Goal: Task Accomplishment & Management: Manage account settings

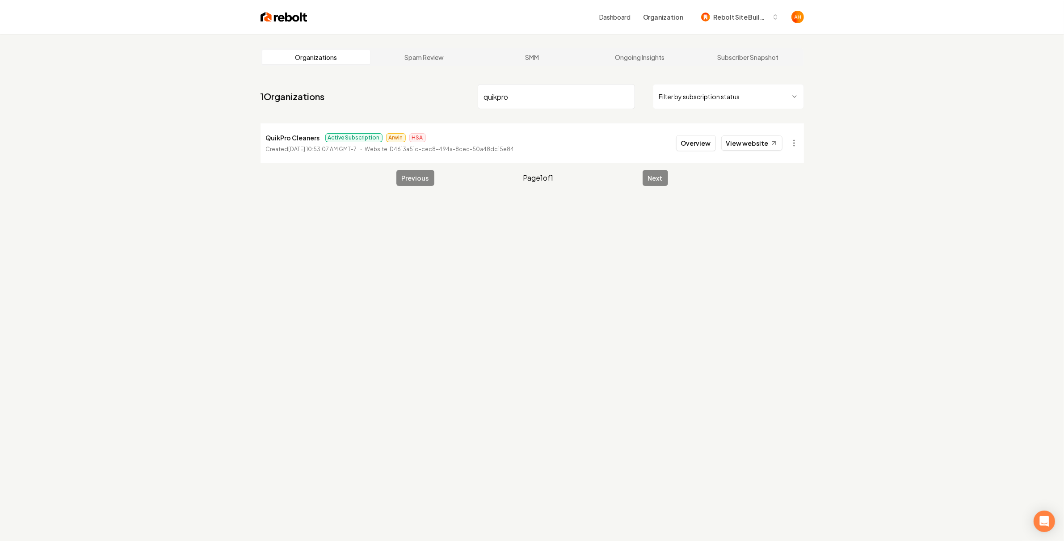
click at [509, 94] on input "quikpro" at bounding box center [556, 96] width 157 height 25
type input "real texas"
click at [709, 144] on button "Overview" at bounding box center [696, 143] width 40 height 16
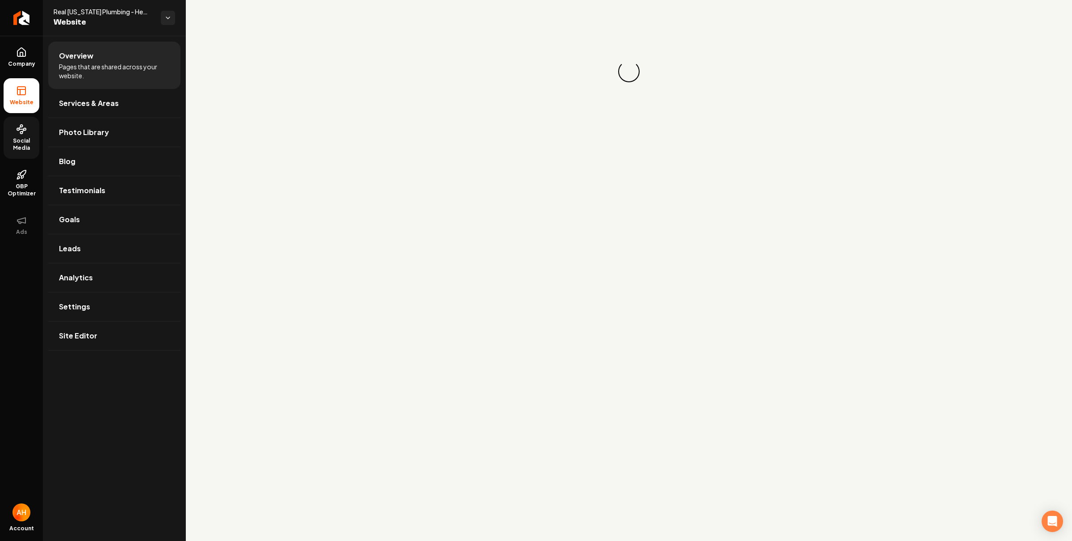
click at [13, 133] on link "Social Media" at bounding box center [22, 138] width 36 height 42
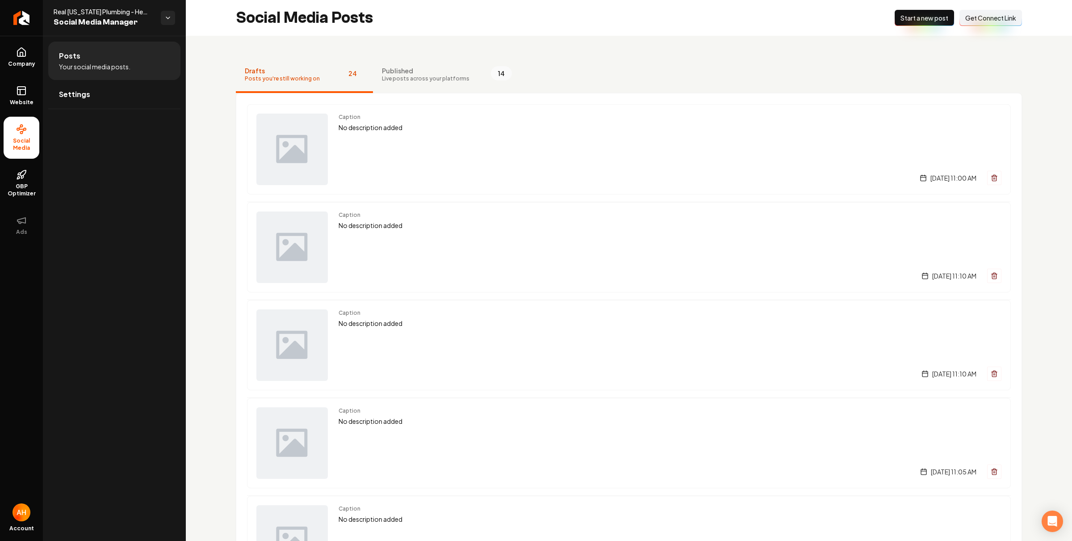
click at [961, 22] on button "Connect Link Get Connect Link" at bounding box center [991, 18] width 63 height 16
click at [93, 93] on link "Settings" at bounding box center [114, 94] width 132 height 29
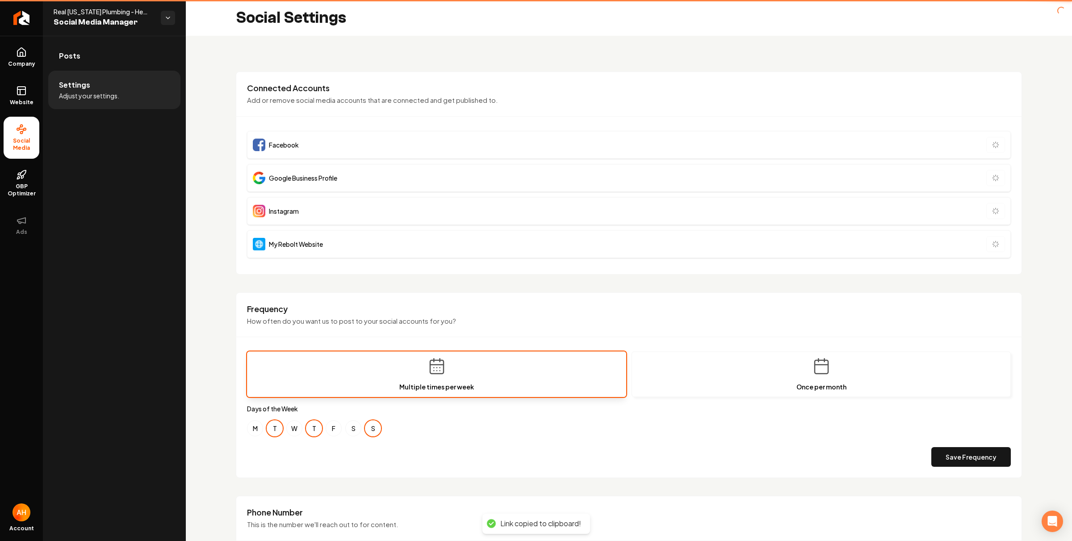
type input "**********"
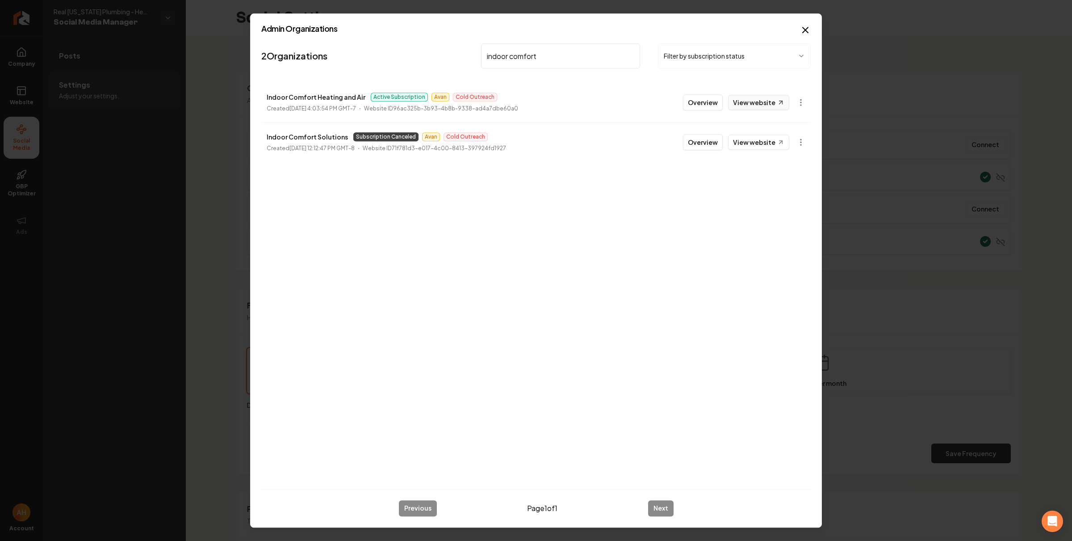
click at [766, 105] on link "View website" at bounding box center [758, 102] width 61 height 15
click at [308, 98] on p "Indoor Comfort Heating and Air" at bounding box center [316, 97] width 99 height 11
copy p "Indoor Comfort Heating and Air"
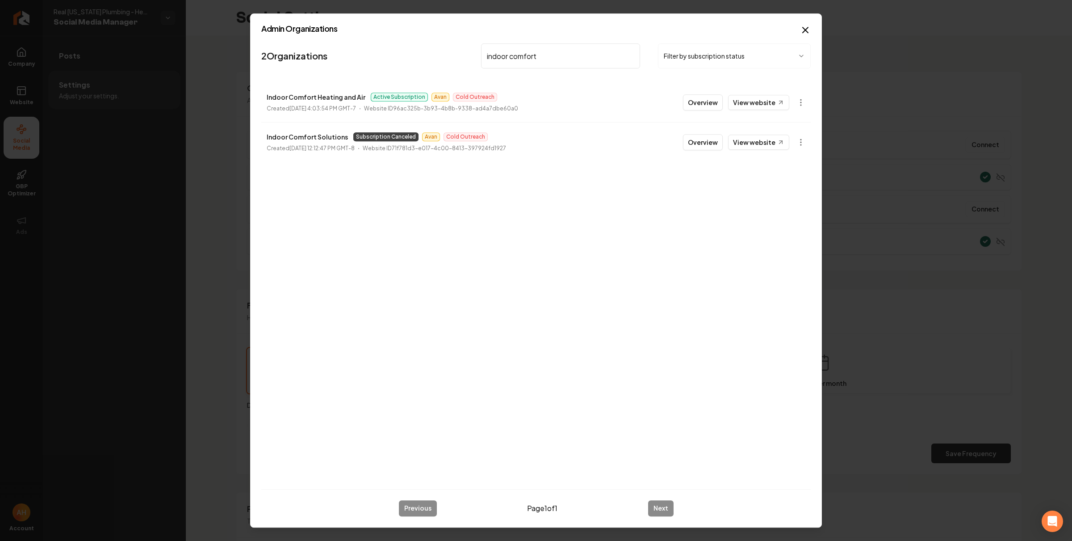
click at [506, 58] on input "indoor comfort" at bounding box center [560, 55] width 159 height 25
type input "berg"
click at [759, 105] on link "View website" at bounding box center [758, 102] width 61 height 15
click at [805, 101] on body "**********" at bounding box center [536, 270] width 1072 height 541
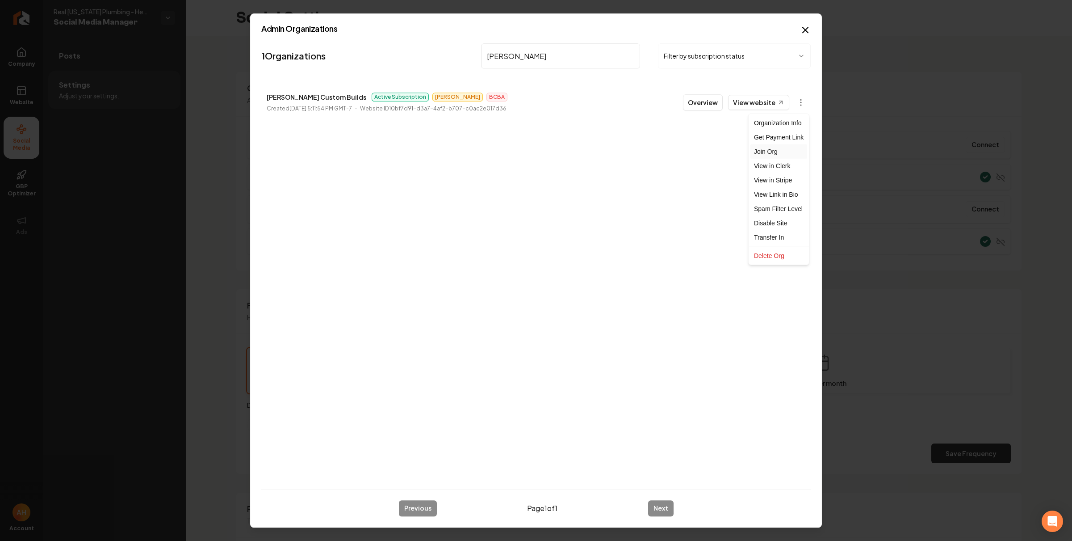
click at [779, 149] on div "Join Org" at bounding box center [779, 151] width 57 height 14
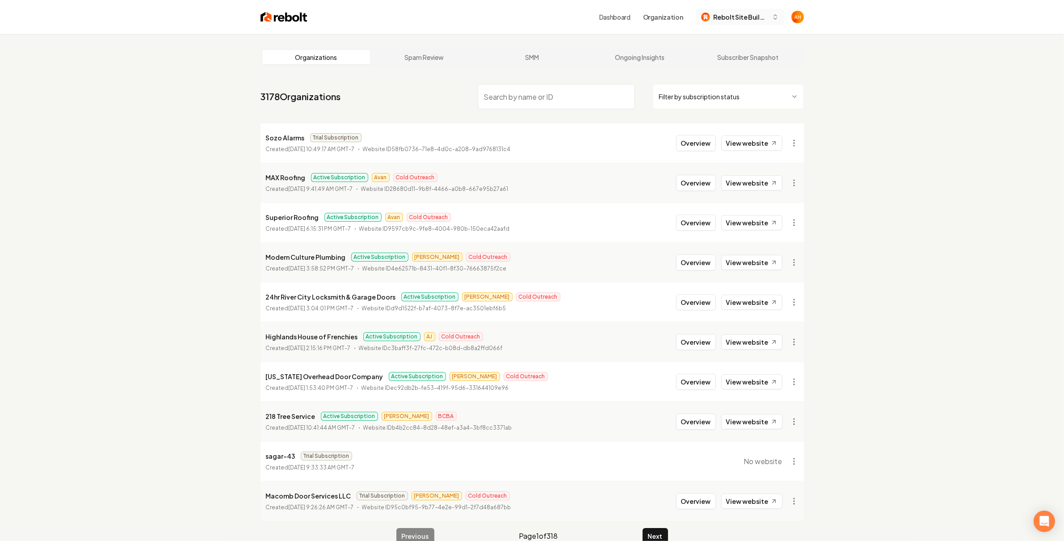
click at [751, 16] on span "Rebolt Site Builder" at bounding box center [740, 17] width 55 height 9
click at [747, 67] on div "[PERSON_NAME] Custom Builds" at bounding box center [748, 68] width 103 height 21
click at [590, 18] on link "Dashboard" at bounding box center [590, 17] width 31 height 9
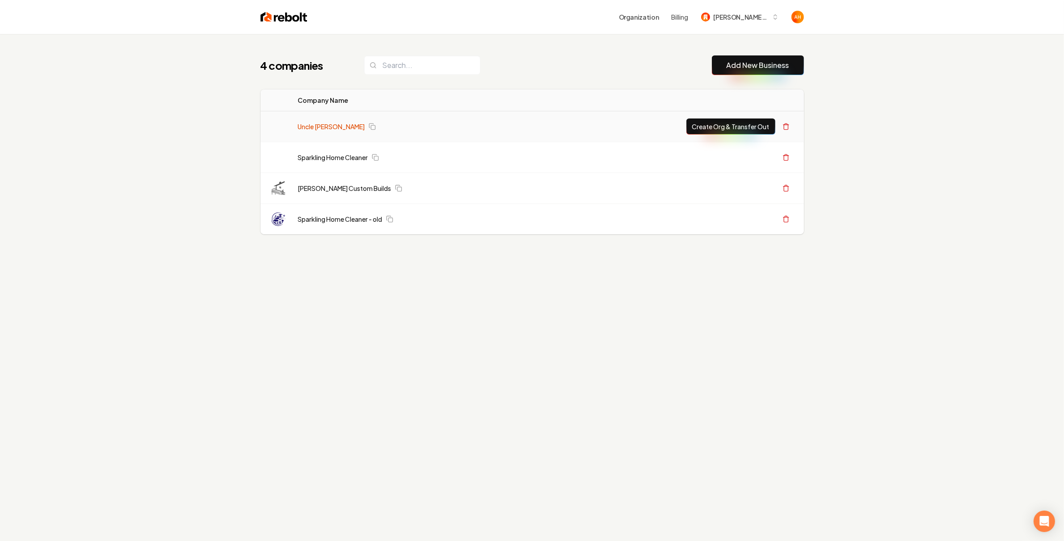
click at [336, 127] on link "Uncle [PERSON_NAME]" at bounding box center [331, 126] width 67 height 9
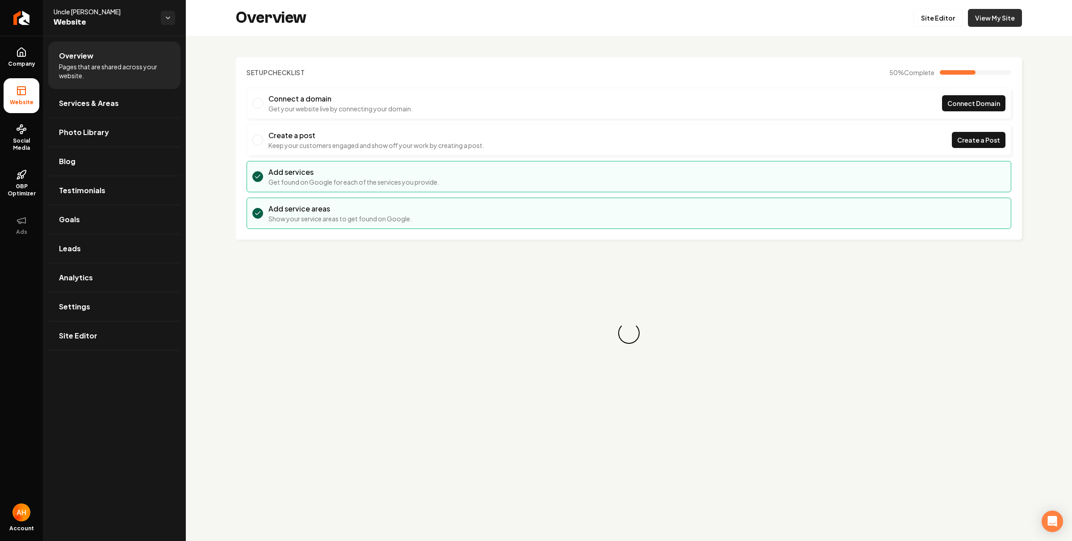
click at [998, 15] on link "View My Site" at bounding box center [995, 18] width 54 height 18
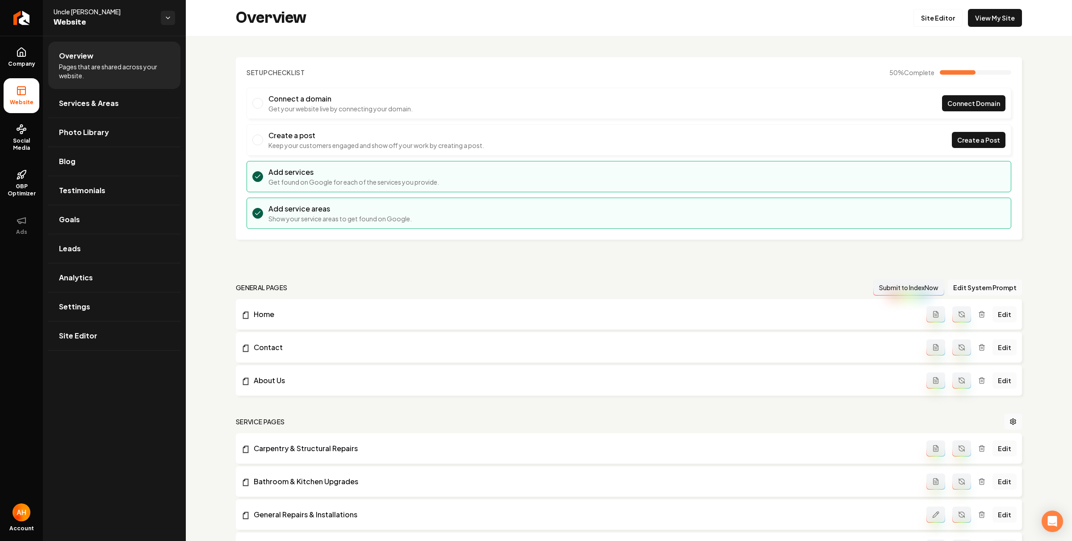
click at [373, 25] on div "Overview Site Editor View My Site" at bounding box center [629, 18] width 886 height 36
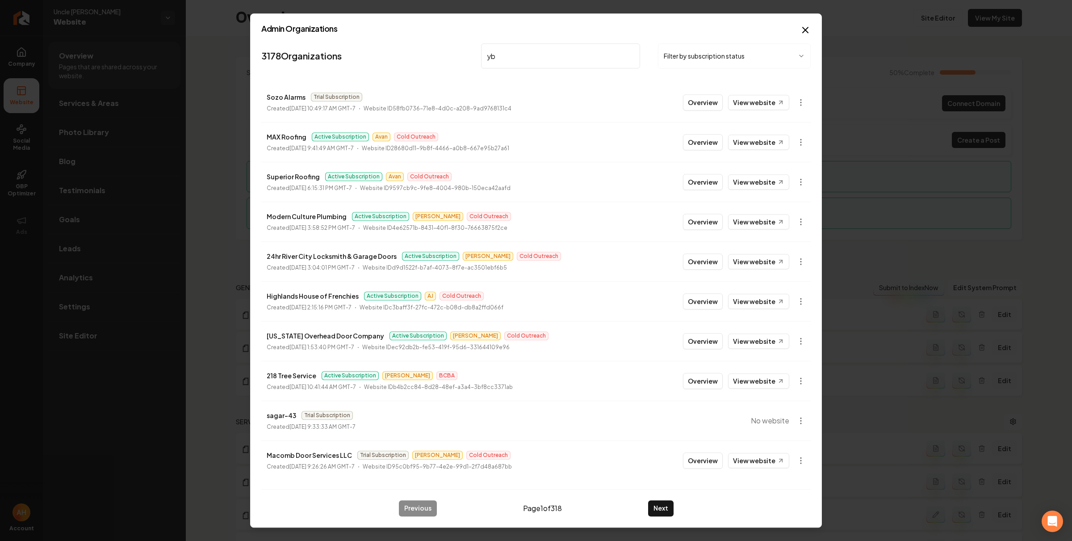
type input "y"
type input "uncle"
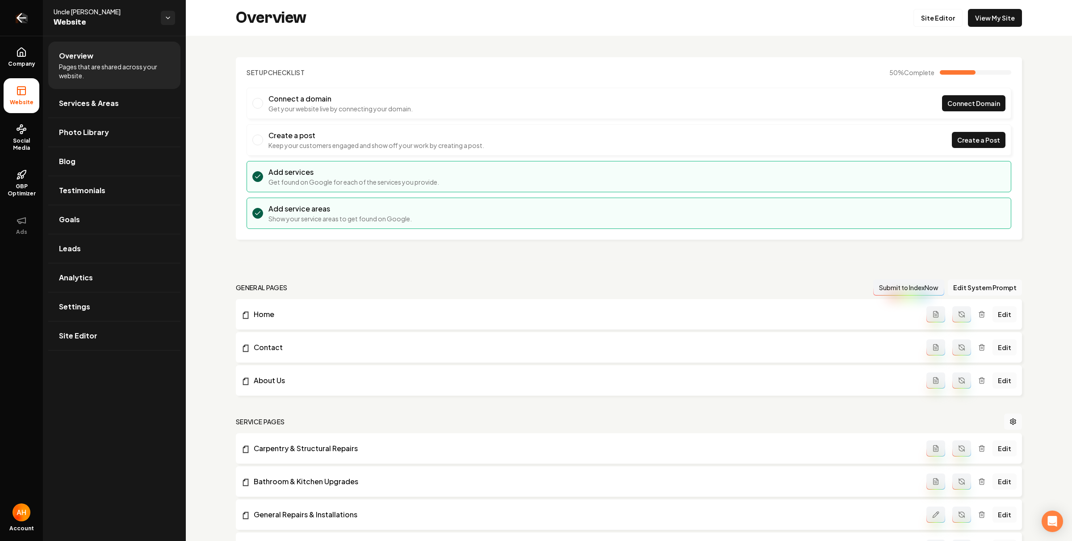
click at [8, 18] on link "Return to dashboard" at bounding box center [21, 18] width 43 height 36
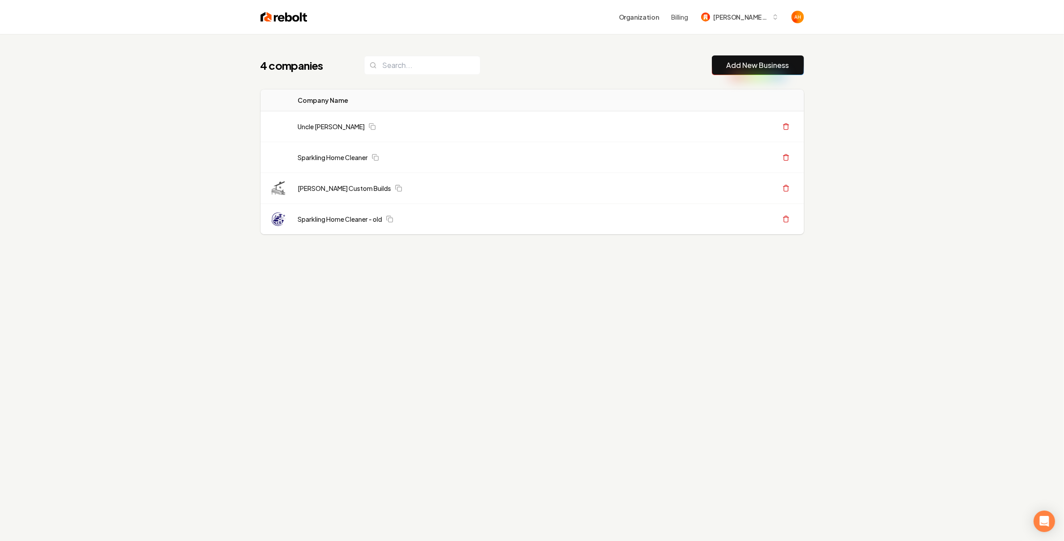
click at [570, 12] on div "Organization Billing Berg Custom Builds" at bounding box center [555, 17] width 496 height 16
click at [672, 13] on button "Billing" at bounding box center [679, 17] width 17 height 9
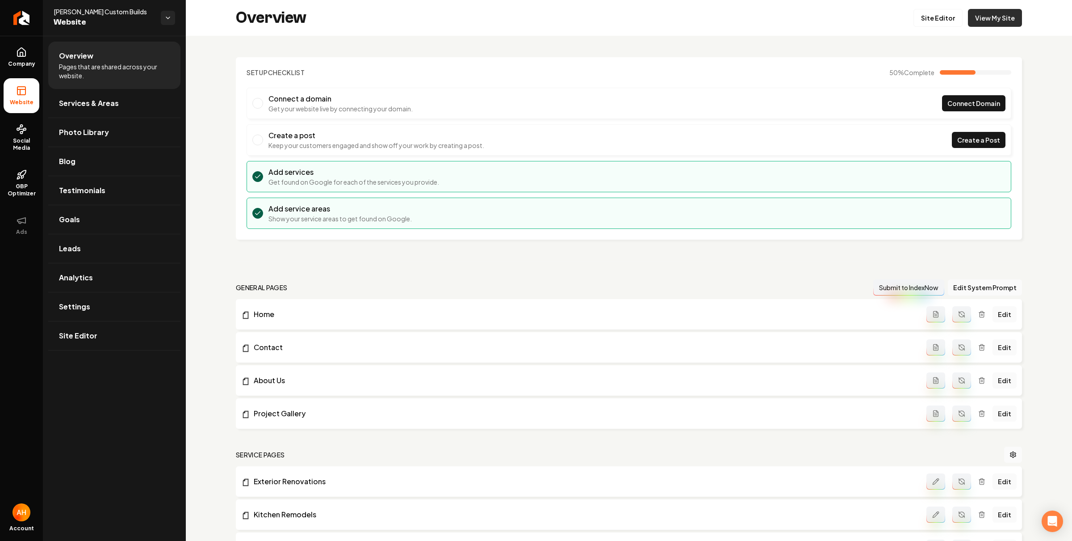
click at [992, 17] on link "View My Site" at bounding box center [995, 18] width 54 height 18
click at [17, 136] on link "Social Media" at bounding box center [22, 138] width 36 height 42
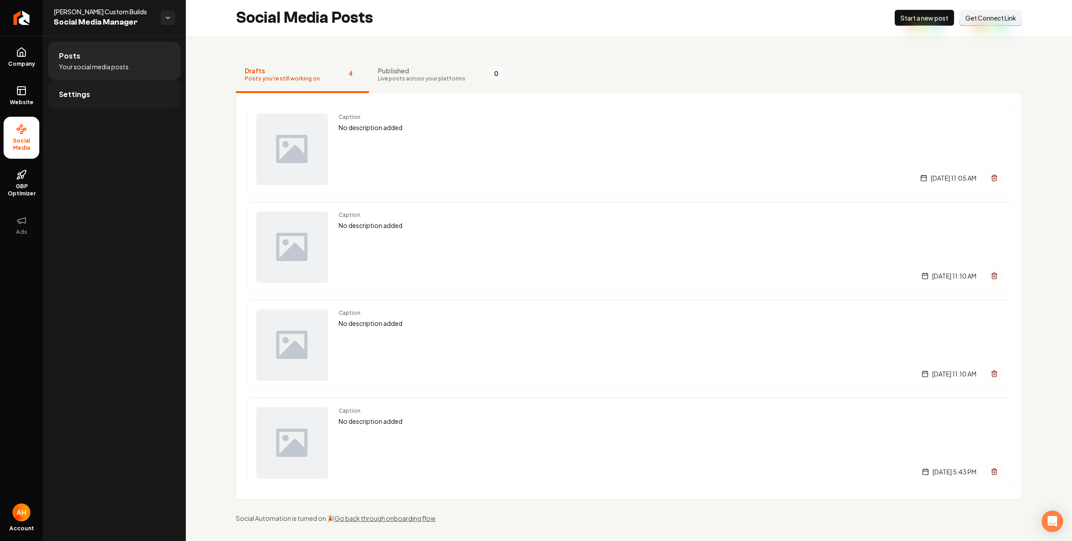
click at [133, 95] on link "Settings" at bounding box center [114, 94] width 132 height 29
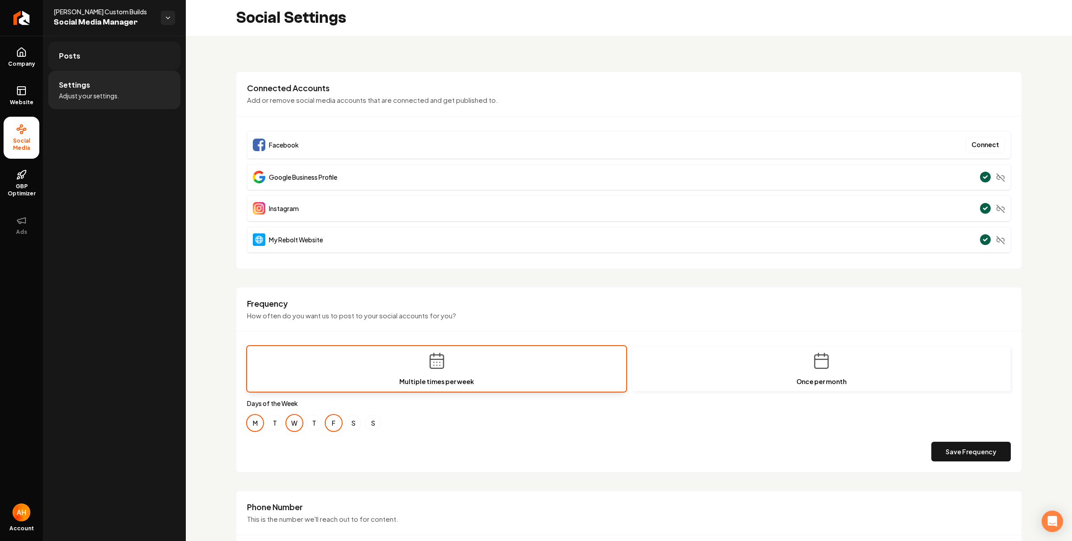
click at [117, 59] on link "Posts" at bounding box center [114, 56] width 132 height 29
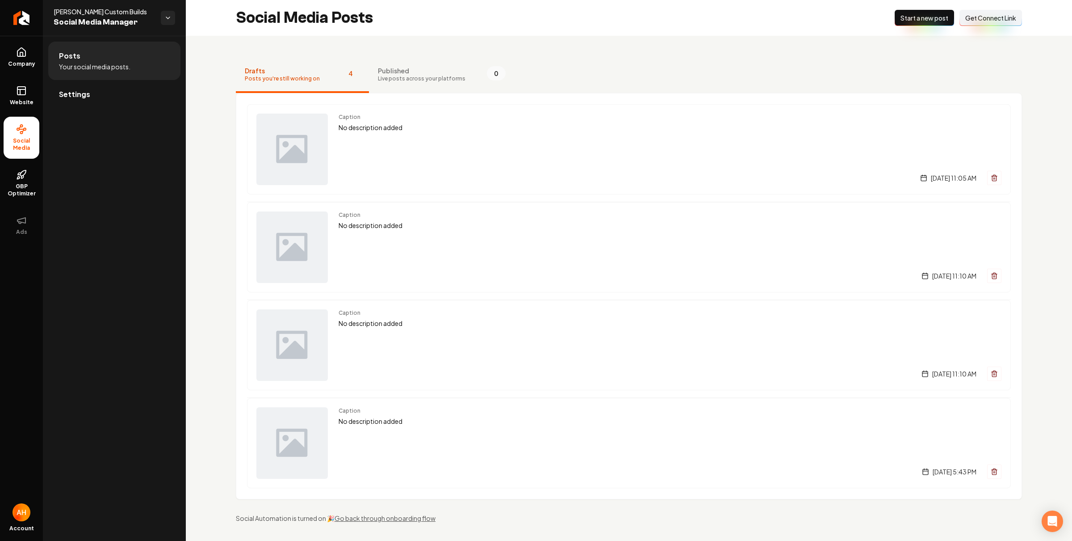
click at [80, 99] on span "Settings" at bounding box center [74, 94] width 31 height 11
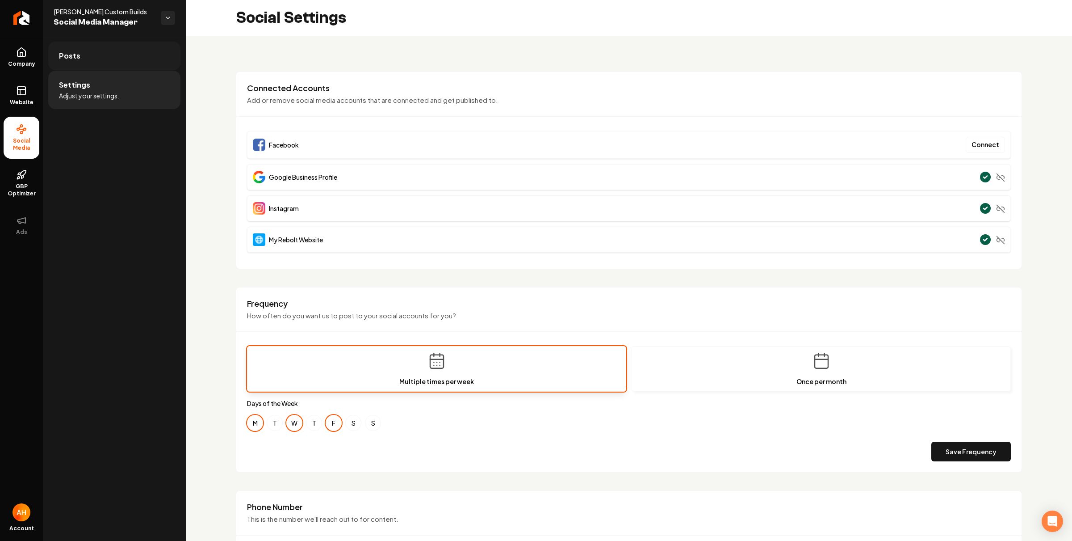
click at [135, 55] on link "Posts" at bounding box center [114, 56] width 132 height 29
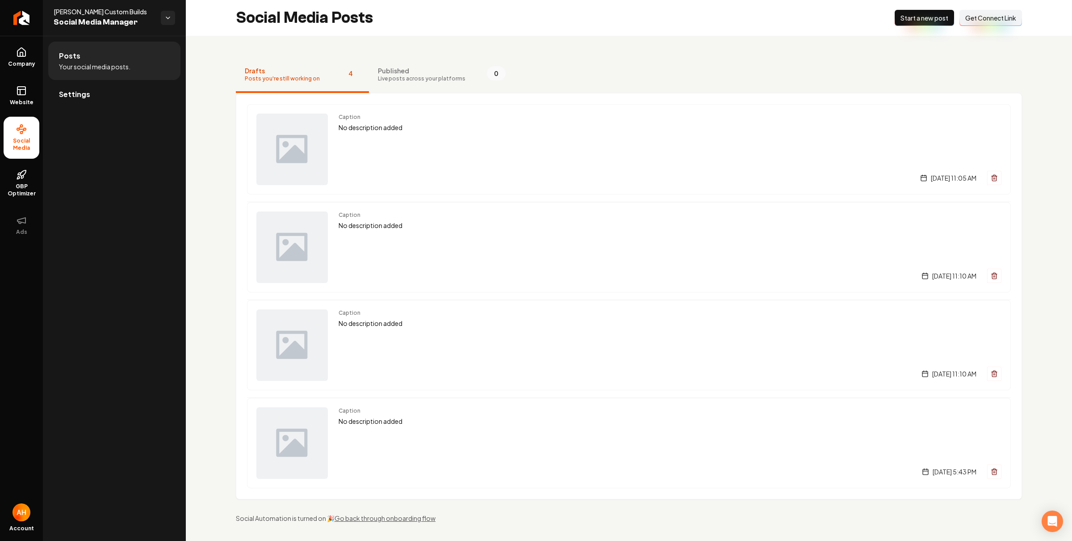
click at [122, 85] on link "Settings" at bounding box center [114, 94] width 132 height 29
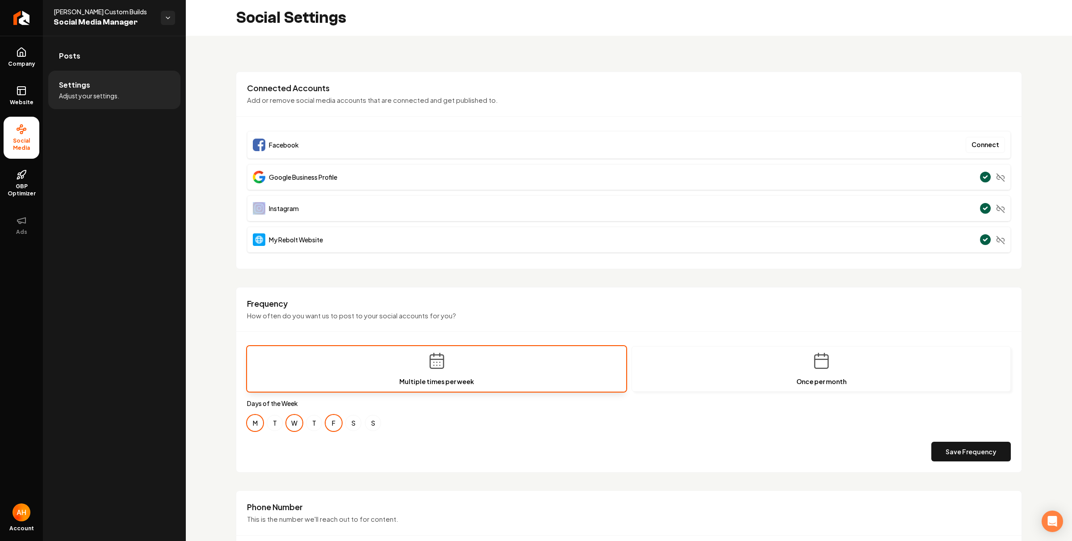
drag, startPoint x: 280, startPoint y: 205, endPoint x: 245, endPoint y: 209, distance: 34.5
click at [240, 208] on div "Connected Accounts Add or remove social media accounts that are connected and g…" at bounding box center [629, 169] width 786 height 197
click at [268, 207] on div "Instagram" at bounding box center [276, 208] width 46 height 13
click at [272, 207] on span "Instagram" at bounding box center [284, 208] width 30 height 9
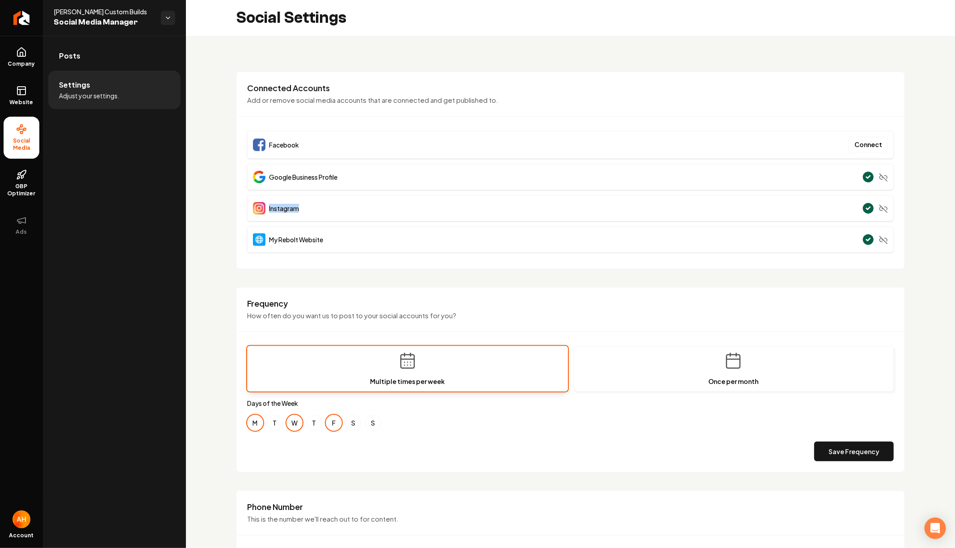
click at [23, 89] on icon at bounding box center [21, 89] width 8 height 0
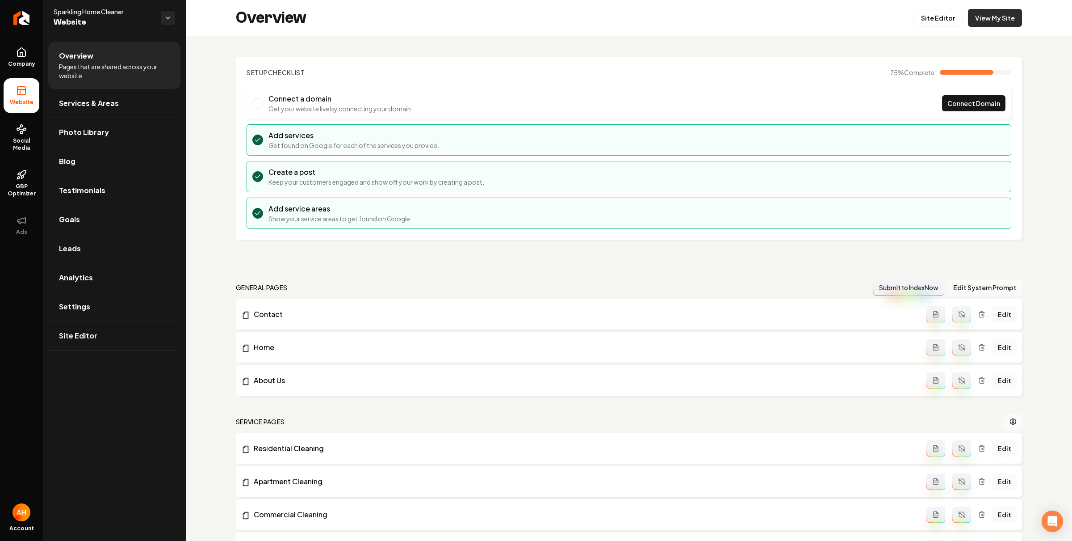
click at [968, 16] on link "View My Site" at bounding box center [995, 18] width 54 height 18
click at [934, 4] on div "Overview Site Editor View My Site" at bounding box center [629, 18] width 886 height 36
click at [935, 14] on link "Site Editor" at bounding box center [938, 18] width 49 height 18
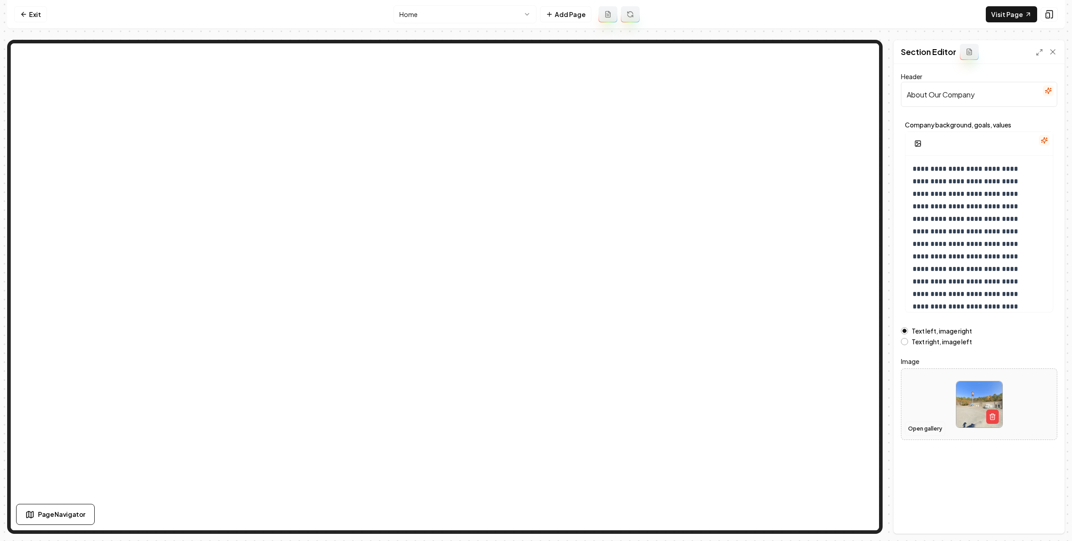
click at [934, 428] on button "Open gallery" at bounding box center [925, 428] width 40 height 14
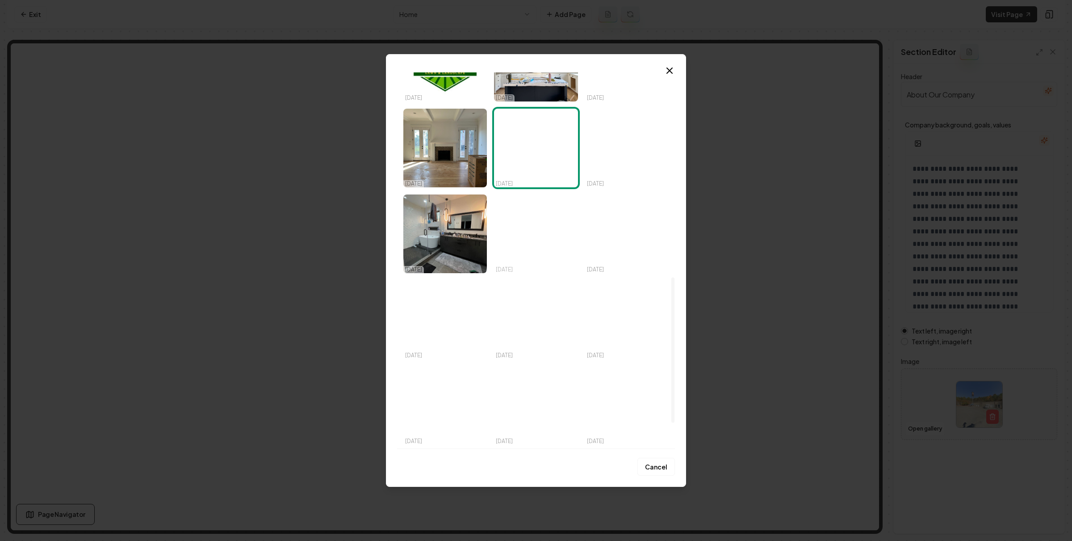
scroll to position [471, 0]
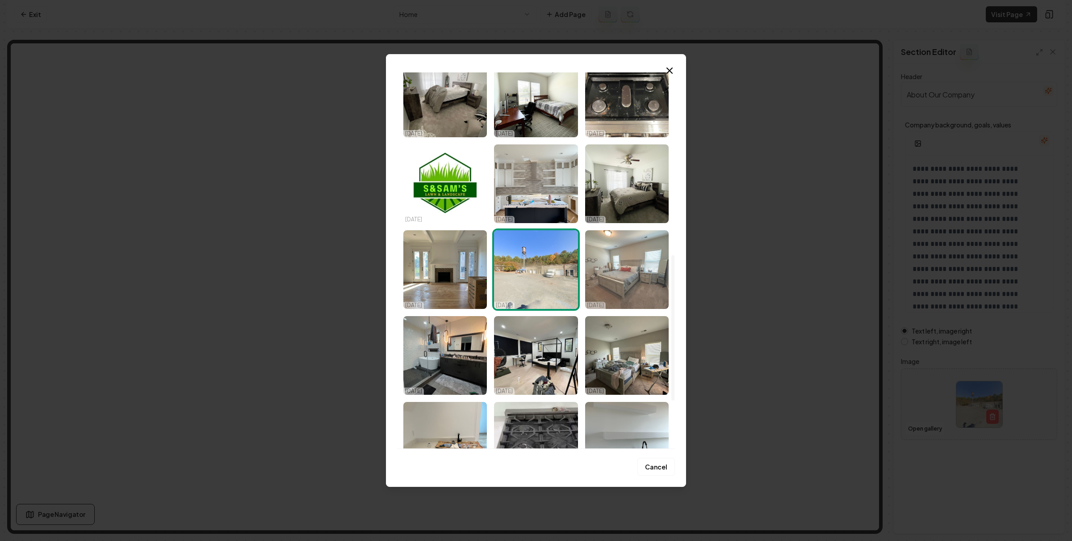
click at [626, 261] on img "Select image image_68c8ba725c7cd75eb8d1ff78.jpeg" at bounding box center [627, 269] width 84 height 79
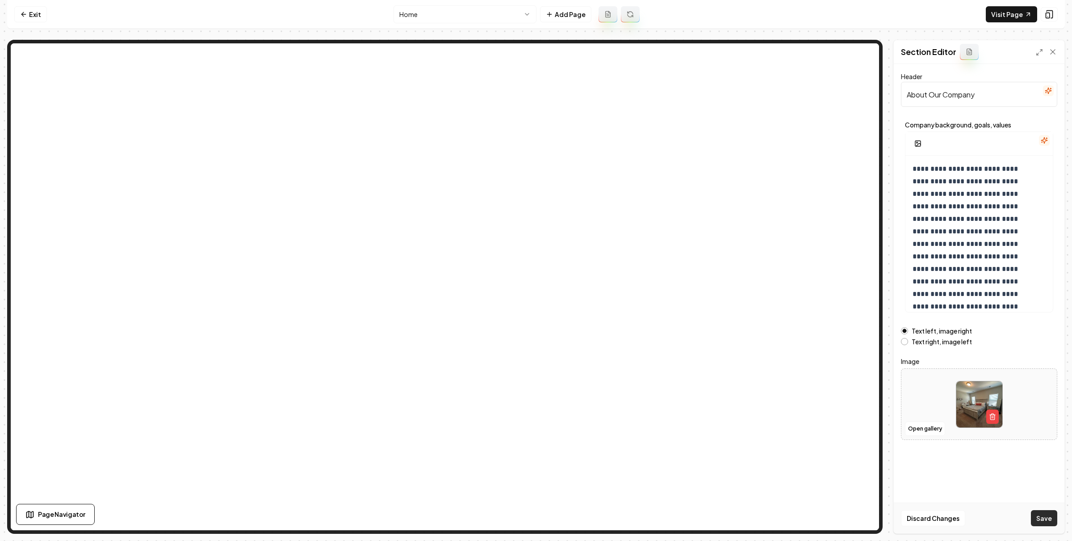
click at [1049, 514] on button "Save" at bounding box center [1044, 518] width 26 height 16
click at [923, 426] on button "Open gallery" at bounding box center [925, 428] width 40 height 14
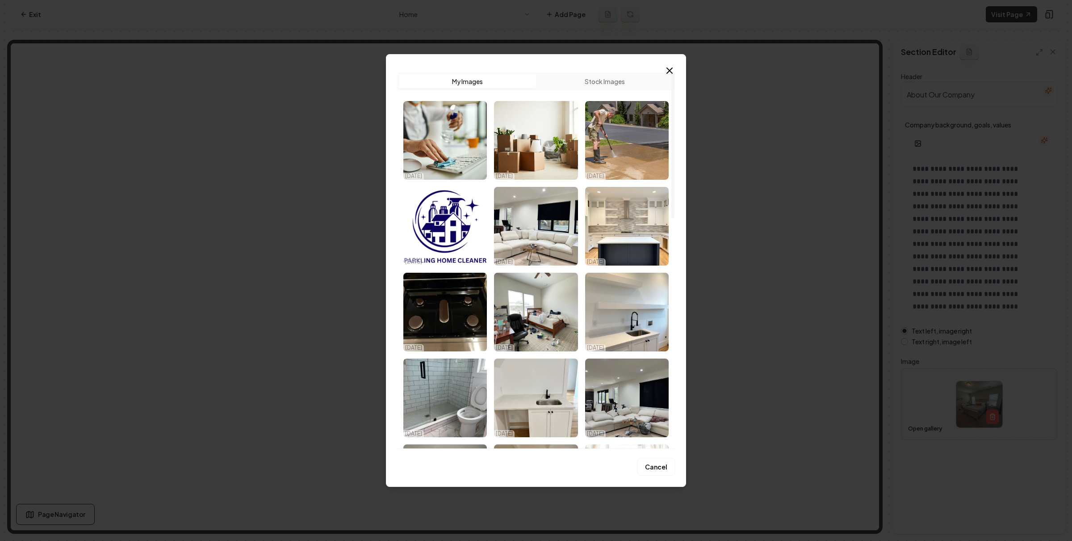
click at [589, 80] on button "Stock Images" at bounding box center [604, 81] width 137 height 14
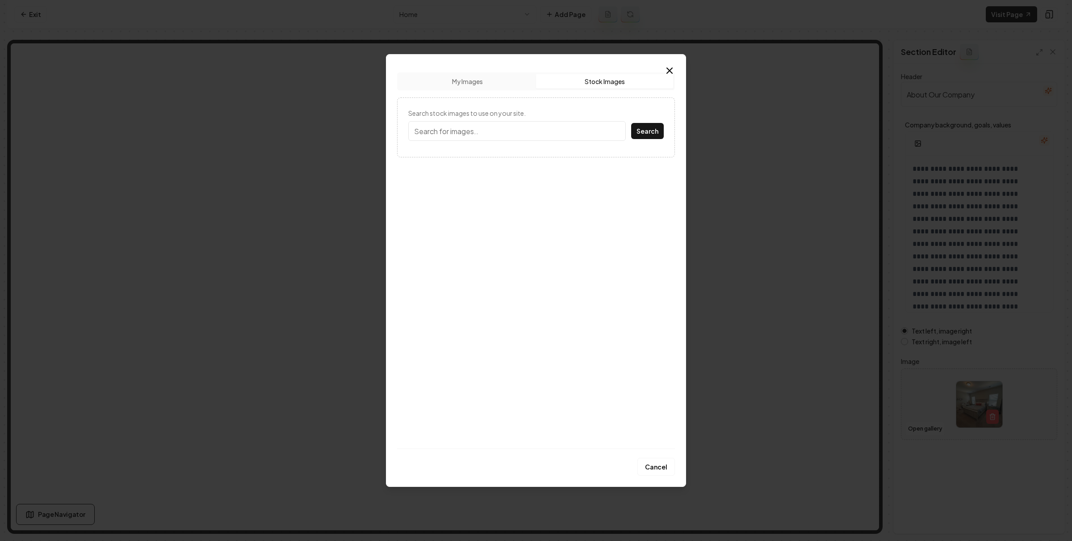
click at [536, 124] on input "Search stock images to use on your site." at bounding box center [517, 131] width 218 height 20
type input "home interior"
click at [631, 123] on button "Search" at bounding box center [647, 131] width 33 height 16
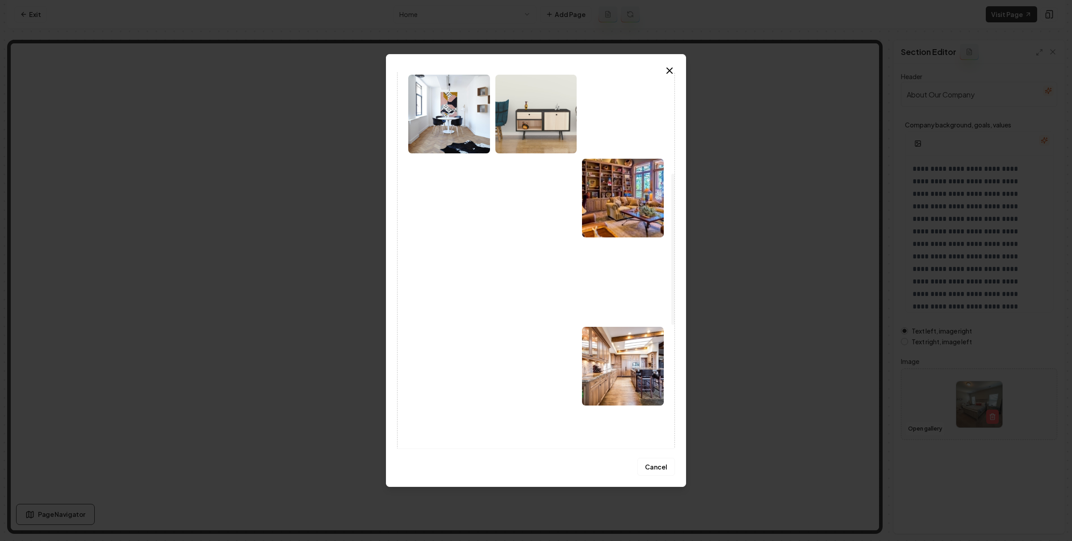
scroll to position [322, 0]
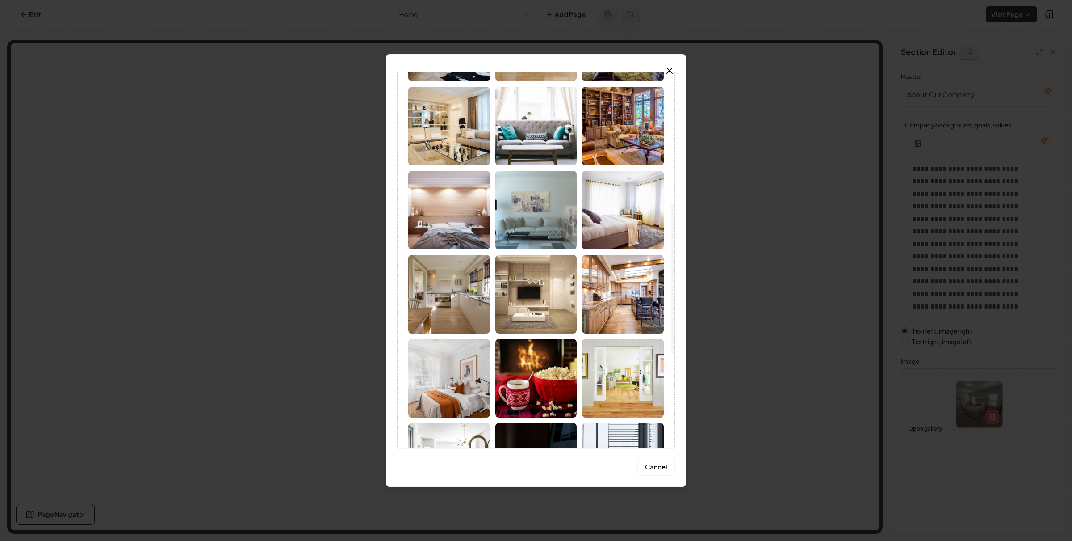
click at [612, 206] on img at bounding box center [623, 210] width 82 height 79
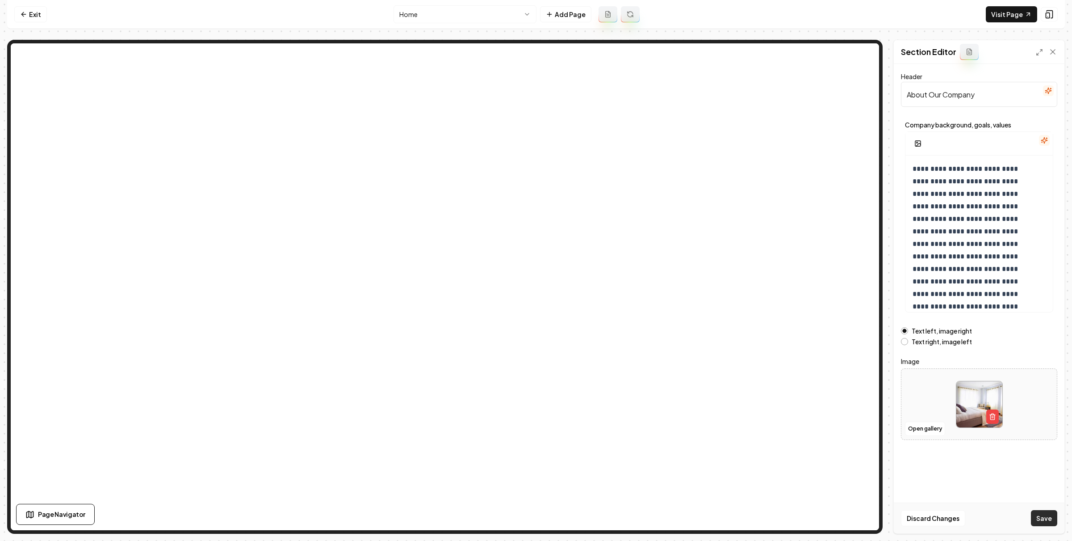
click at [1048, 516] on button "Save" at bounding box center [1044, 518] width 26 height 16
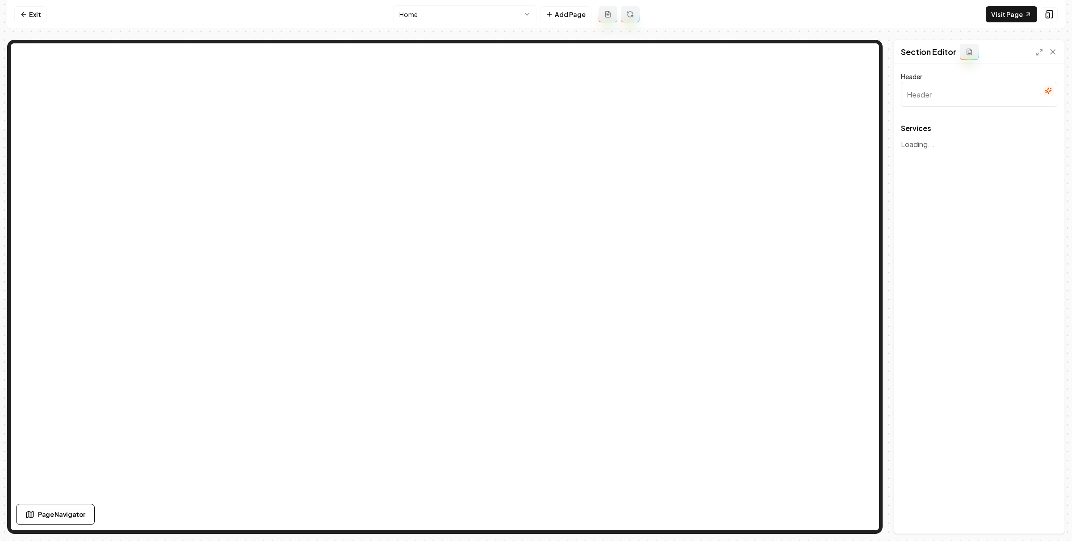
type input "Our Cleaning Services"
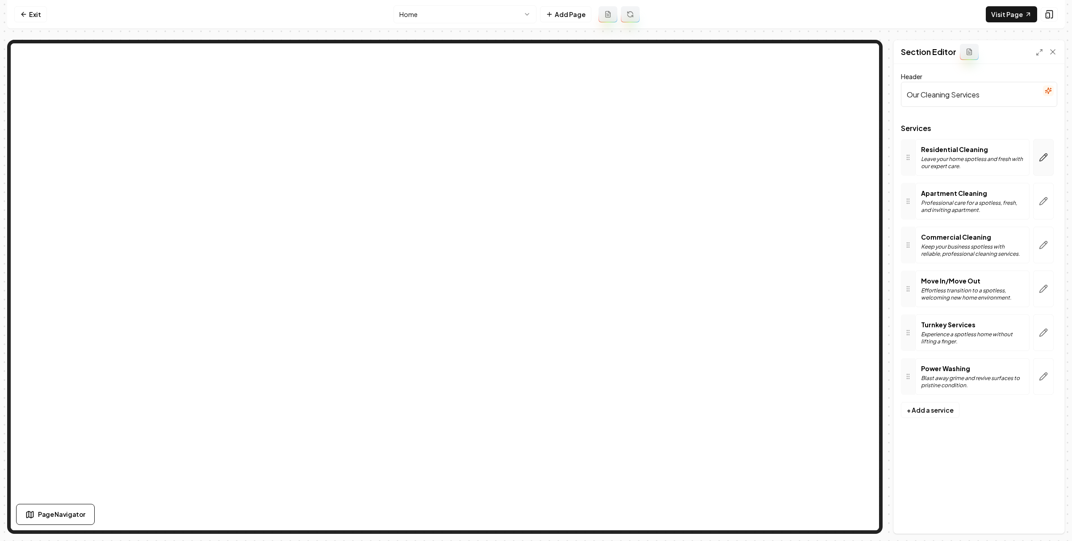
click at [1046, 166] on button "button" at bounding box center [1043, 157] width 21 height 37
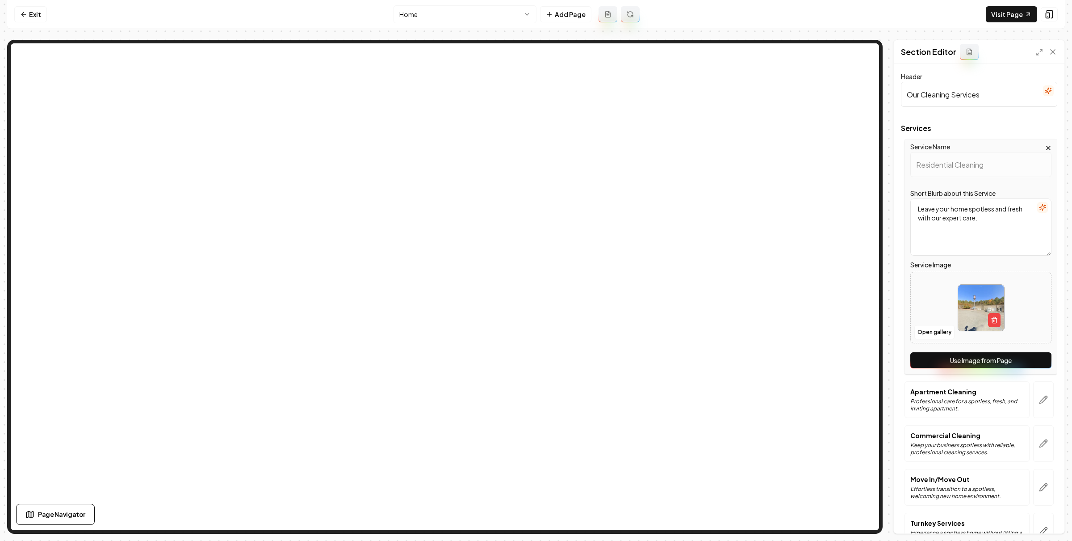
scroll to position [103, 0]
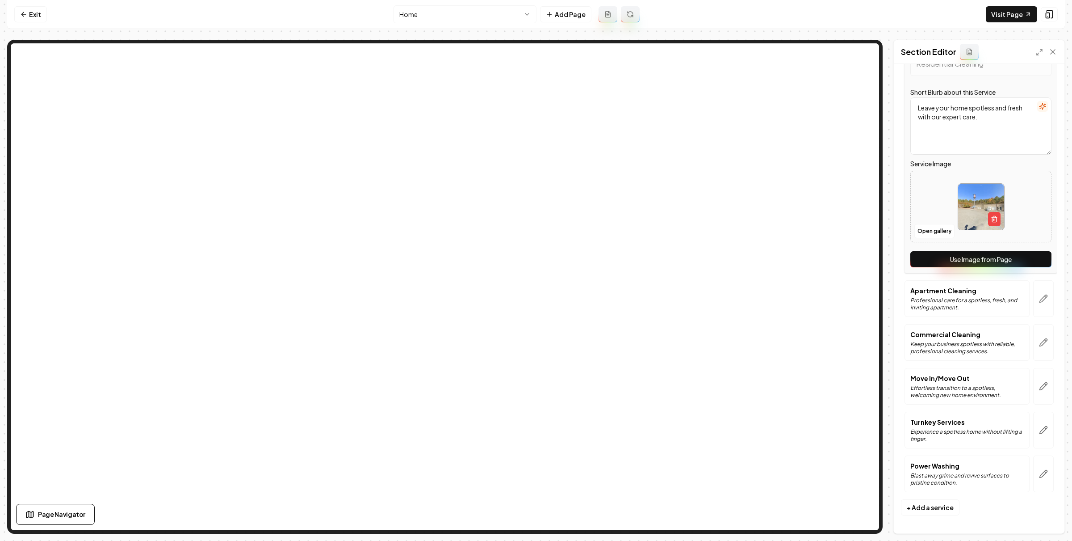
click at [949, 258] on button "Use Image from Page" at bounding box center [980, 259] width 141 height 16
click at [1034, 514] on button "Save" at bounding box center [1044, 518] width 26 height 16
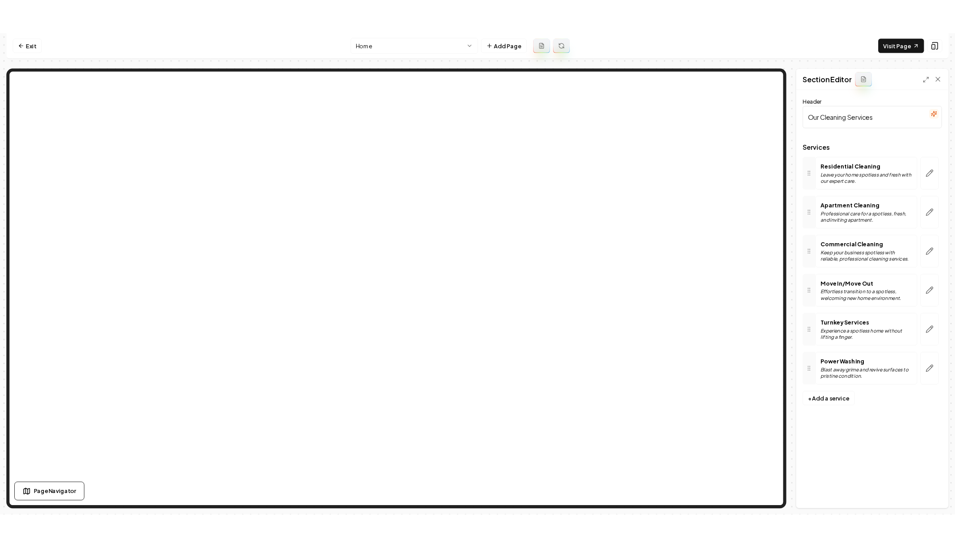
scroll to position [0, 0]
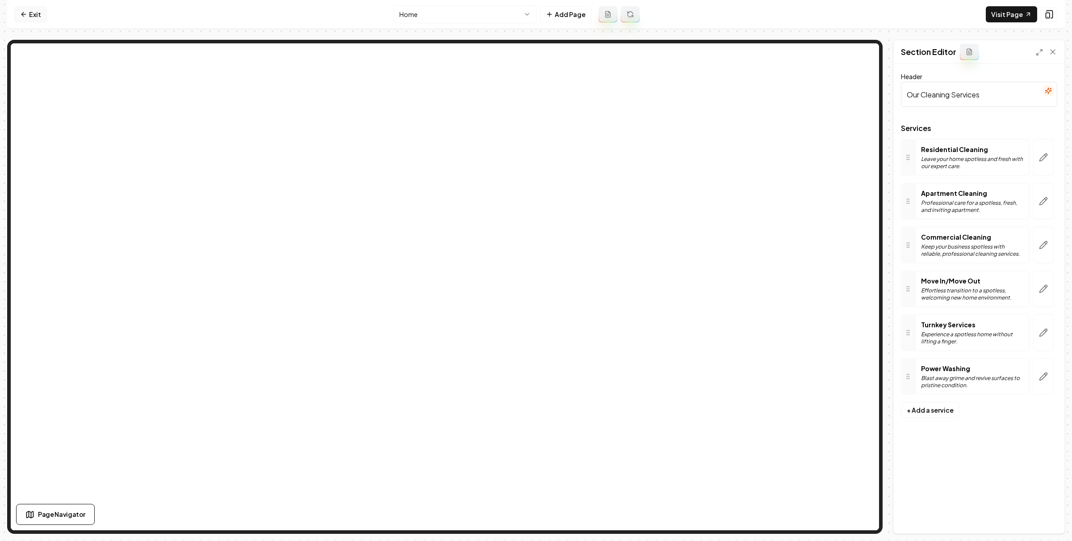
click at [41, 17] on link "Exit" at bounding box center [30, 14] width 33 height 16
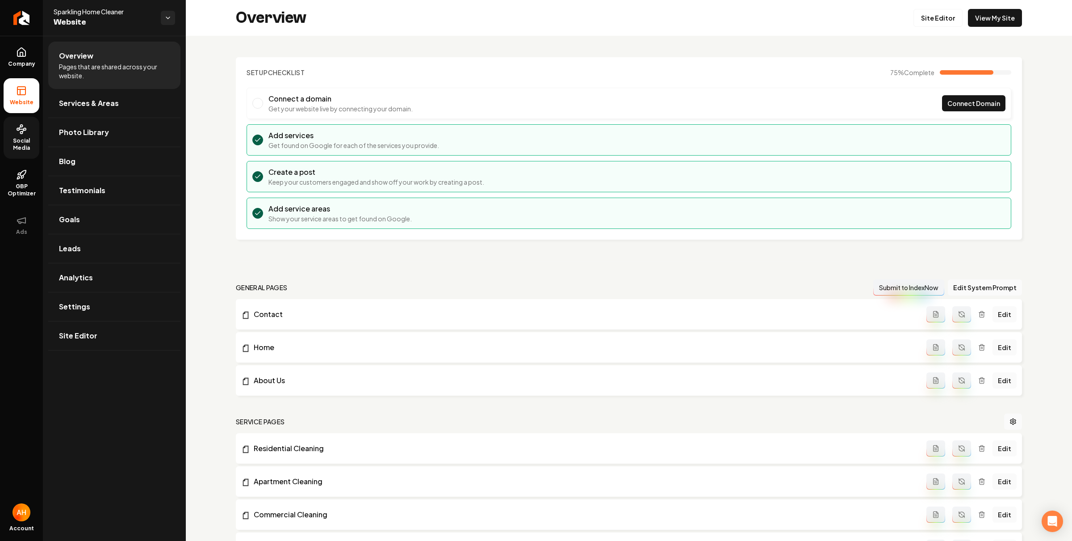
click at [27, 138] on span "Social Media" at bounding box center [22, 144] width 36 height 14
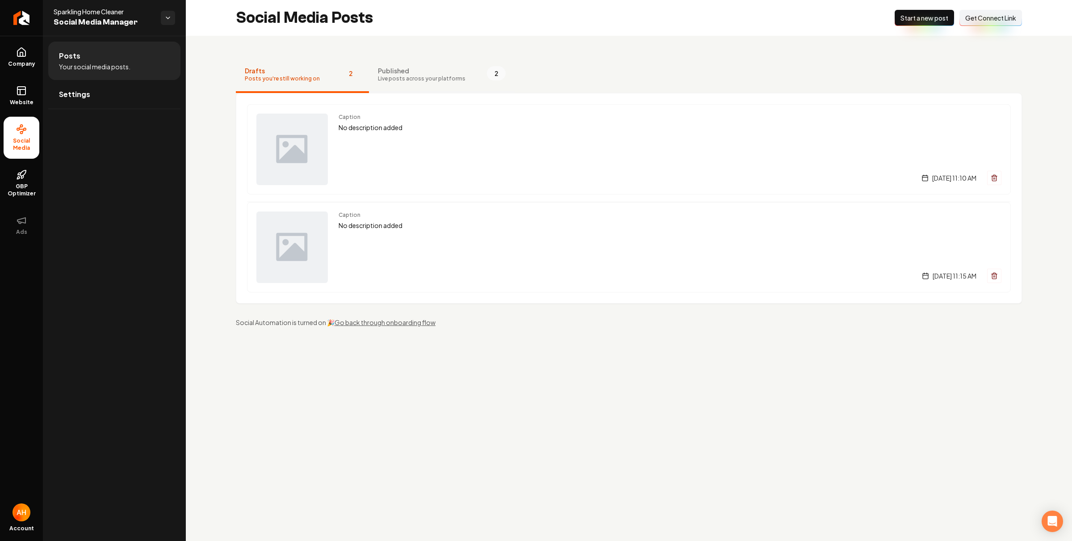
click at [428, 67] on span "Published" at bounding box center [422, 70] width 88 height 9
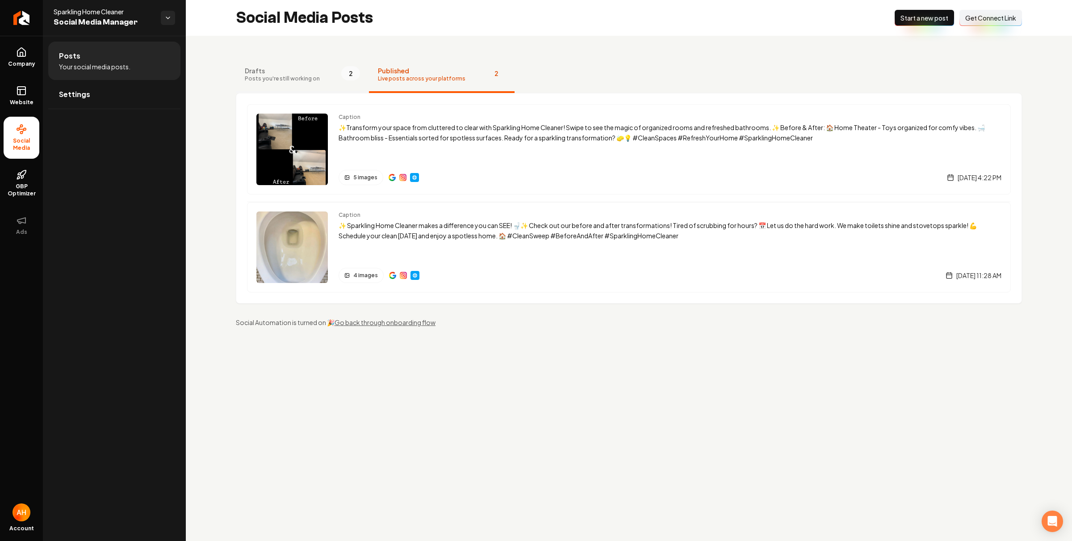
click at [293, 64] on button "Drafts Posts you're still working on 2" at bounding box center [302, 75] width 133 height 36
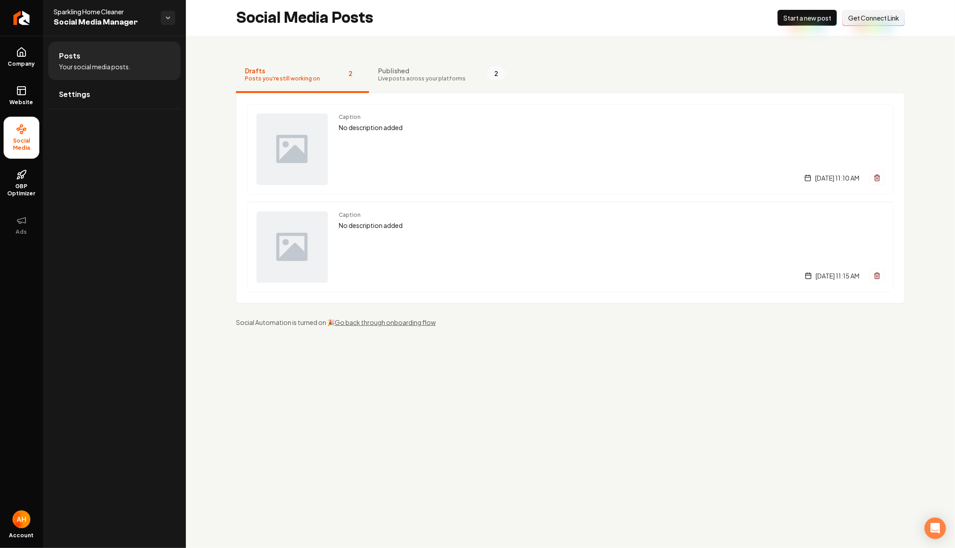
click at [422, 64] on button "Published Live posts across your platforms 2" at bounding box center [442, 75] width 146 height 36
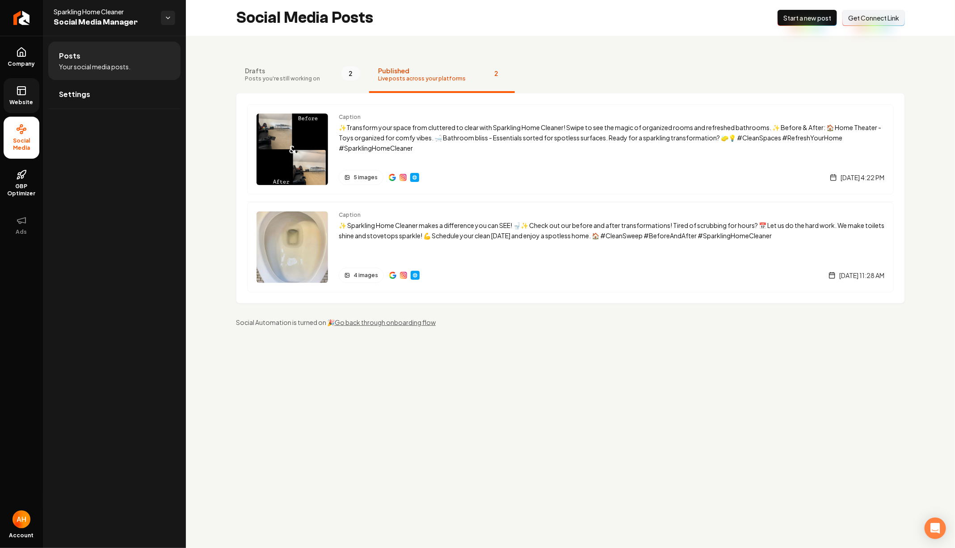
click at [20, 91] on icon at bounding box center [20, 91] width 0 height 5
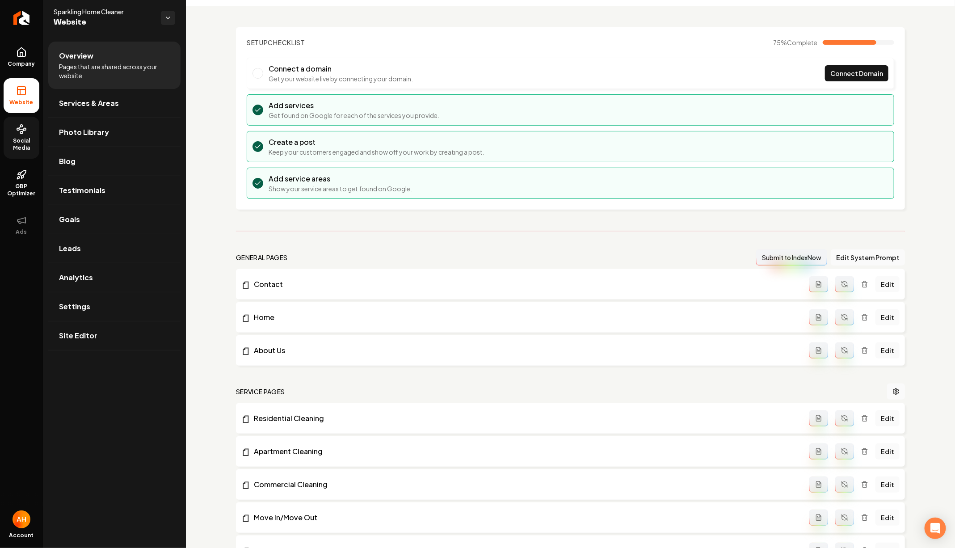
scroll to position [32, 0]
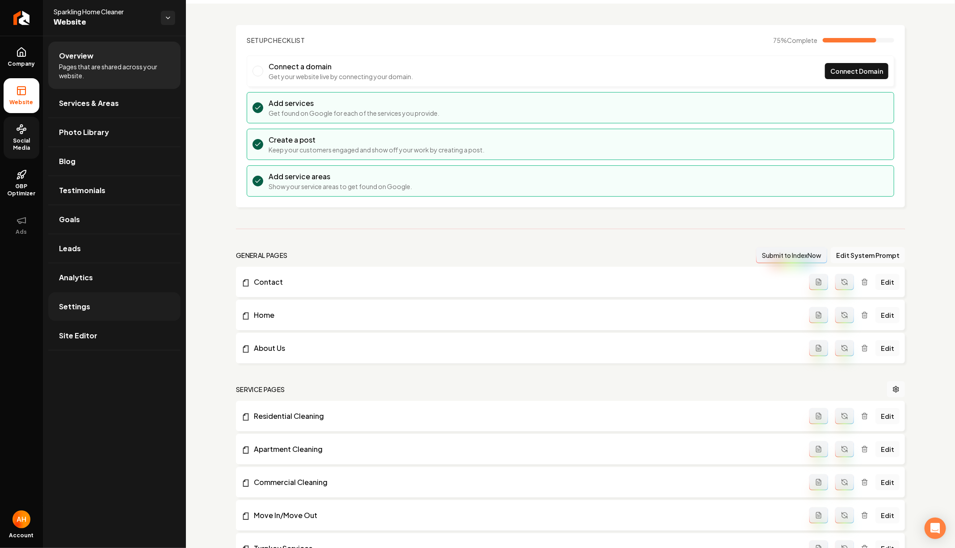
click at [139, 312] on link "Settings" at bounding box center [114, 306] width 132 height 29
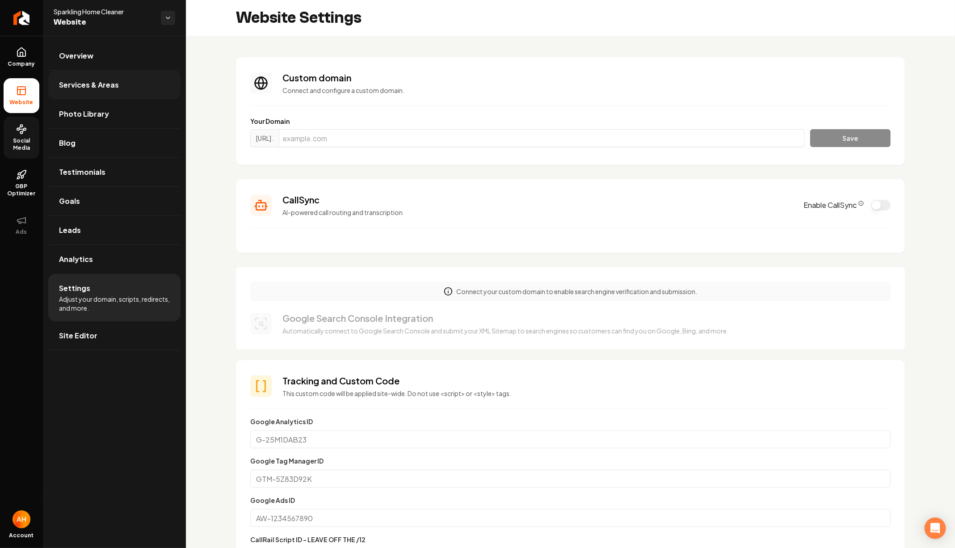
click at [107, 86] on span "Services & Areas" at bounding box center [89, 85] width 60 height 11
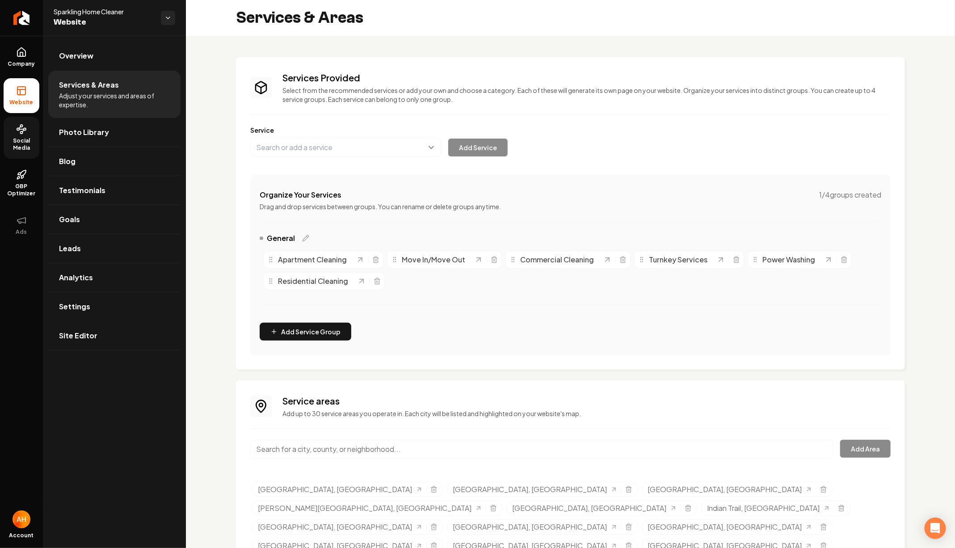
scroll to position [5, 0]
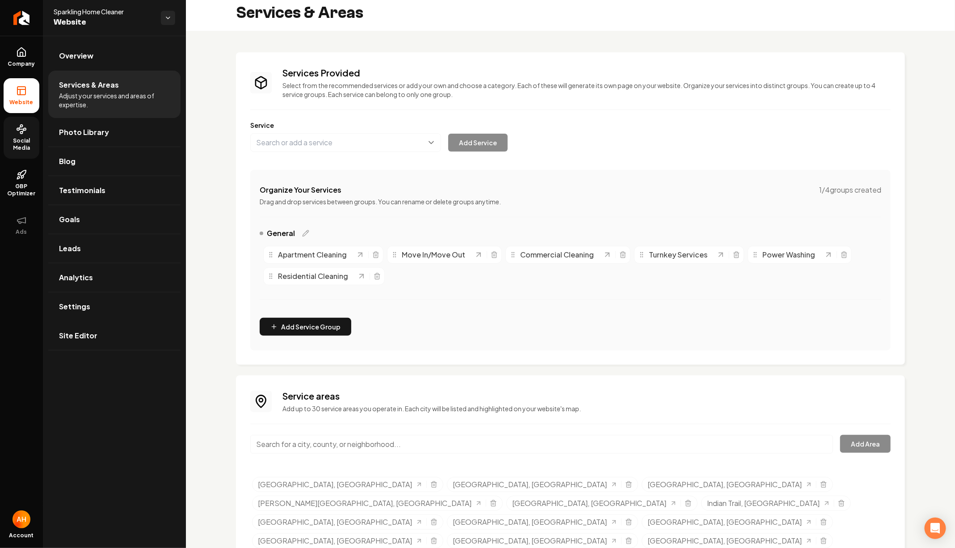
click at [329, 456] on div "Main content area" at bounding box center [541, 449] width 583 height 29
click at [331, 446] on input "Main content area" at bounding box center [541, 444] width 583 height 19
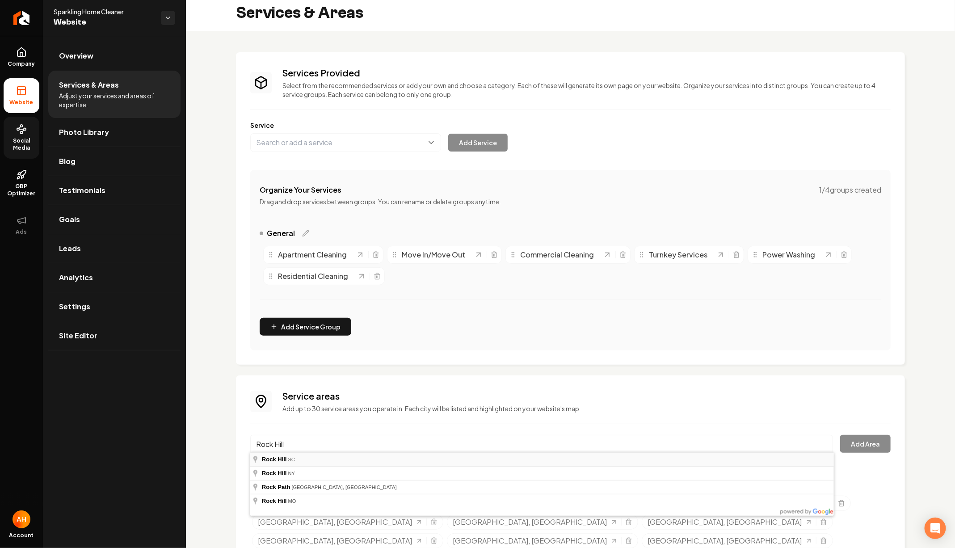
type input "Rock Hill, SC"
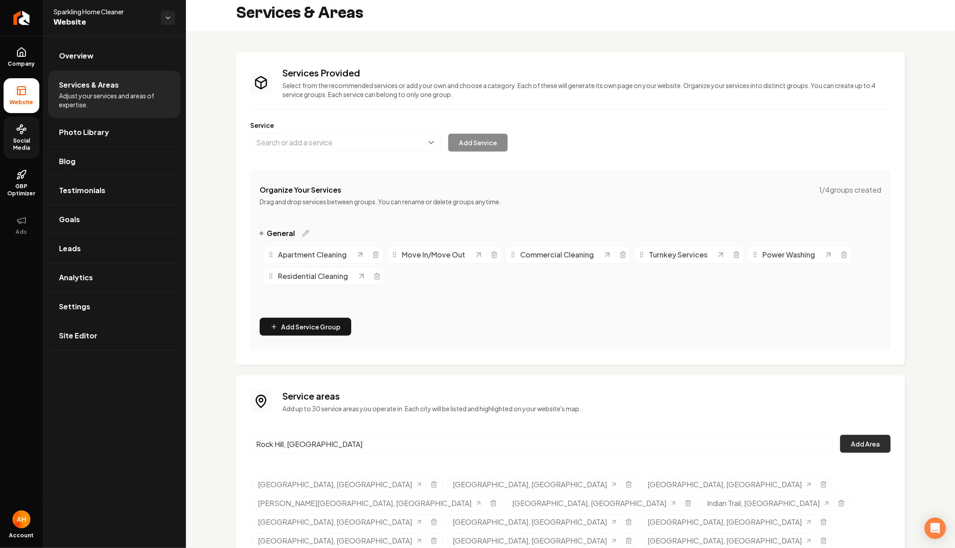
click at [865, 447] on button "Add Area" at bounding box center [865, 444] width 50 height 18
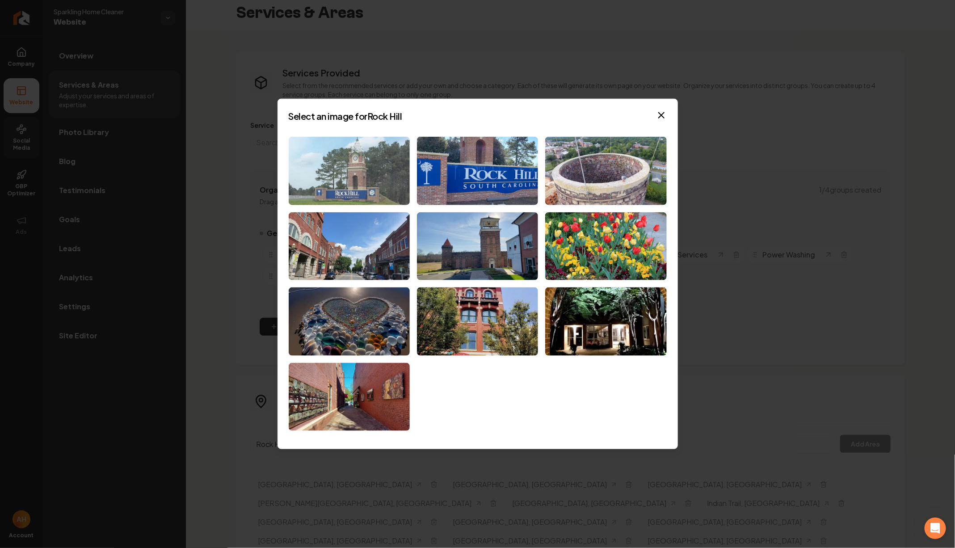
click at [354, 153] on img at bounding box center [349, 171] width 121 height 68
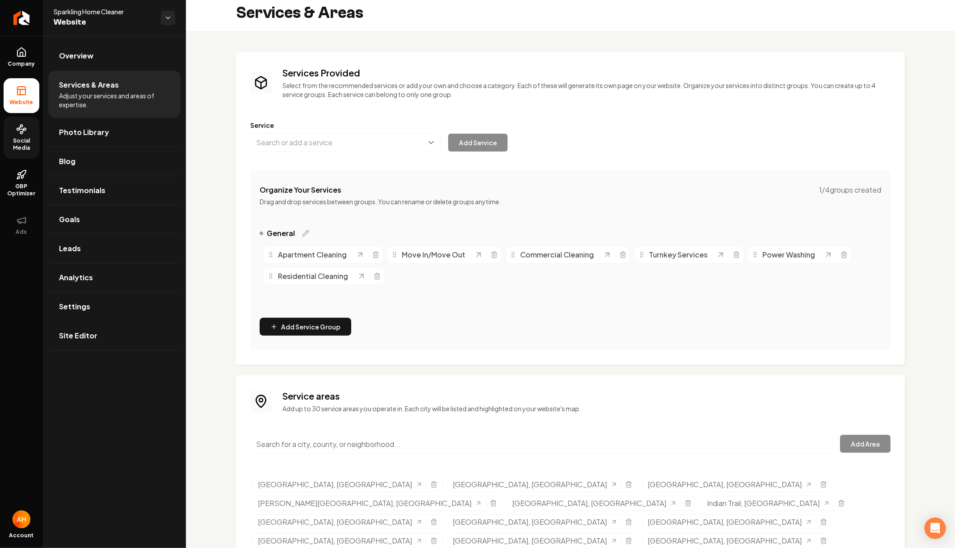
click at [425, 436] on input "Main content area" at bounding box center [541, 444] width 583 height 19
paste input "Waxhaw"
type input "Waxhaw, NC"
click at [871, 451] on button "Add Area" at bounding box center [865, 444] width 50 height 18
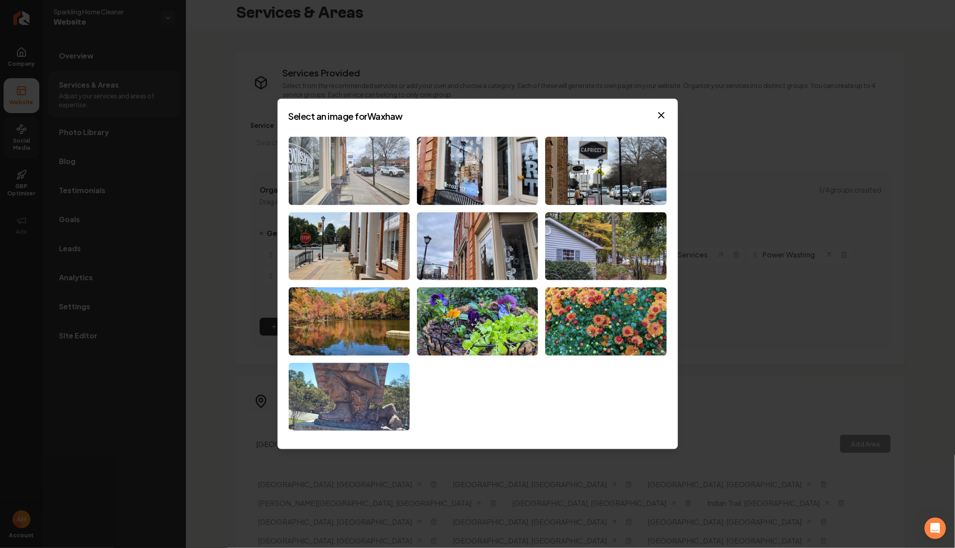
click at [400, 156] on img at bounding box center [349, 171] width 121 height 68
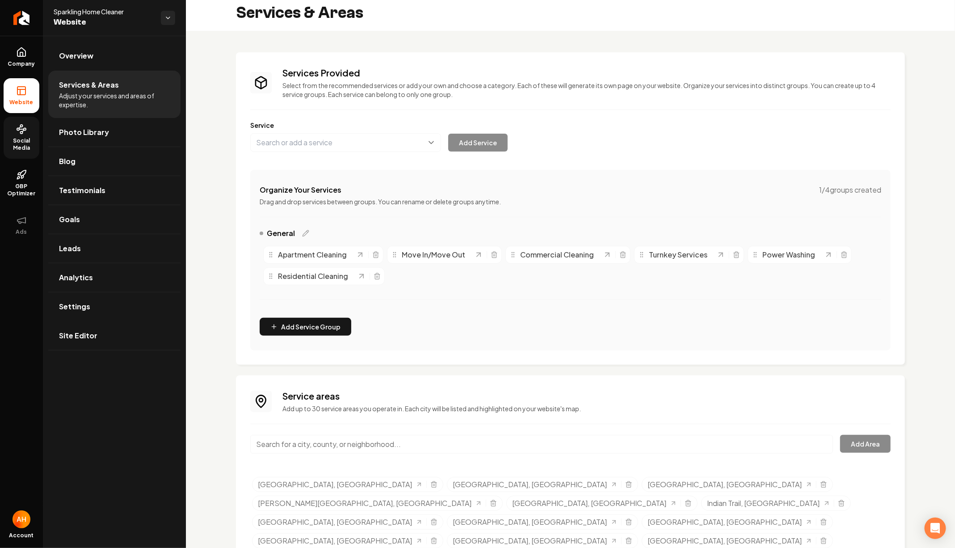
scroll to position [24, 0]
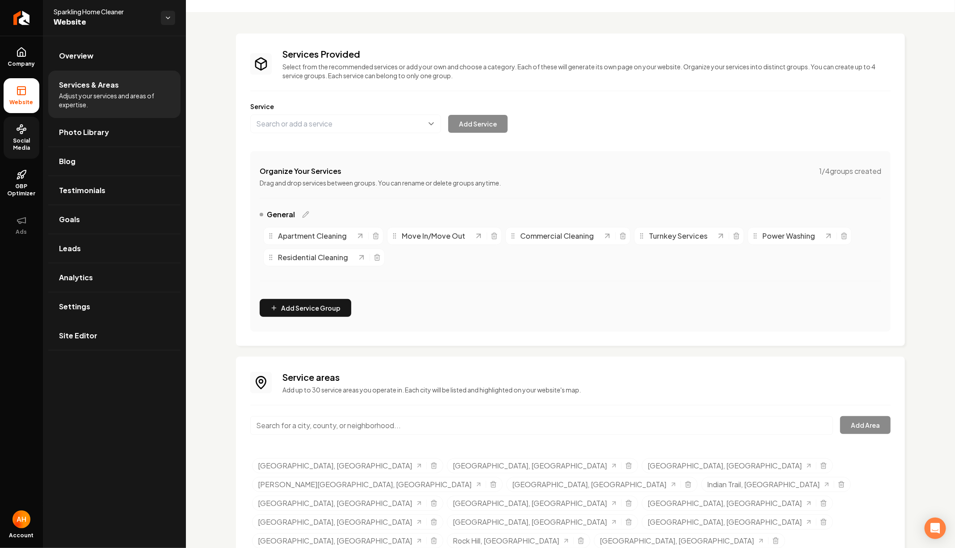
paste input "Concord"
click at [360, 422] on input "Concord" at bounding box center [541, 425] width 583 height 19
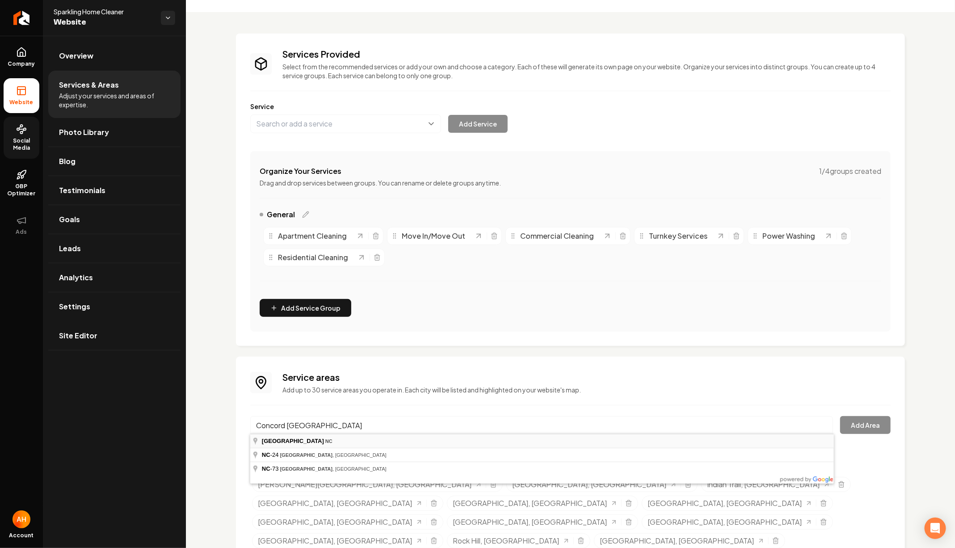
type input "Concord, NC"
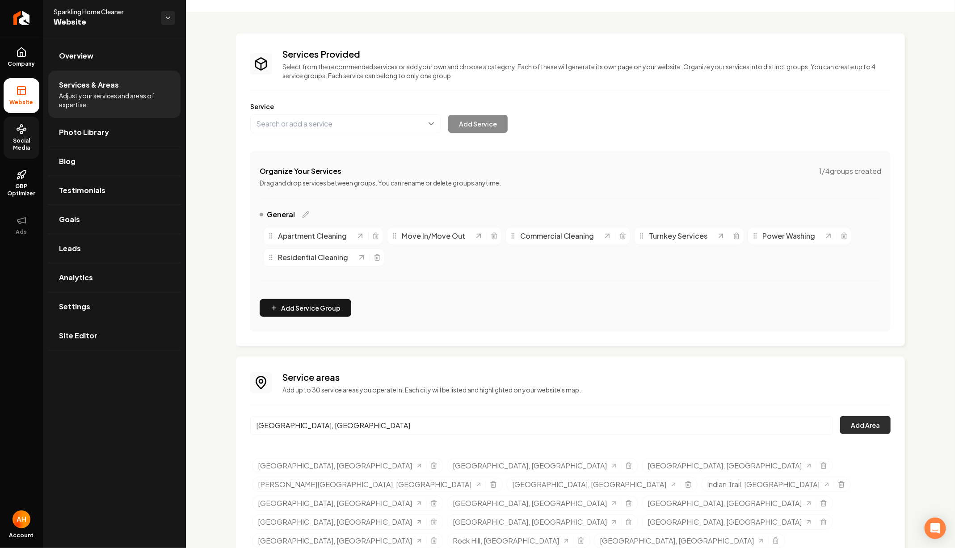
click at [872, 420] on button "Add Area" at bounding box center [865, 425] width 50 height 18
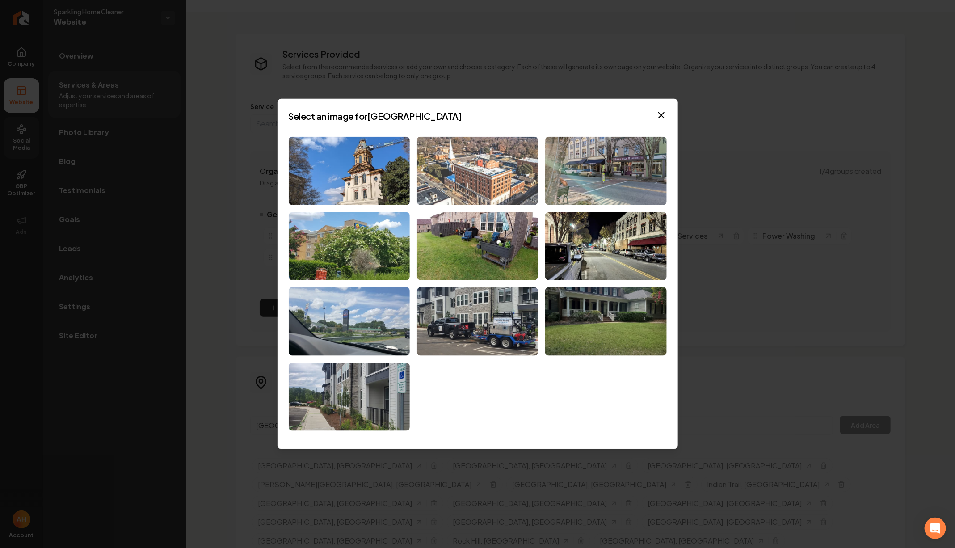
click at [419, 166] on img at bounding box center [477, 171] width 121 height 68
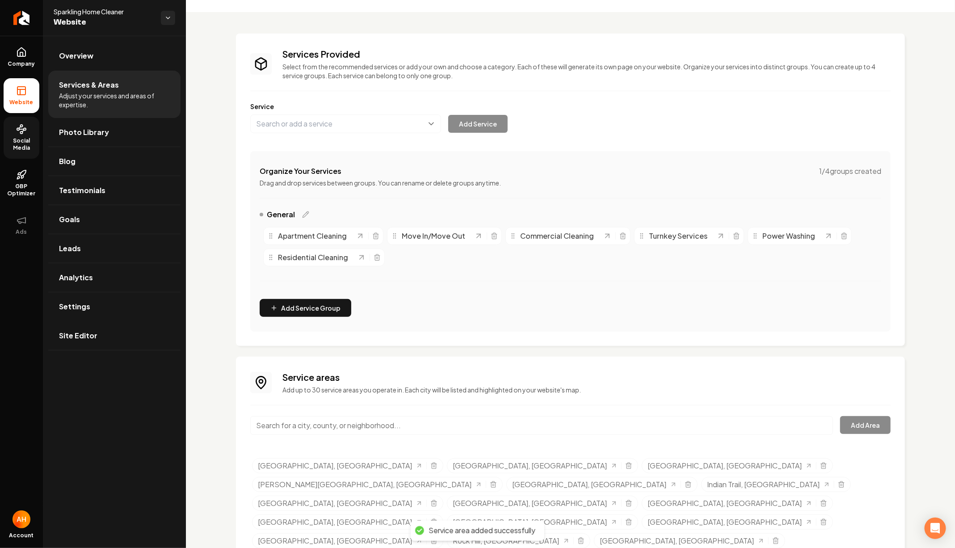
click at [118, 54] on link "Overview" at bounding box center [114, 56] width 132 height 29
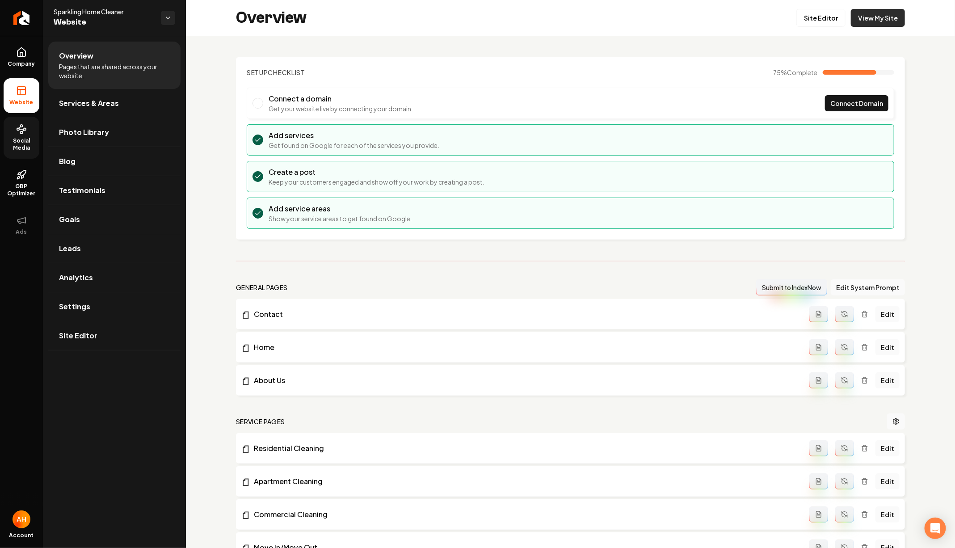
click at [901, 20] on link "View My Site" at bounding box center [878, 18] width 54 height 18
click at [121, 92] on link "Services & Areas" at bounding box center [114, 103] width 132 height 29
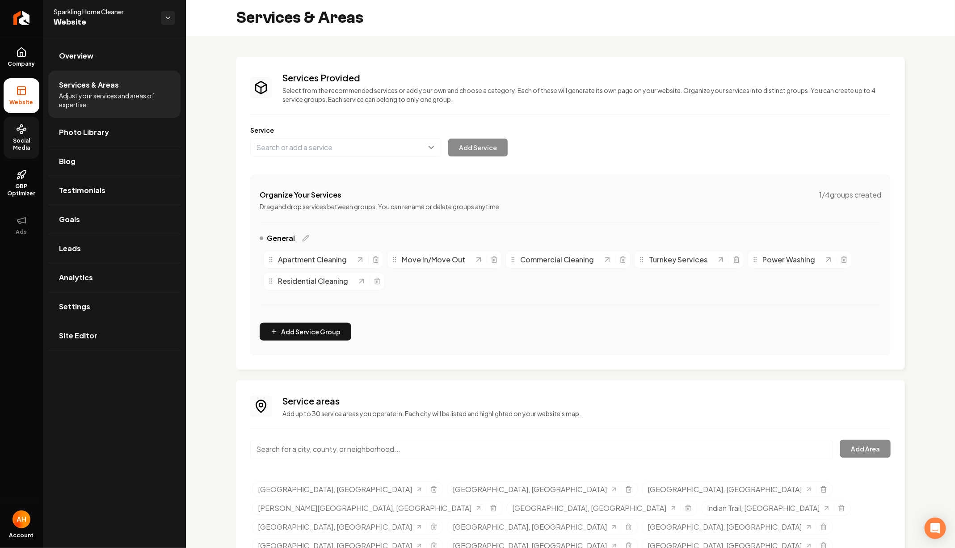
scroll to position [24, 0]
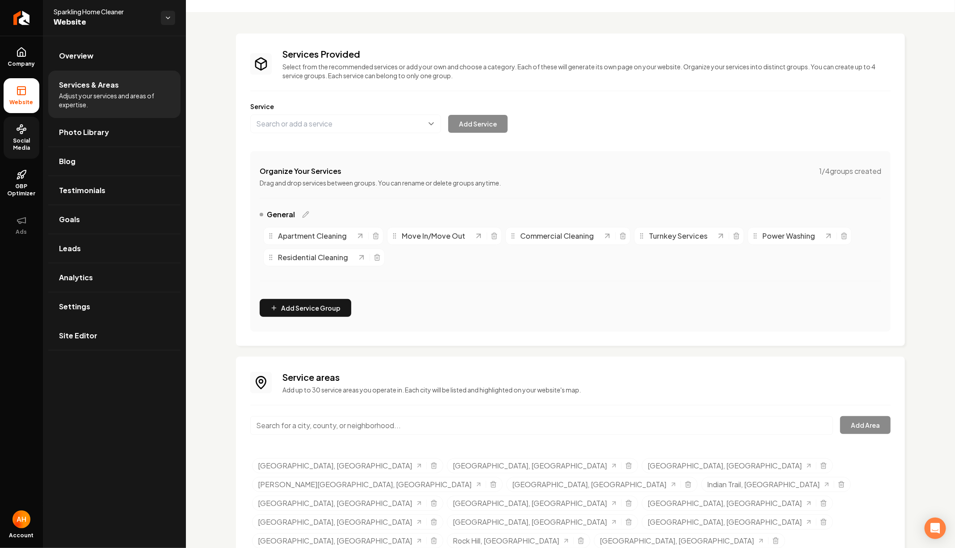
click at [369, 420] on input "Main content area" at bounding box center [541, 425] width 583 height 19
type input "Huntersville, NC"
click at [875, 426] on button "Add Area" at bounding box center [865, 425] width 50 height 18
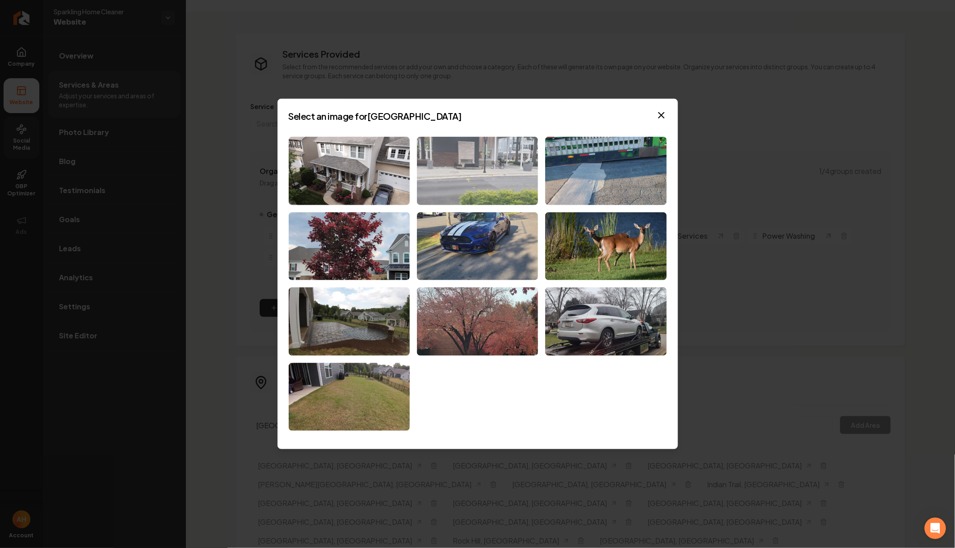
click at [461, 178] on img at bounding box center [477, 171] width 121 height 68
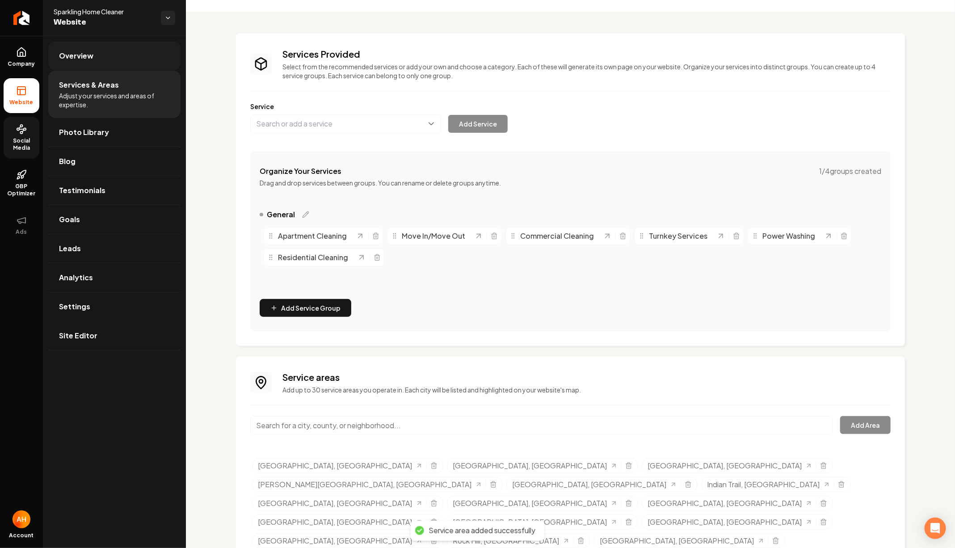
click at [143, 58] on link "Overview" at bounding box center [114, 56] width 132 height 29
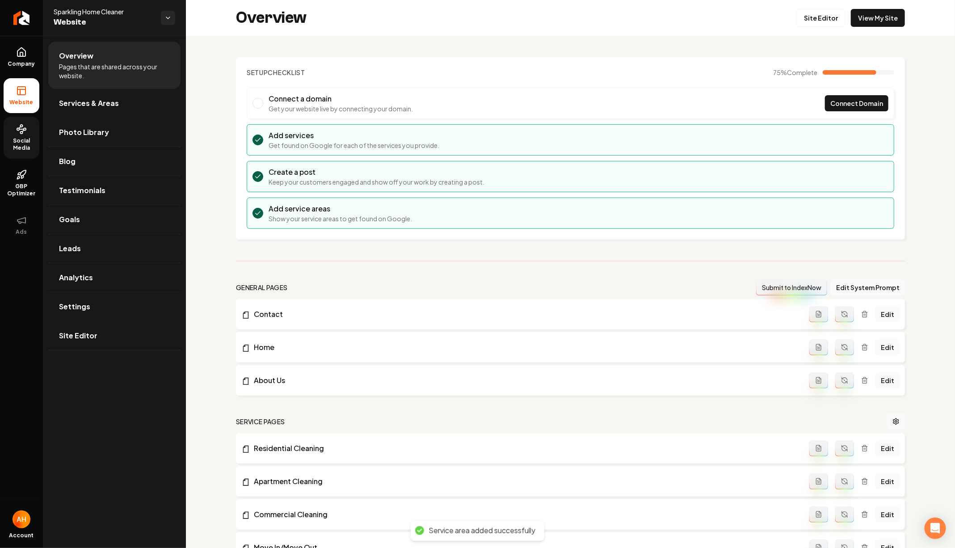
click at [830, 21] on link "Site Editor" at bounding box center [820, 18] width 49 height 18
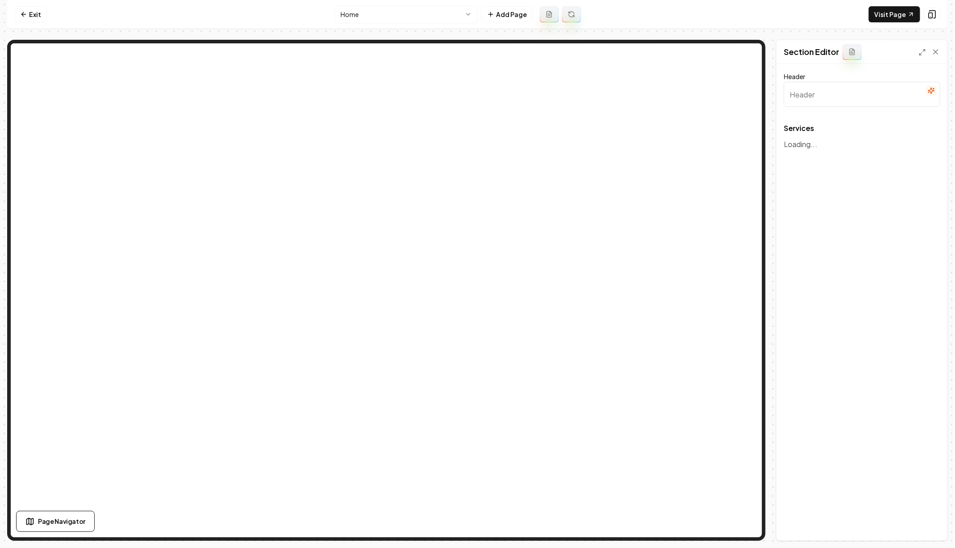
type input "Our Cleaning Services"
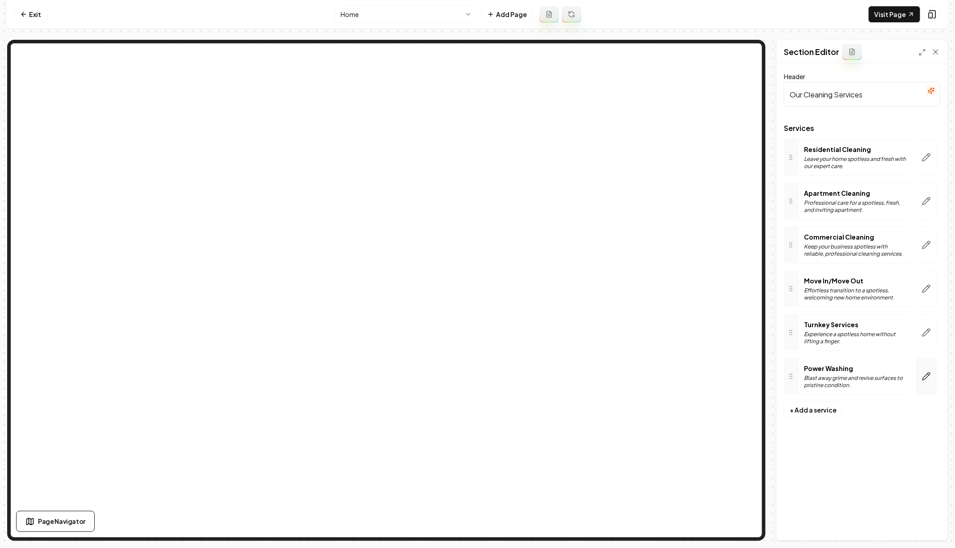
click at [928, 373] on icon "button" at bounding box center [927, 373] width 1 height 1
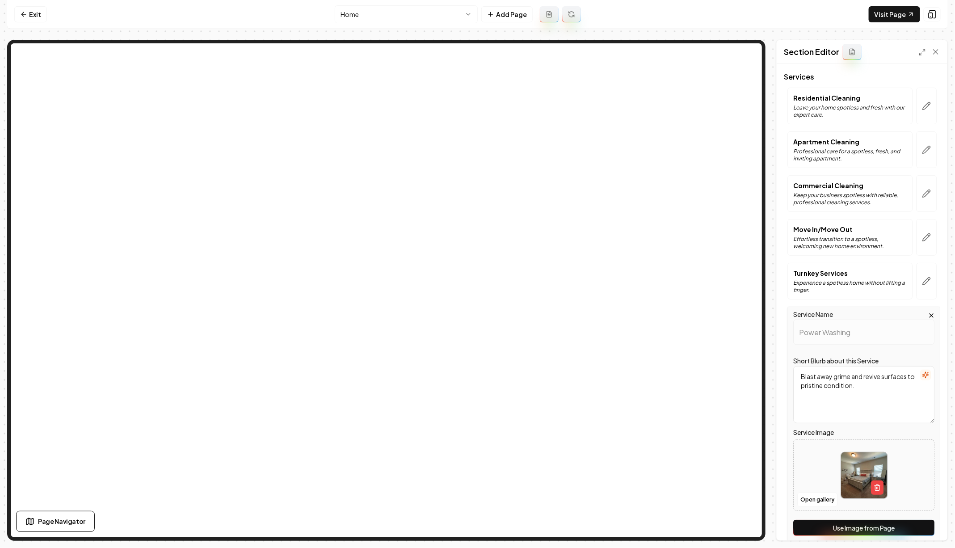
scroll to position [54, 0]
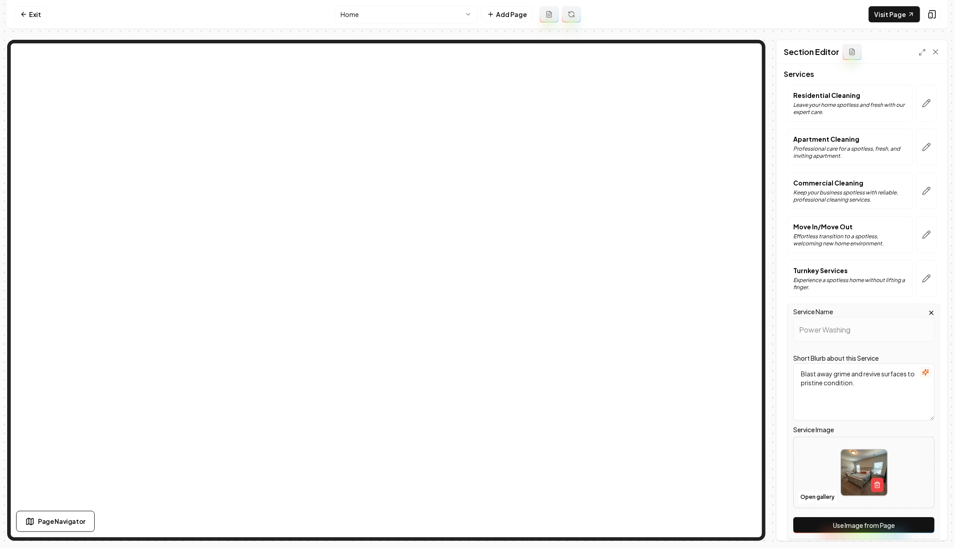
click at [845, 513] on div "Service Name Power Washing Short Blurb about this Service Blast away grime and …" at bounding box center [863, 421] width 153 height 235
click at [845, 517] on button "Use Image from Page" at bounding box center [863, 525] width 141 height 16
click at [935, 526] on button "Save" at bounding box center [927, 525] width 26 height 16
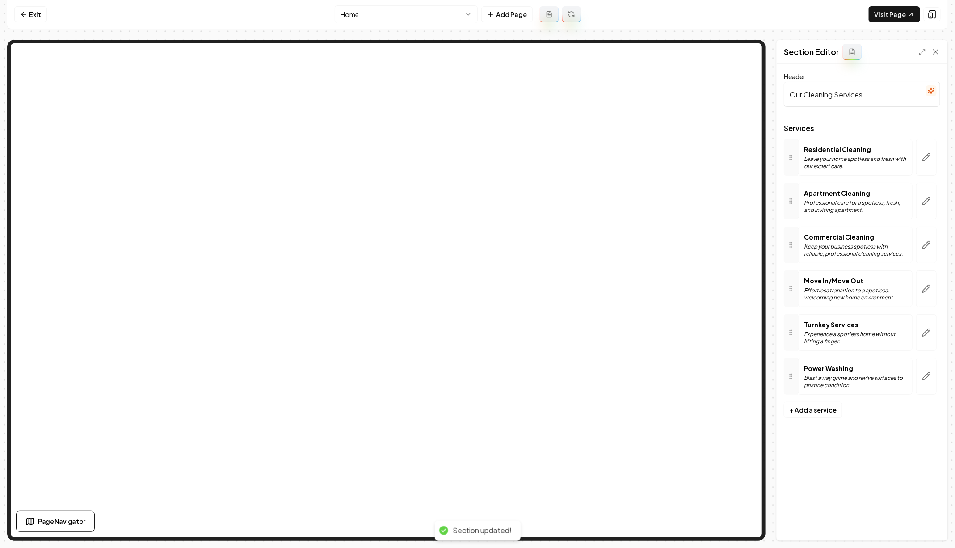
scroll to position [0, 0]
click at [36, 16] on link "Exit" at bounding box center [30, 14] width 33 height 16
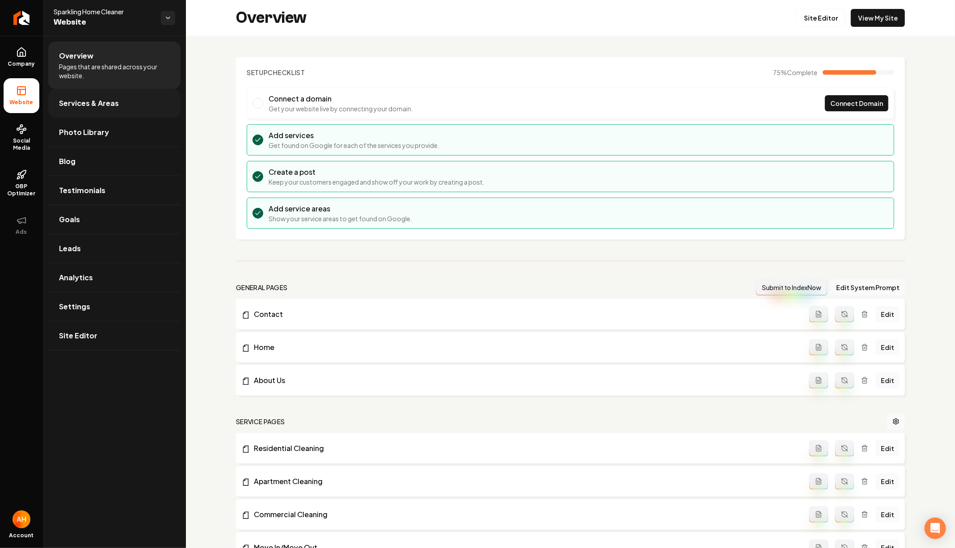
click at [123, 107] on link "Services & Areas" at bounding box center [114, 103] width 132 height 29
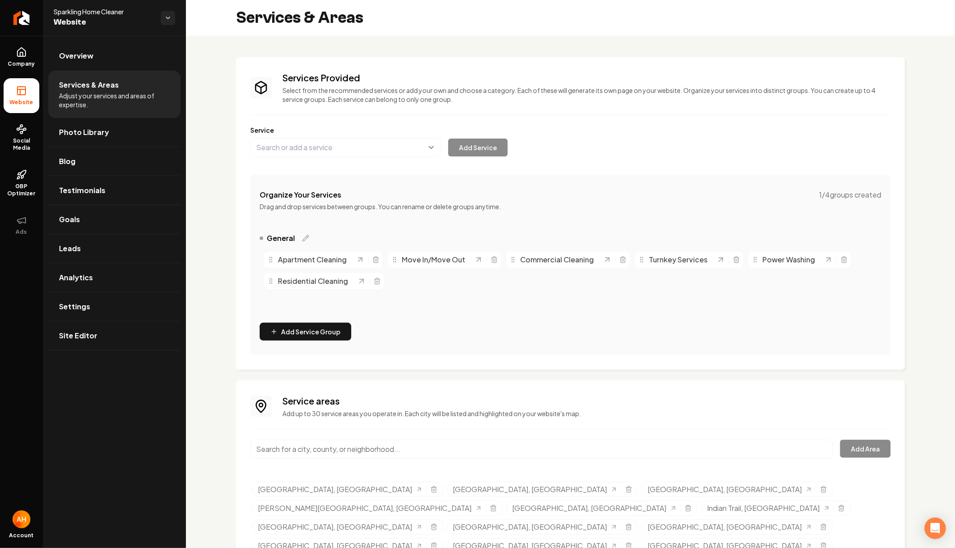
scroll to position [24, 0]
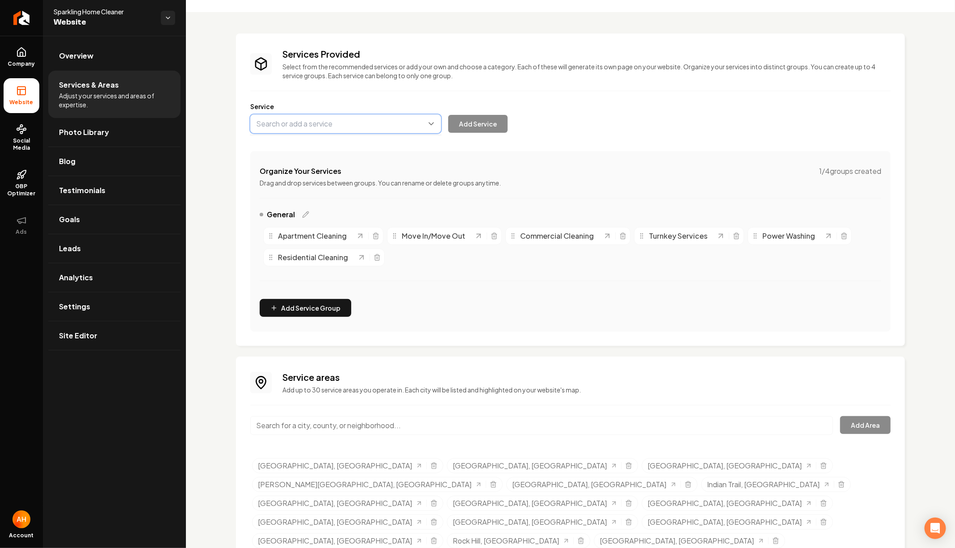
click at [349, 121] on button "Main content area" at bounding box center [345, 123] width 191 height 19
type input "Post-Construction Cleaning"
click at [489, 119] on button "Add Service" at bounding box center [477, 124] width 59 height 18
click at [664, 29] on div "Services Provided Select from the recommended services or add your own and choo…" at bounding box center [570, 309] width 769 height 594
click at [94, 57] on link "Overview" at bounding box center [114, 56] width 132 height 29
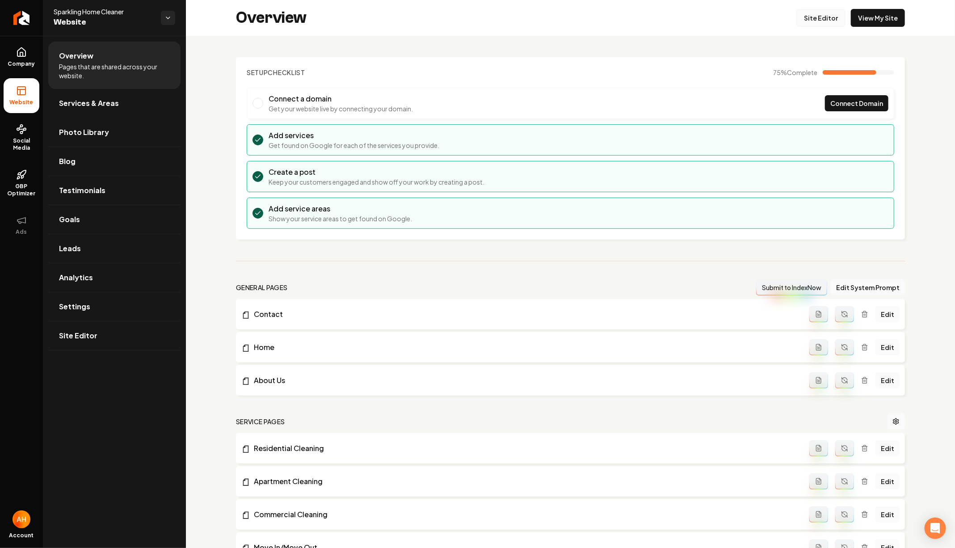
click at [830, 15] on link "Site Editor" at bounding box center [820, 18] width 49 height 18
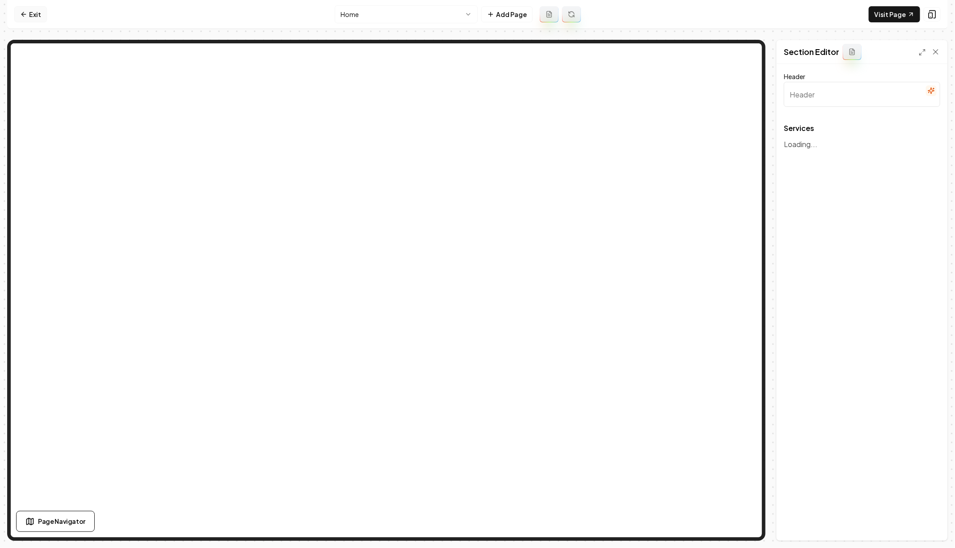
click at [23, 11] on icon at bounding box center [23, 14] width 7 height 7
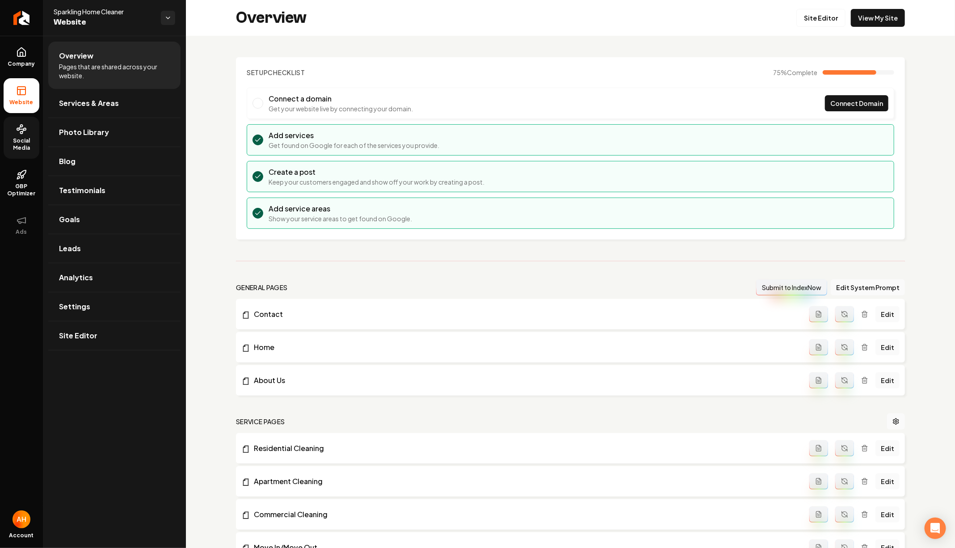
click at [37, 133] on link "Social Media" at bounding box center [22, 138] width 36 height 42
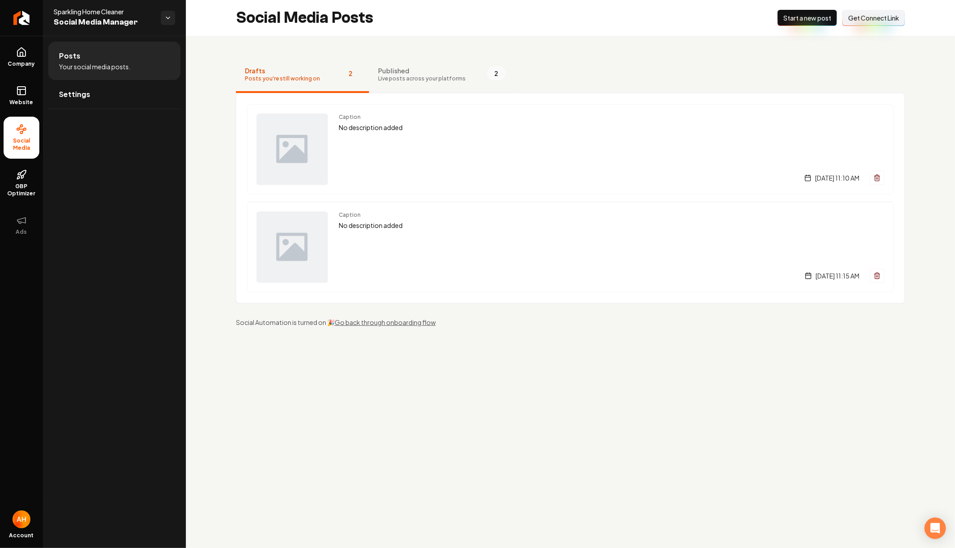
click at [412, 79] on span "Live posts across your platforms" at bounding box center [422, 78] width 88 height 7
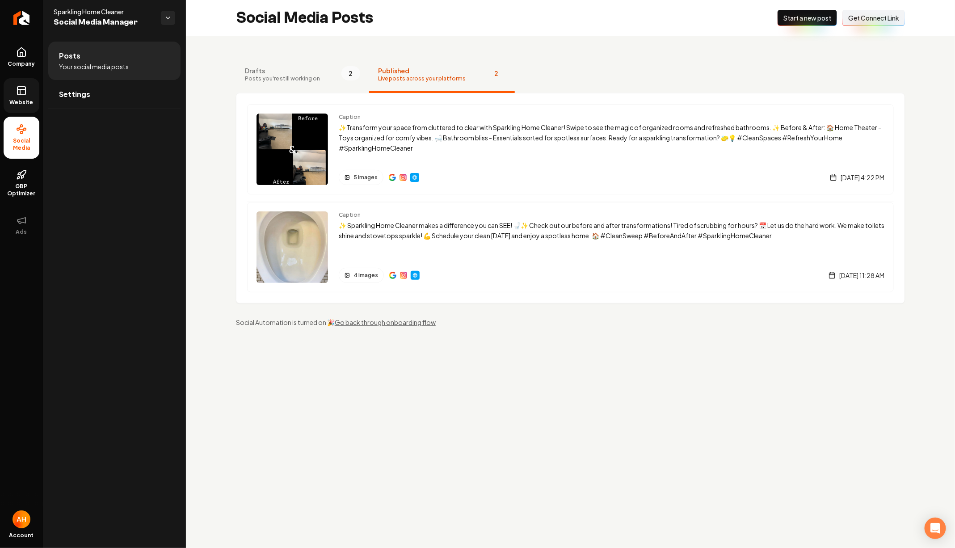
click at [9, 84] on link "Website" at bounding box center [22, 95] width 36 height 35
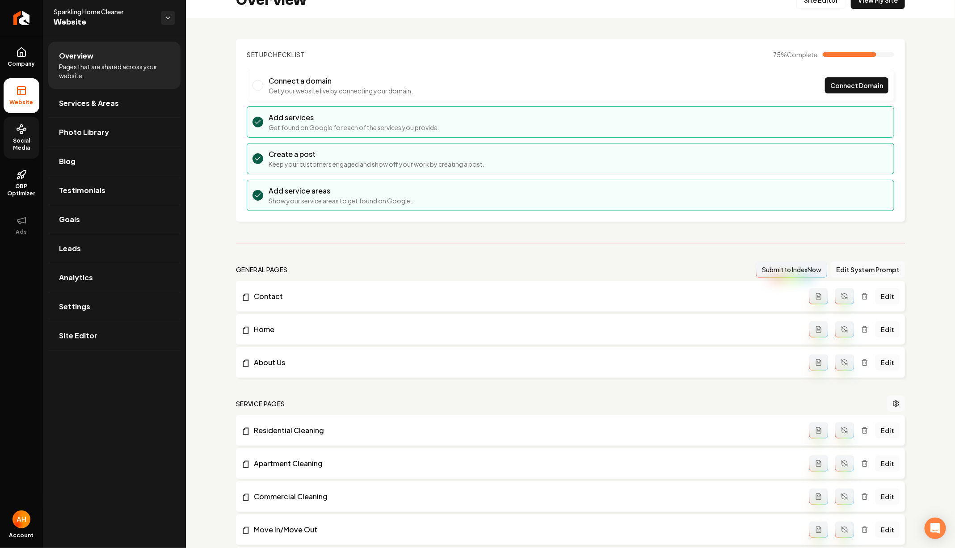
scroll to position [18, 0]
click at [92, 294] on link "Settings" at bounding box center [114, 306] width 132 height 29
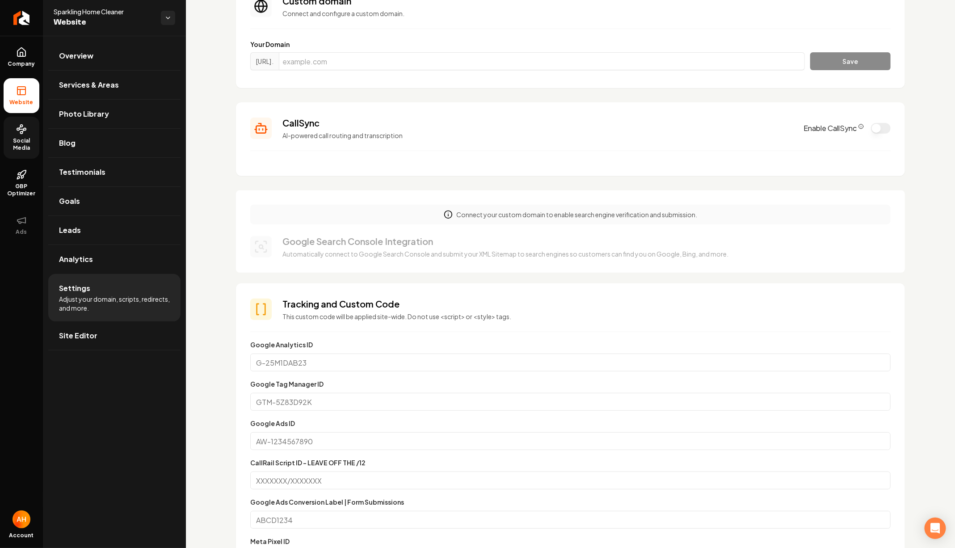
scroll to position [81, 0]
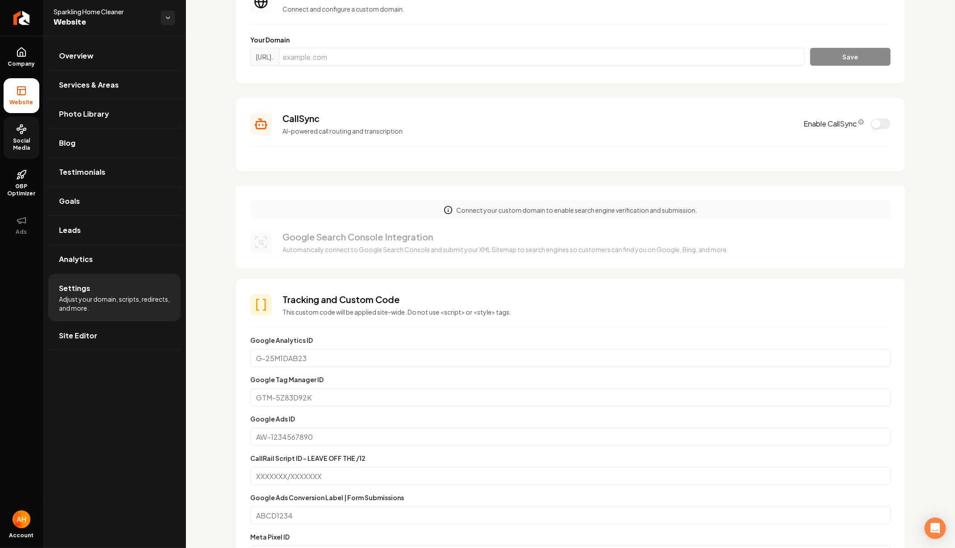
click at [445, 44] on div "Your Domain https://www. Save" at bounding box center [570, 52] width 640 height 34
click at [445, 49] on input "Main content area" at bounding box center [542, 57] width 526 height 18
type input "sparklinghomecleaner.com"
click at [810, 48] on button "Save" at bounding box center [850, 57] width 80 height 18
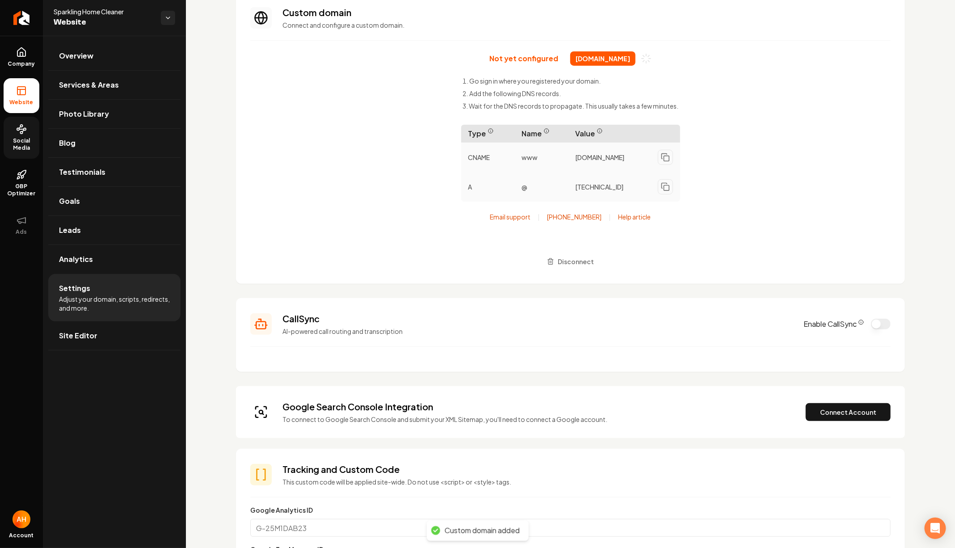
scroll to position [65, 0]
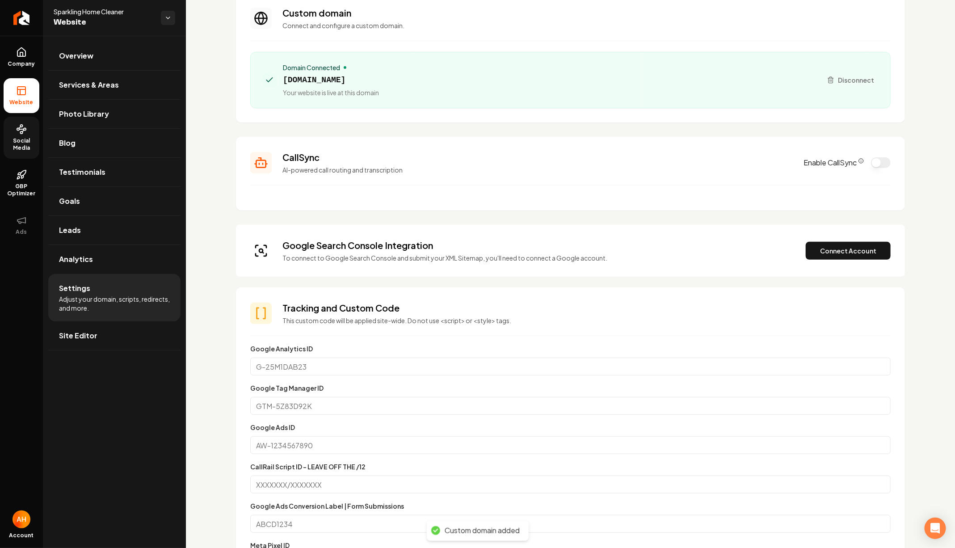
click at [354, 80] on span "sparklinghomecleaner.com" at bounding box center [331, 80] width 96 height 13
copy span "sparklinghomecleaner.com"
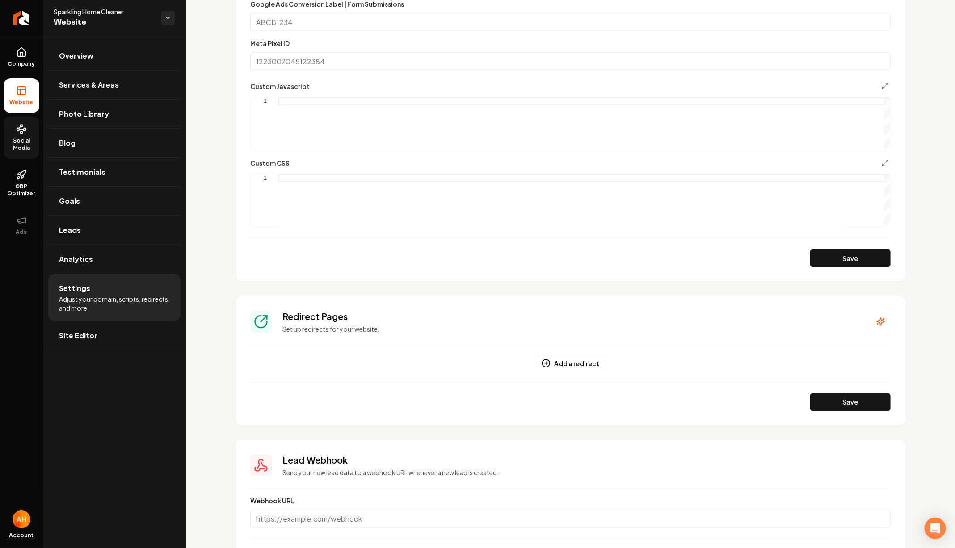
scroll to position [573, 0]
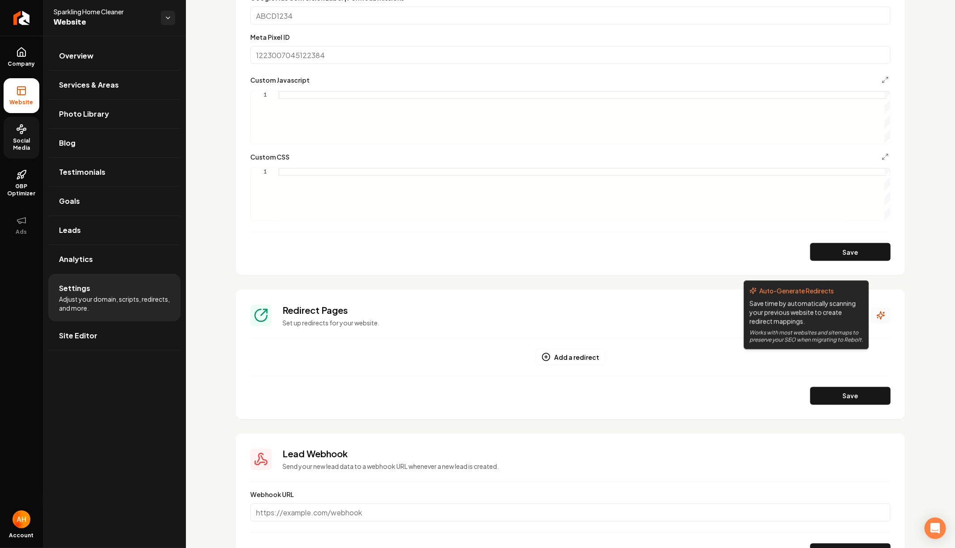
click at [885, 308] on button "Main content area" at bounding box center [881, 315] width 20 height 16
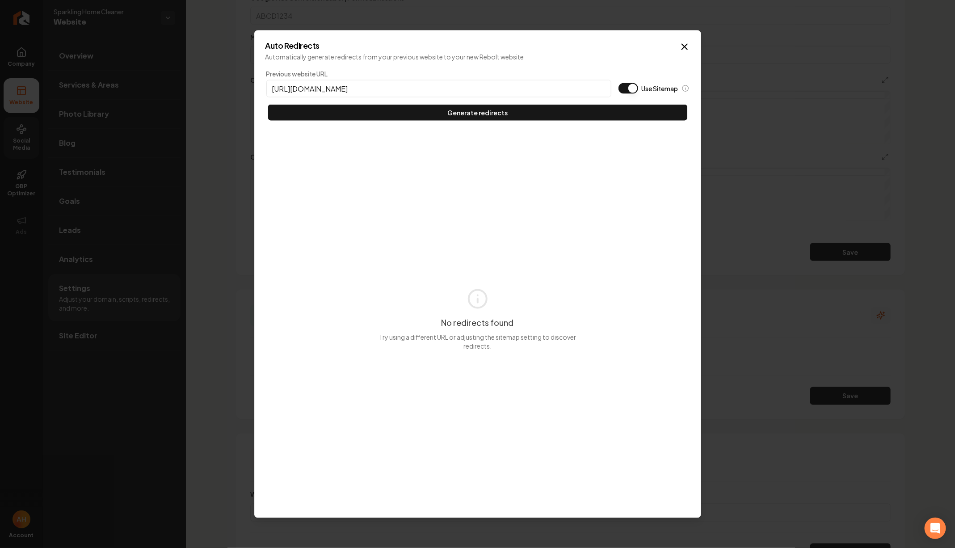
type input "https://sparklinghomecleaner.com"
type button "on"
click at [618, 83] on button "Use Sitemap" at bounding box center [628, 88] width 20 height 11
click at [268, 105] on button "Generate redirects" at bounding box center [477, 113] width 419 height 16
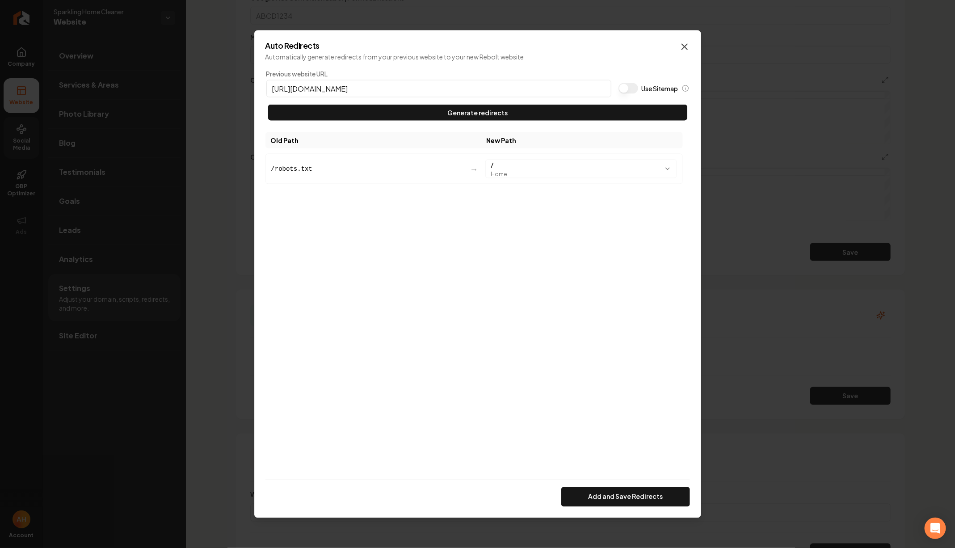
click at [686, 45] on icon "button" at bounding box center [684, 47] width 11 height 11
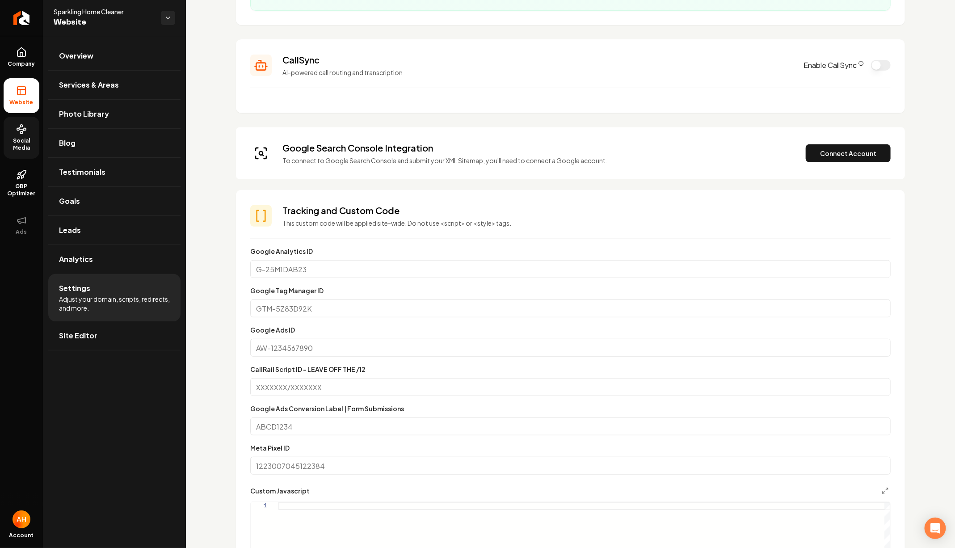
scroll to position [8, 0]
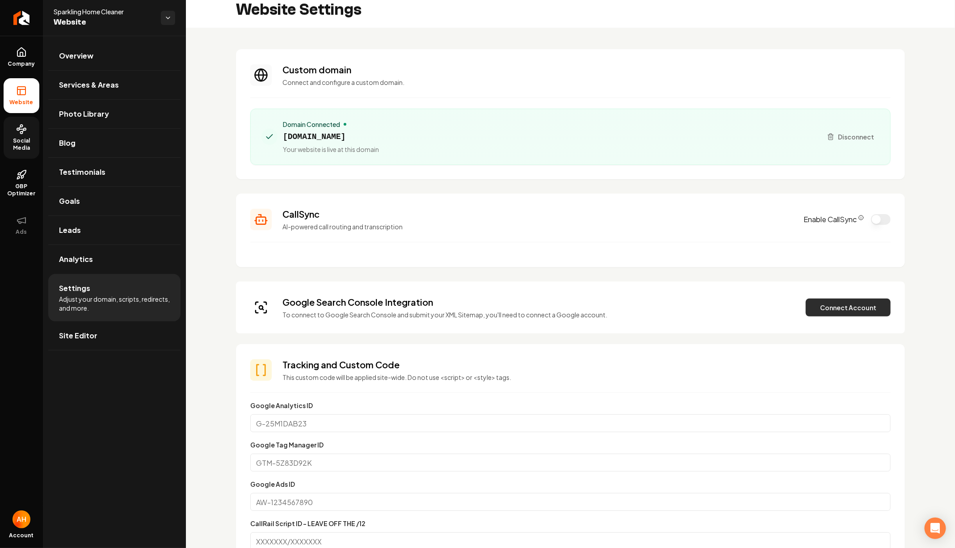
click at [823, 302] on button "Connect Account" at bounding box center [847, 307] width 85 height 18
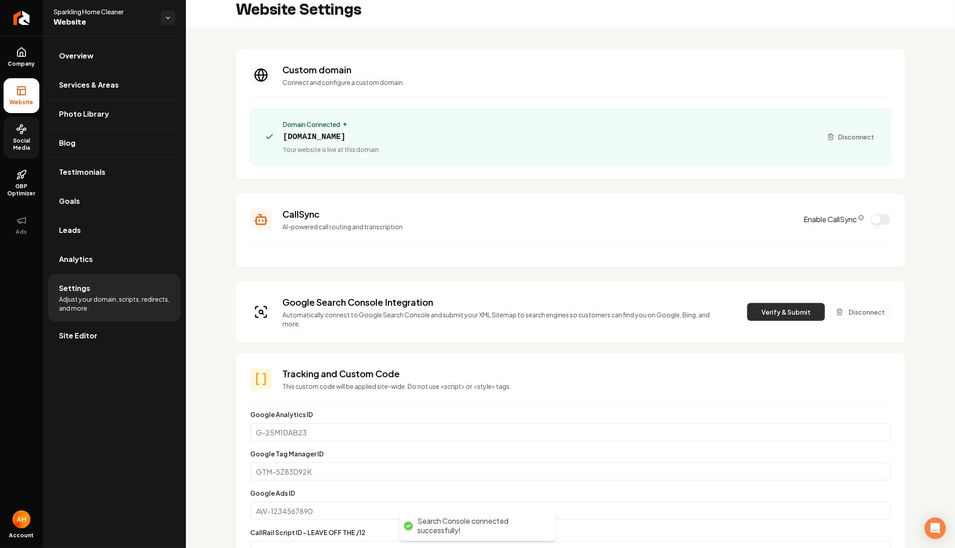
click at [776, 303] on button "Verify & Submit" at bounding box center [786, 312] width 78 height 18
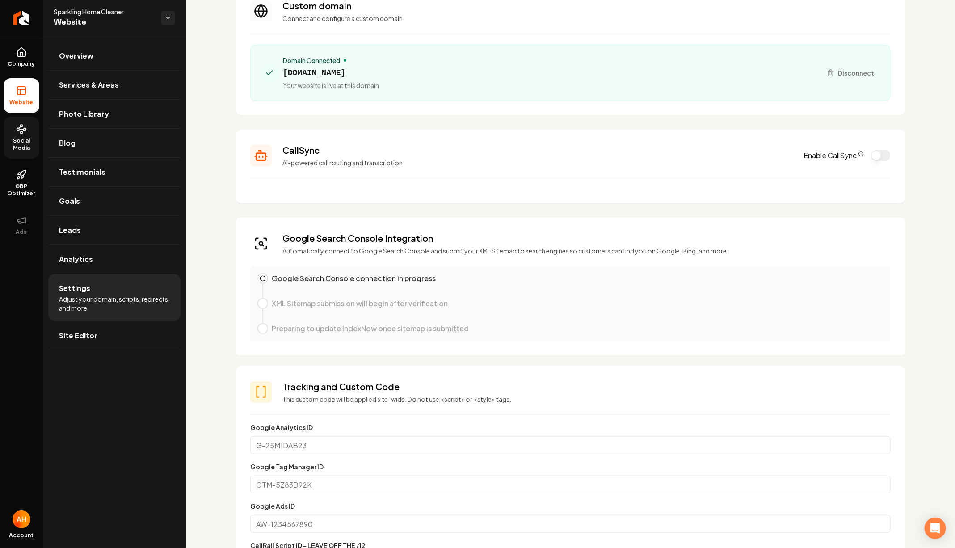
scroll to position [0, 0]
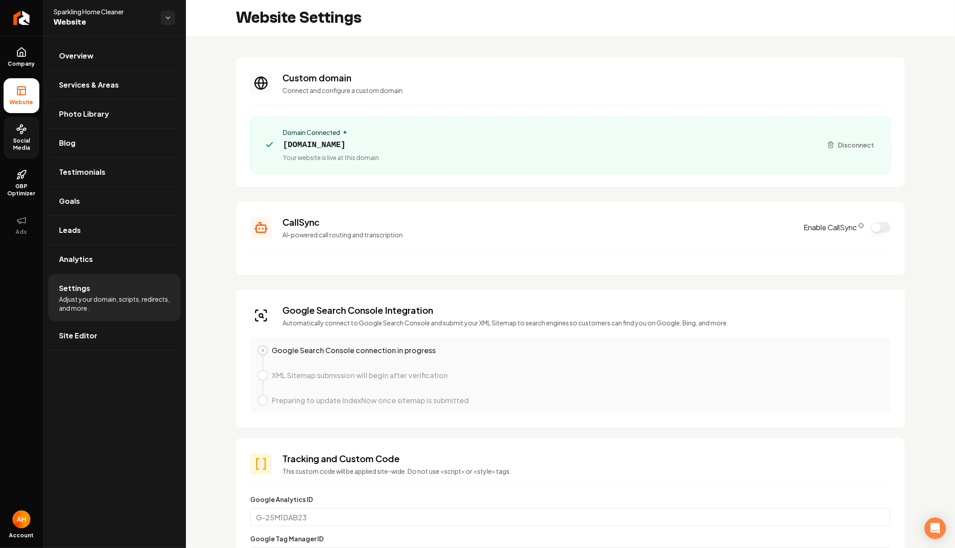
click at [379, 146] on span "sparklinghomecleaner.com" at bounding box center [331, 144] width 96 height 13
copy span "sparklinghomecleaner.com"
click at [534, 16] on div "Website Settings" at bounding box center [570, 18] width 769 height 36
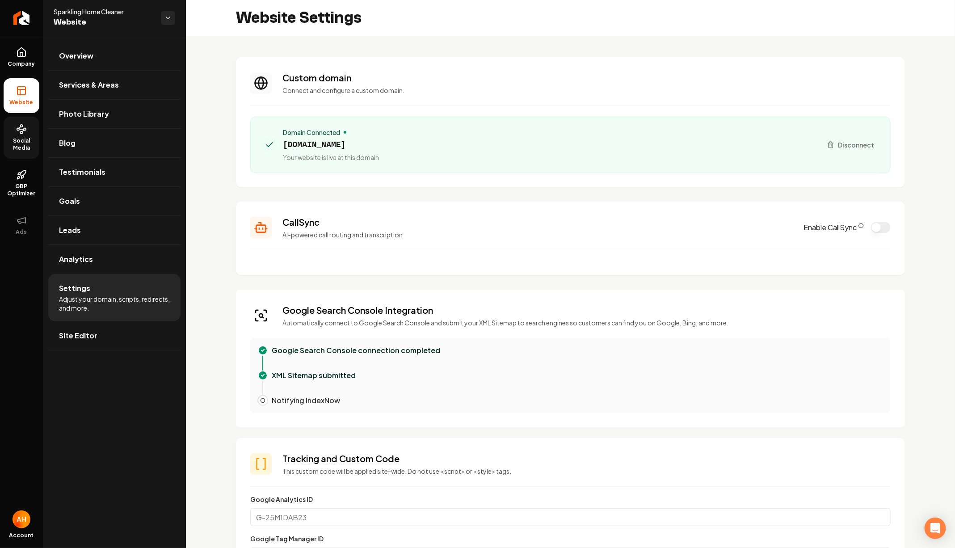
click at [331, 146] on span "sparklinghomecleaner.com" at bounding box center [331, 144] width 96 height 13
copy span "sparklinghomecleaner.com"
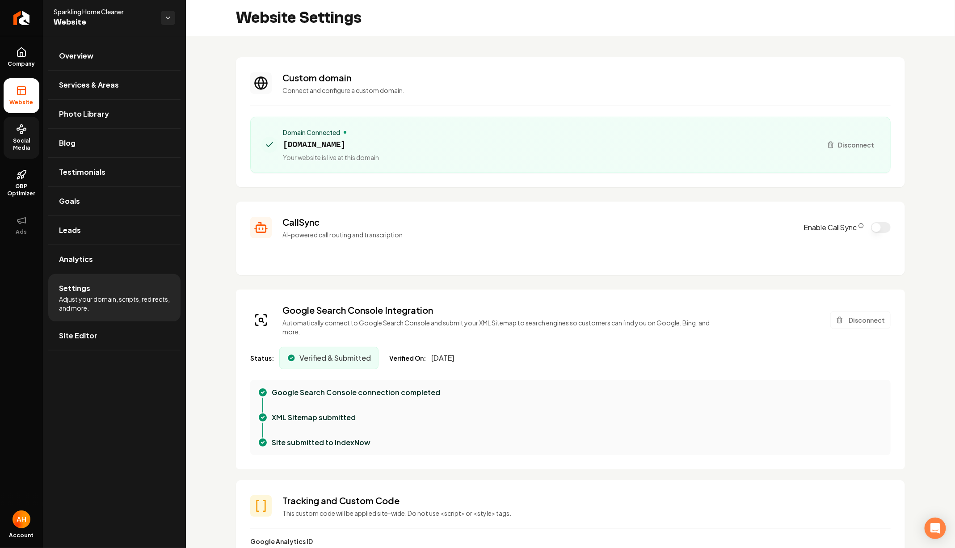
click at [506, 82] on h3 "Custom domain" at bounding box center [586, 77] width 608 height 13
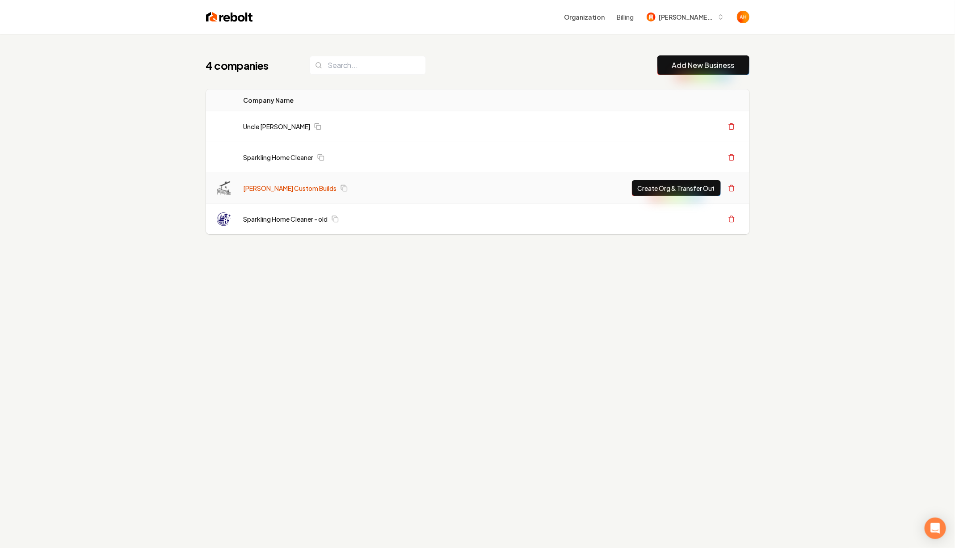
click at [270, 185] on link "[PERSON_NAME] Custom Builds" at bounding box center [289, 188] width 93 height 9
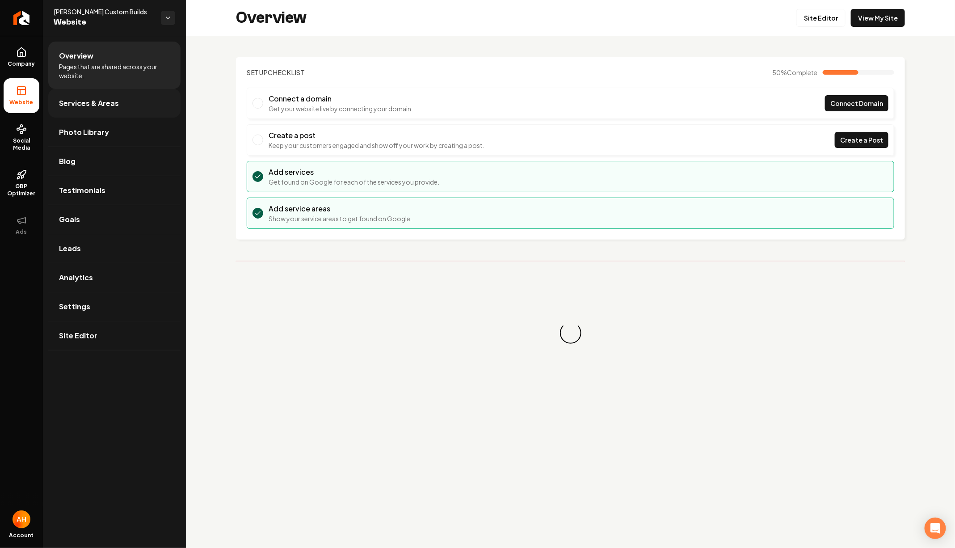
click at [145, 105] on link "Services & Areas" at bounding box center [114, 103] width 132 height 29
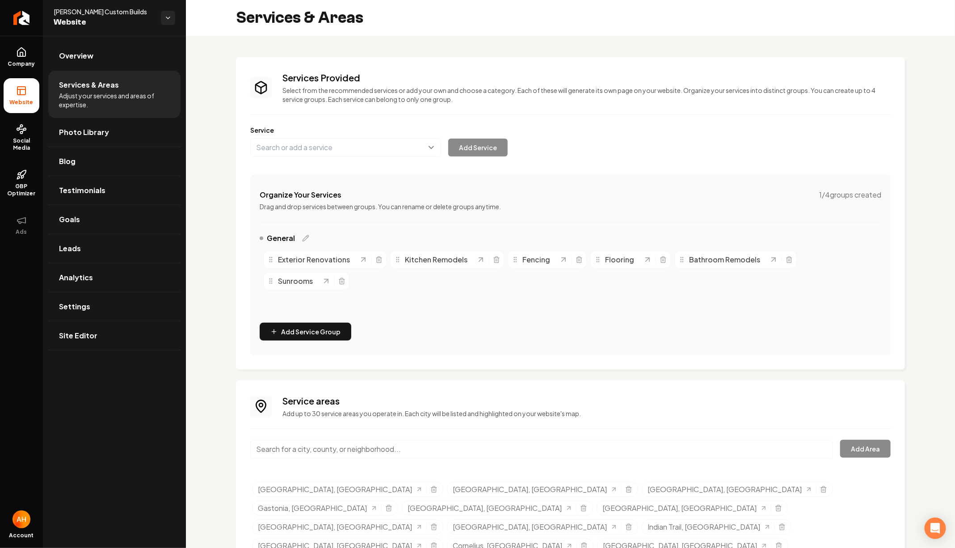
scroll to position [42, 0]
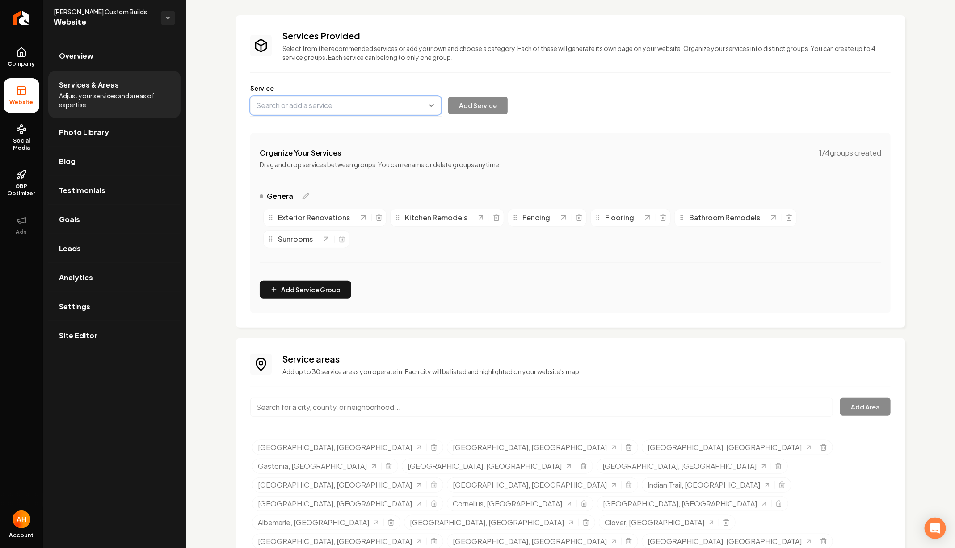
click at [361, 110] on button "Main content area" at bounding box center [345, 105] width 191 height 19
type input "Sock"
type input "Dock Installation & Repair"
click at [448, 96] on button "Add Service" at bounding box center [477, 105] width 59 height 18
click at [88, 51] on span "Overview" at bounding box center [76, 55] width 34 height 11
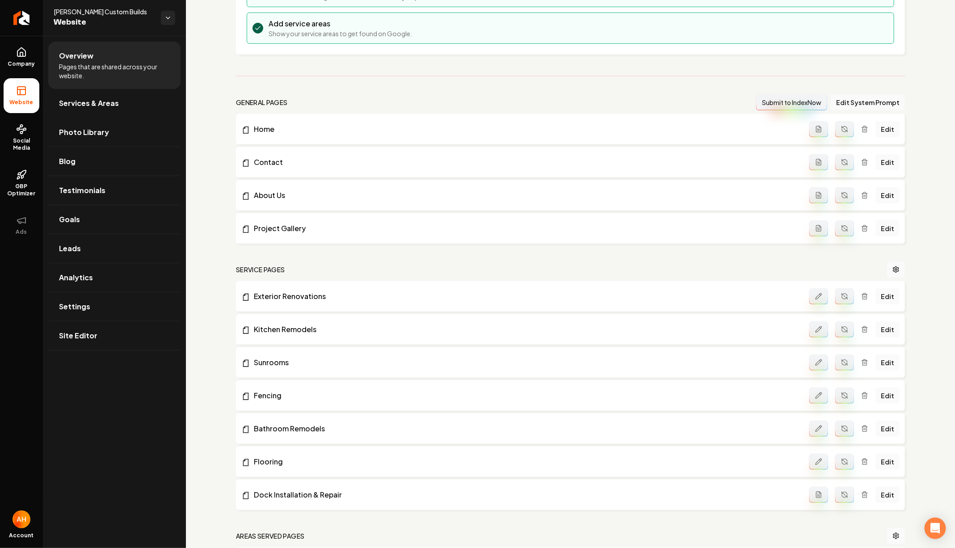
scroll to position [185, 0]
click at [818, 457] on icon "Main content area" at bounding box center [818, 460] width 7 height 7
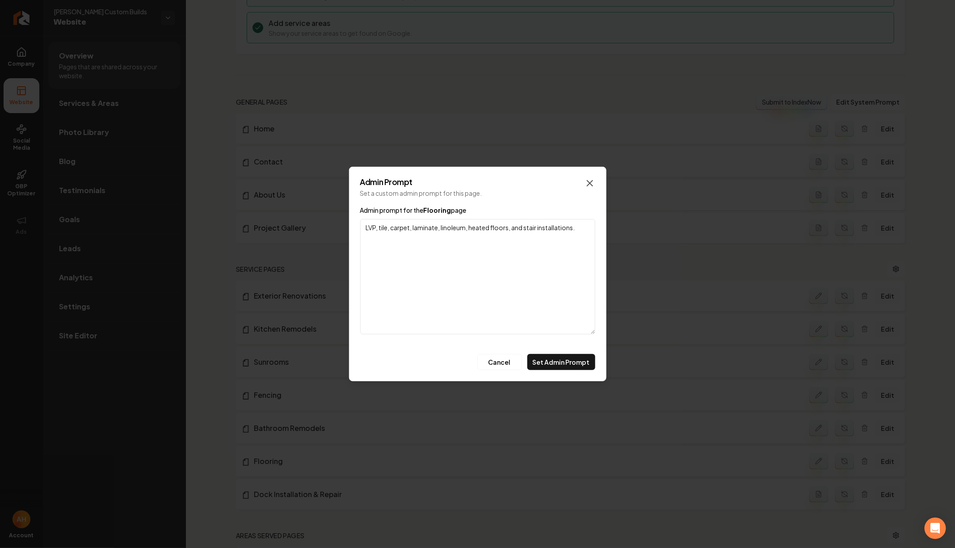
click at [591, 179] on icon "button" at bounding box center [589, 183] width 11 height 11
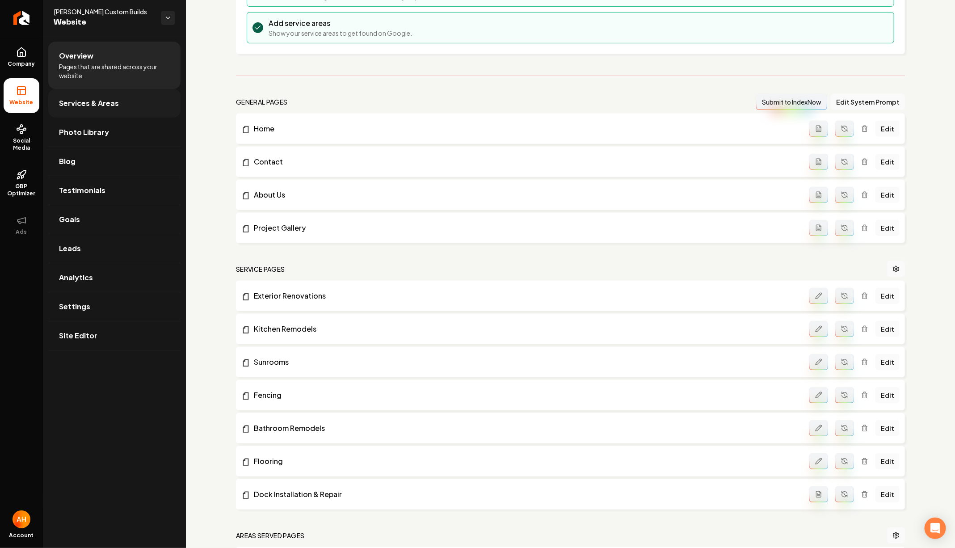
click at [116, 101] on span "Services & Areas" at bounding box center [89, 103] width 60 height 11
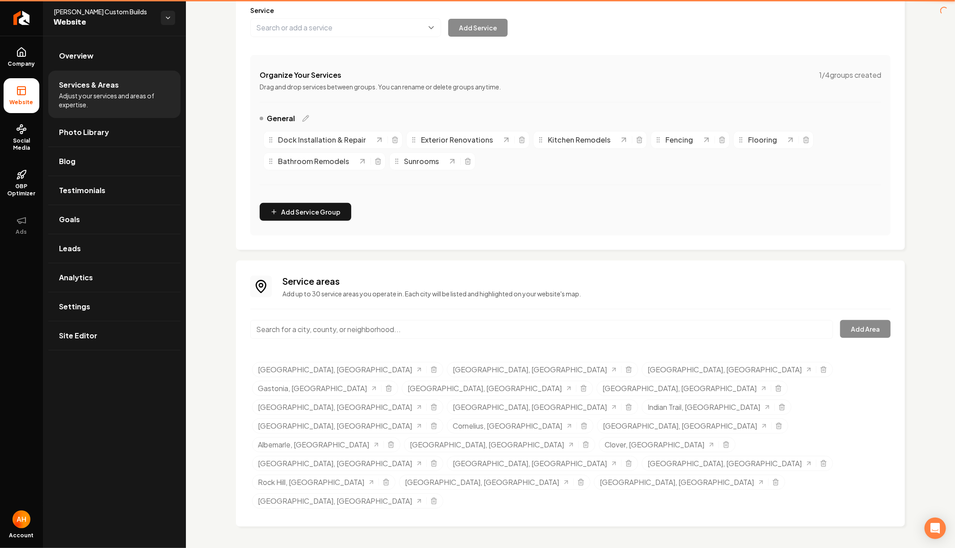
scroll to position [42, 0]
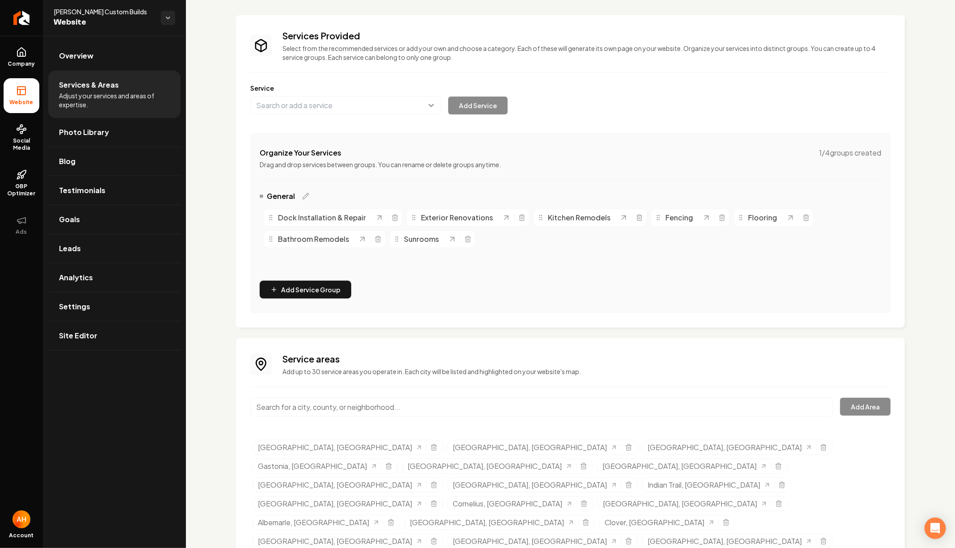
click at [425, 403] on input "Main content area" at bounding box center [541, 407] width 583 height 19
paste input "Sherrills Ford"
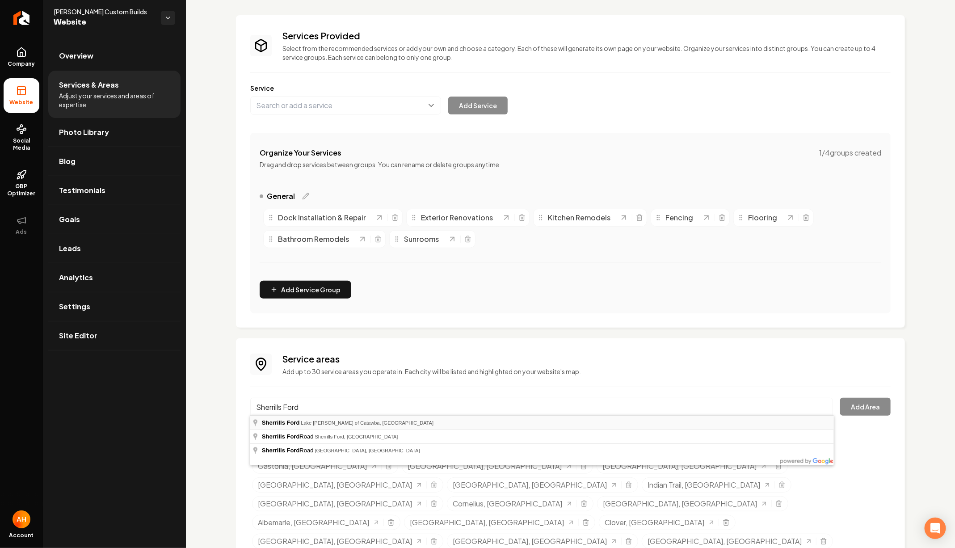
type input "Sherrills Ford, Lake Norman of Catawba, NC"
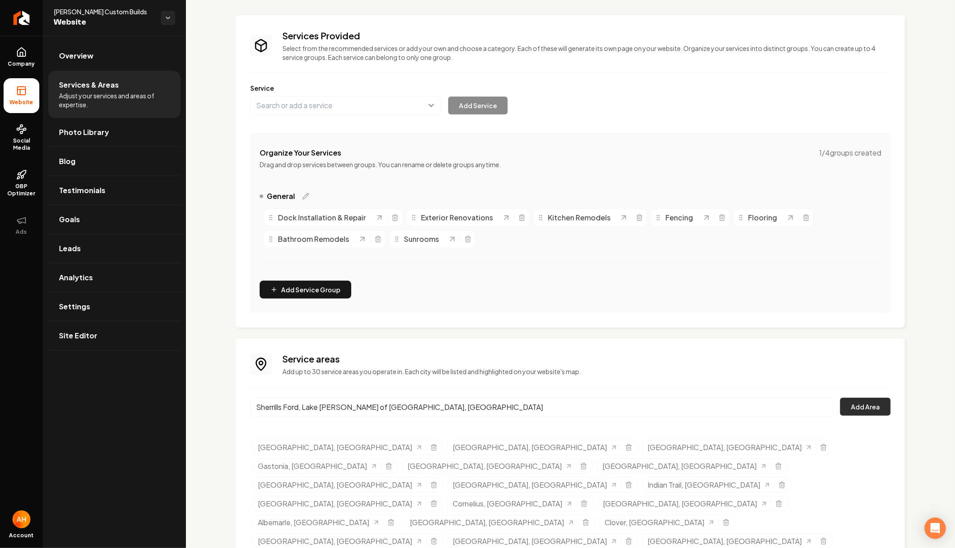
click at [863, 409] on button "Add Area" at bounding box center [865, 407] width 50 height 18
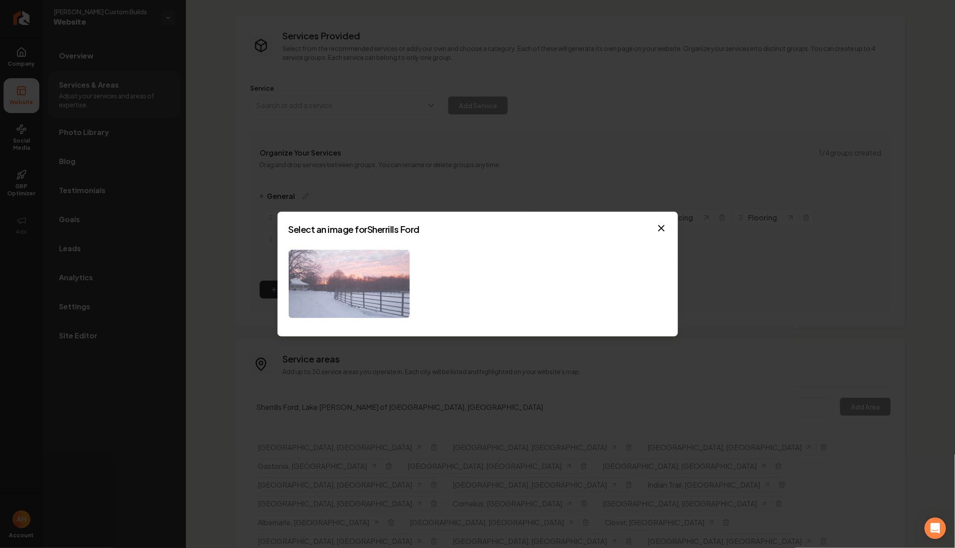
click at [379, 287] on img at bounding box center [349, 284] width 121 height 68
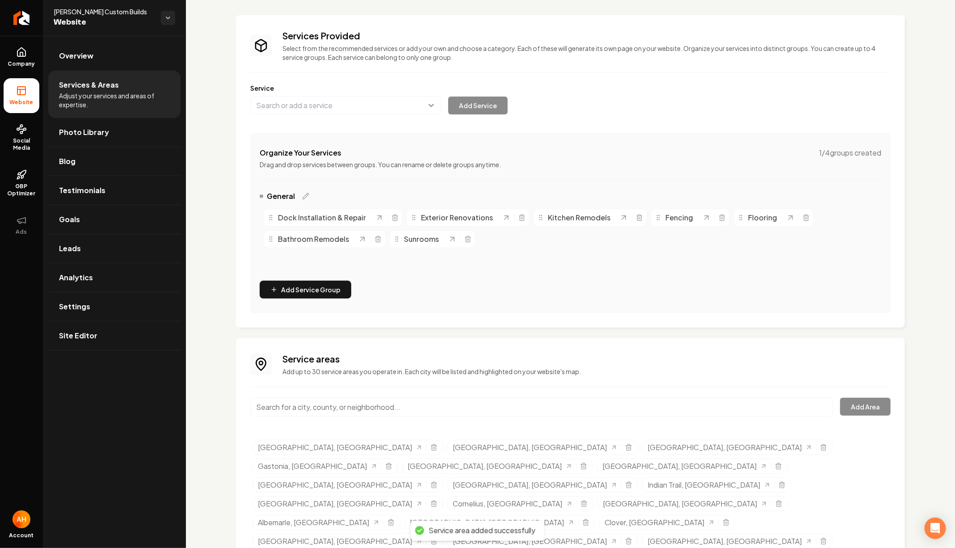
click at [101, 58] on link "Overview" at bounding box center [114, 56] width 132 height 29
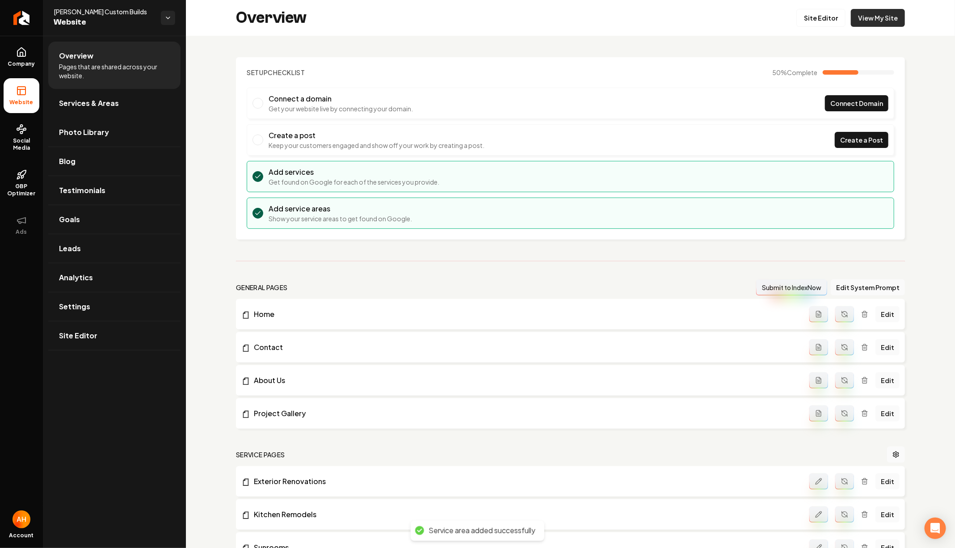
click at [883, 16] on link "View My Site" at bounding box center [878, 18] width 54 height 18
click at [834, 24] on link "Site Editor" at bounding box center [820, 18] width 49 height 18
click at [404, 4] on div "Overview Site Editor View My Site" at bounding box center [570, 18] width 769 height 36
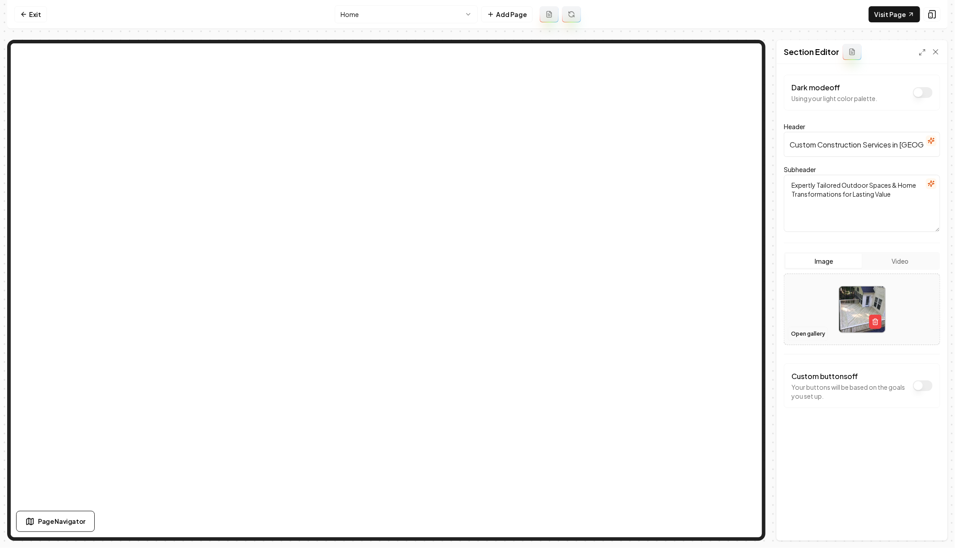
click at [810, 339] on button "Open gallery" at bounding box center [808, 334] width 40 height 14
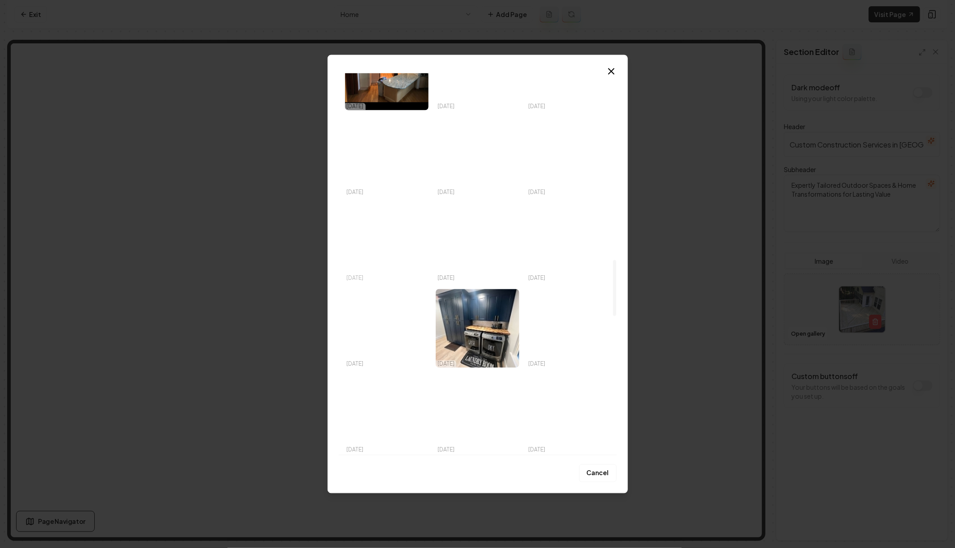
scroll to position [1270, 0]
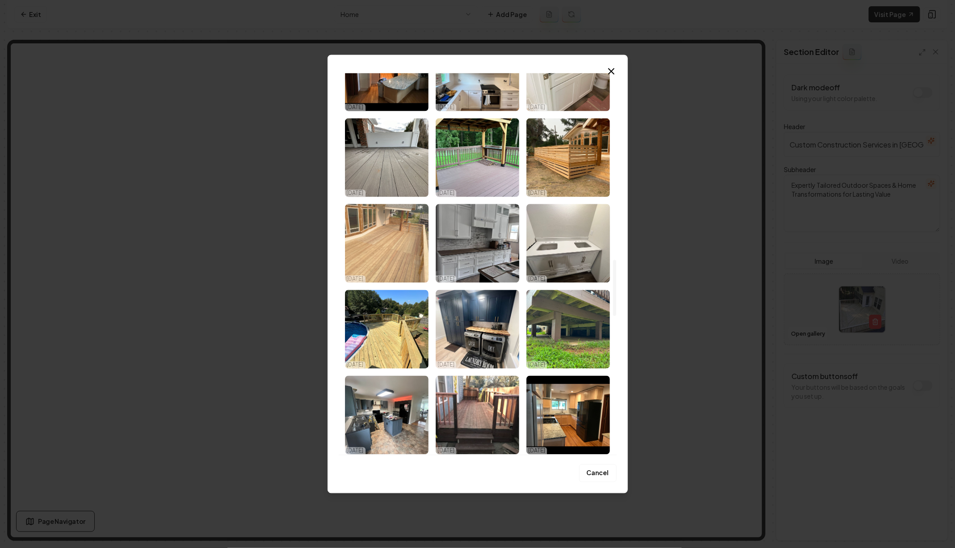
click at [403, 234] on img "Select image image_68c89e075c7cd75eb818bf2a.jpeg" at bounding box center [387, 243] width 84 height 79
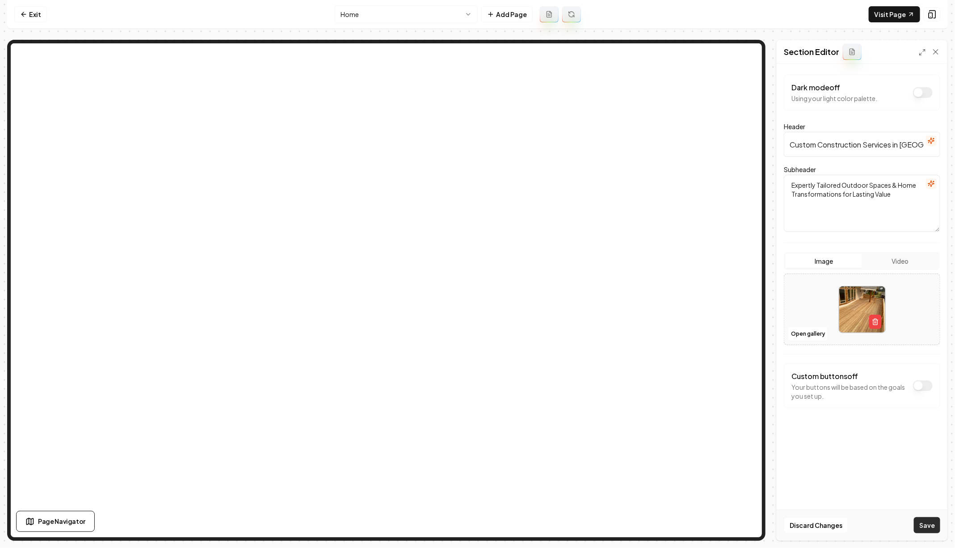
click at [927, 526] on button "Save" at bounding box center [927, 525] width 26 height 16
click at [444, 17] on html "Computer Required This feature is only available on a computer. Please switch t…" at bounding box center [477, 274] width 955 height 548
click at [677, 17] on html "Computer Required This feature is only available on a computer. Please switch t…" at bounding box center [477, 274] width 955 height 548
click at [26, 9] on link "Exit" at bounding box center [30, 14] width 33 height 16
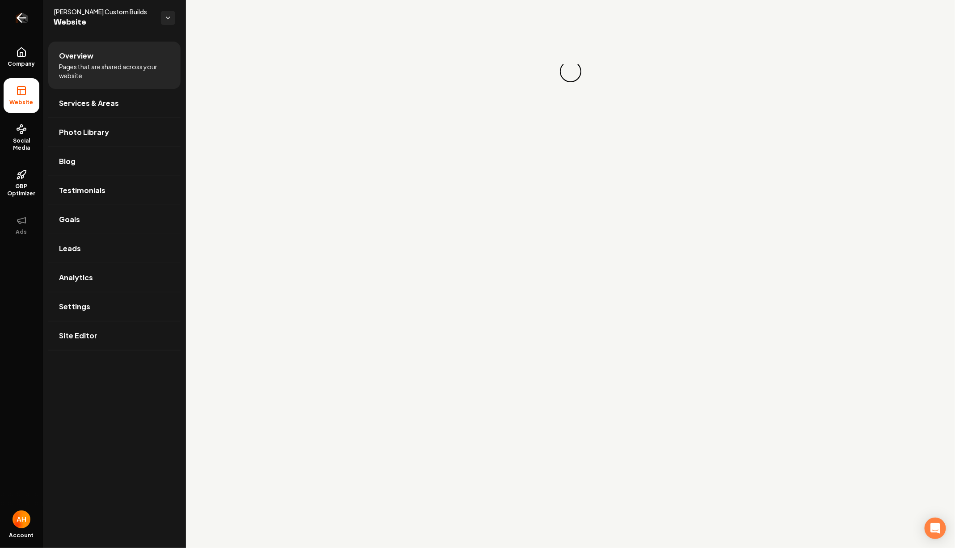
click at [26, 14] on icon "Return to dashboard" at bounding box center [21, 18] width 14 height 14
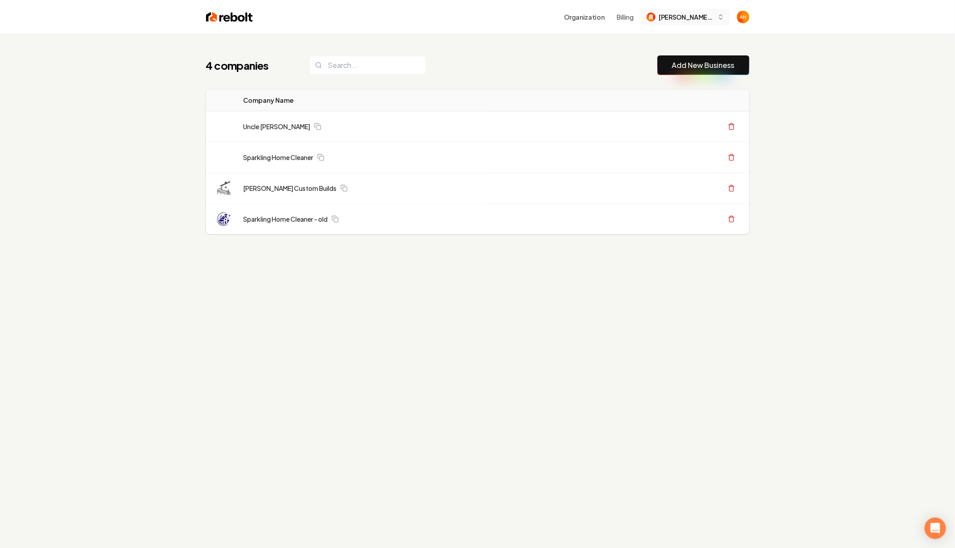
click at [669, 14] on span "Berg Custom Builds" at bounding box center [686, 17] width 55 height 9
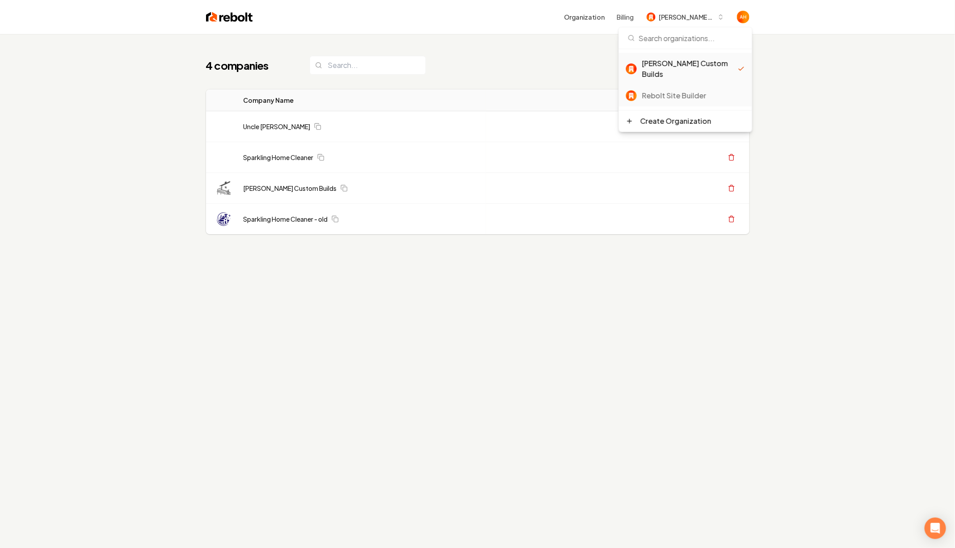
click at [681, 90] on div "Rebolt Site Builder" at bounding box center [693, 95] width 103 height 11
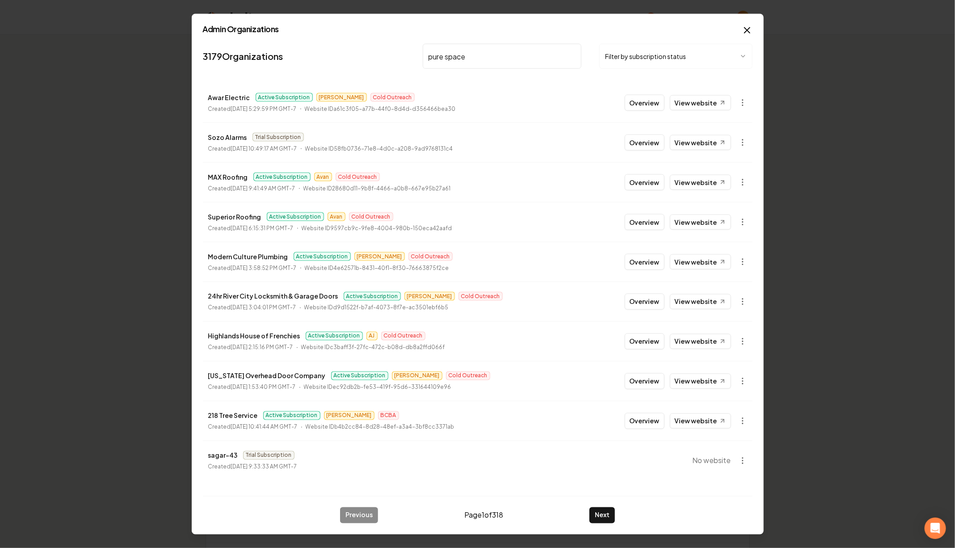
type input "pure spac"
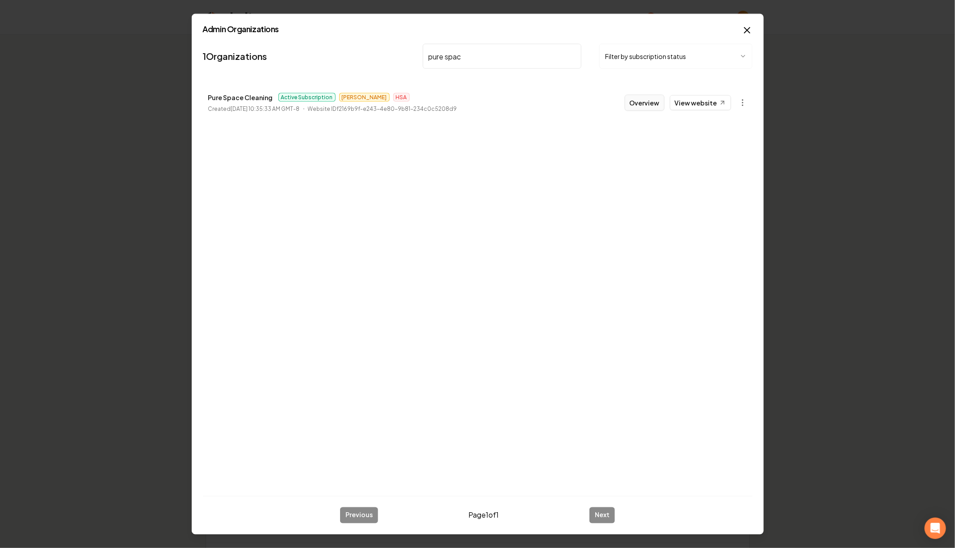
click at [642, 101] on button "Overview" at bounding box center [645, 103] width 40 height 16
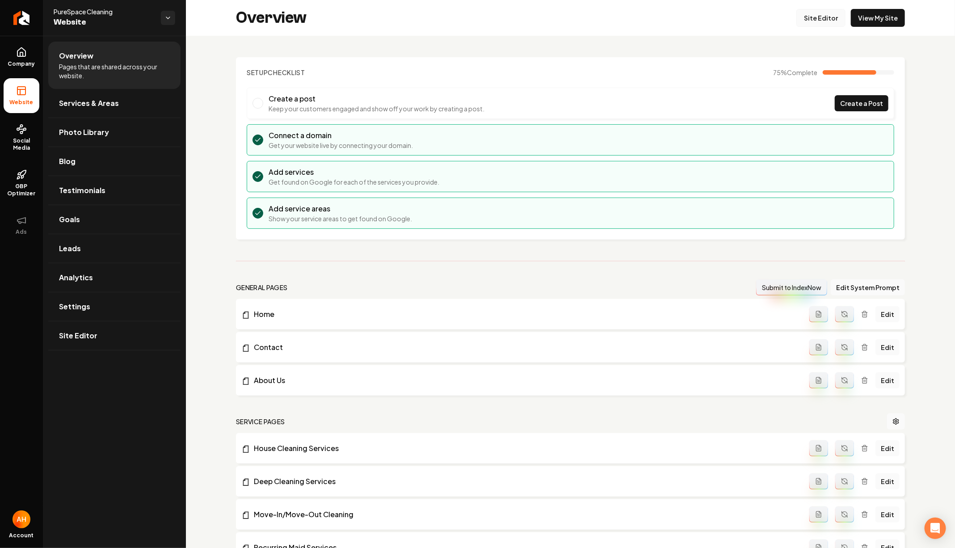
click at [816, 20] on link "Site Editor" at bounding box center [820, 18] width 49 height 18
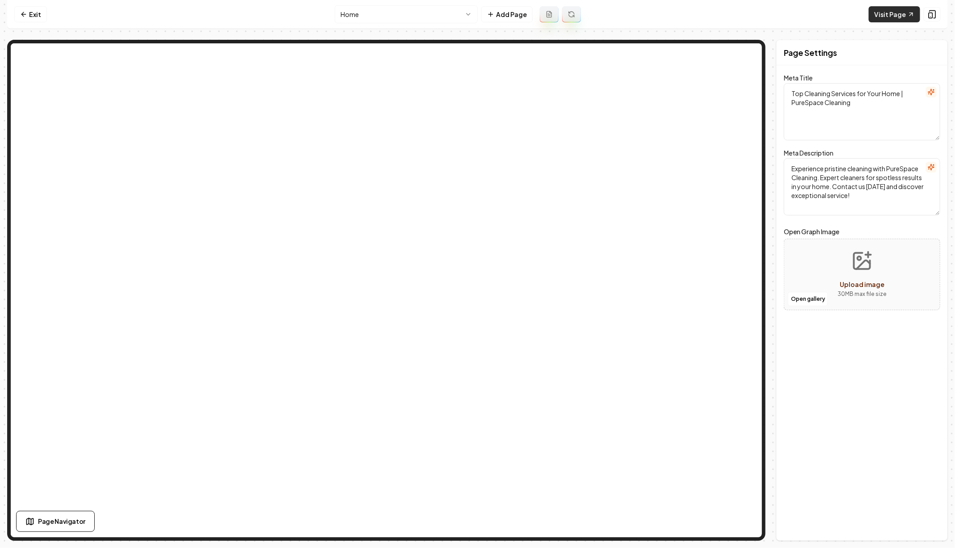
click at [895, 16] on link "Visit Page" at bounding box center [893, 14] width 51 height 16
click at [425, 13] on html "Computer Required This feature is only available on a computer. Please switch t…" at bounding box center [477, 274] width 955 height 548
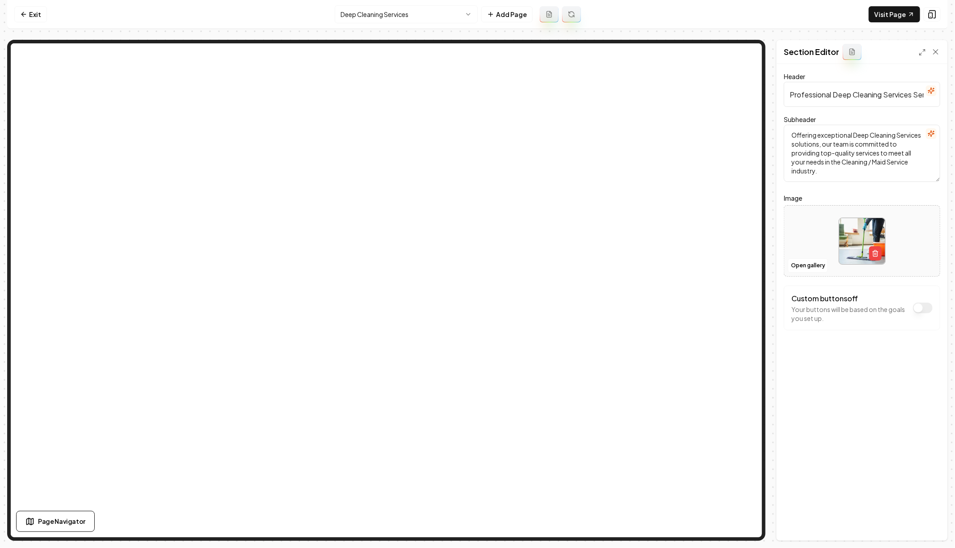
click at [889, 94] on input "Professional Deep Cleaning Services Services" at bounding box center [862, 94] width 156 height 25
type input "Professional Deep Cleaning Services"
click at [923, 522] on button "Save" at bounding box center [927, 525] width 26 height 16
